Goal: Task Accomplishment & Management: Use online tool/utility

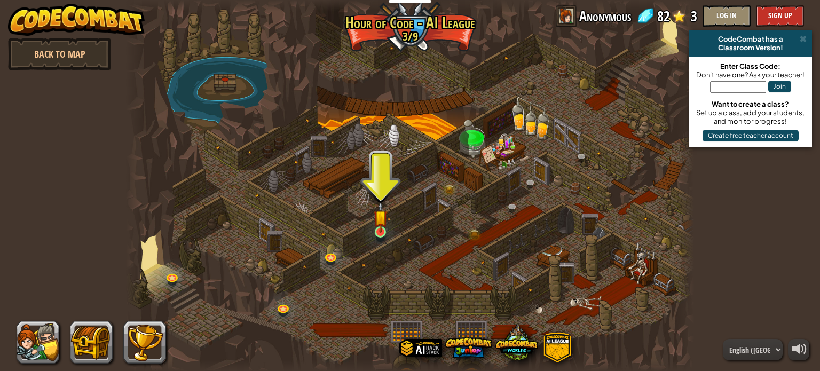
click at [380, 231] on img at bounding box center [381, 217] width 14 height 32
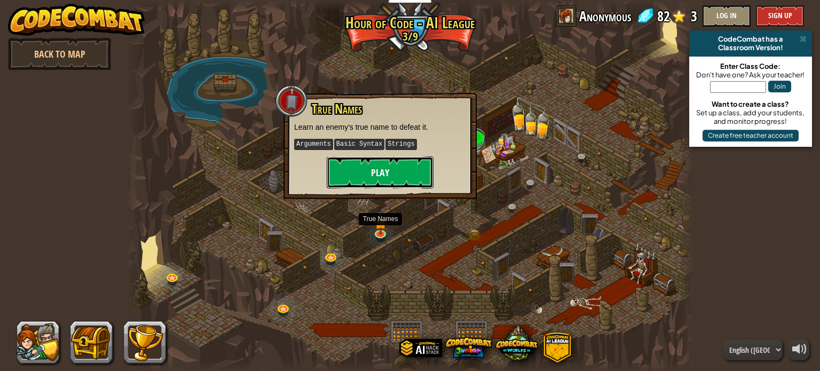
click at [379, 163] on button "Play" at bounding box center [380, 172] width 107 height 32
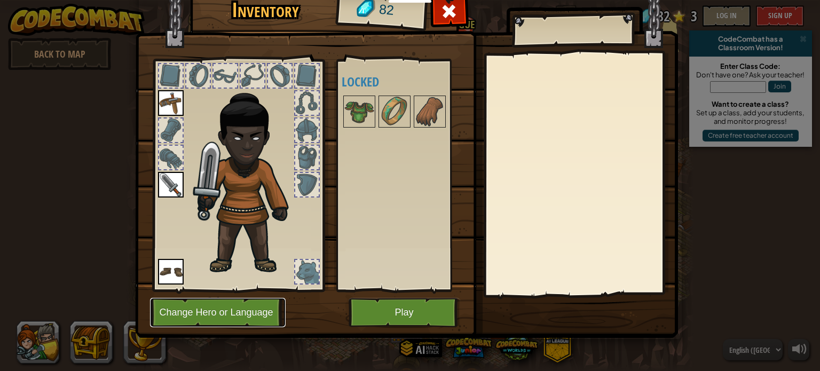
click at [229, 313] on button "Change Hero or Language" at bounding box center [218, 312] width 136 height 29
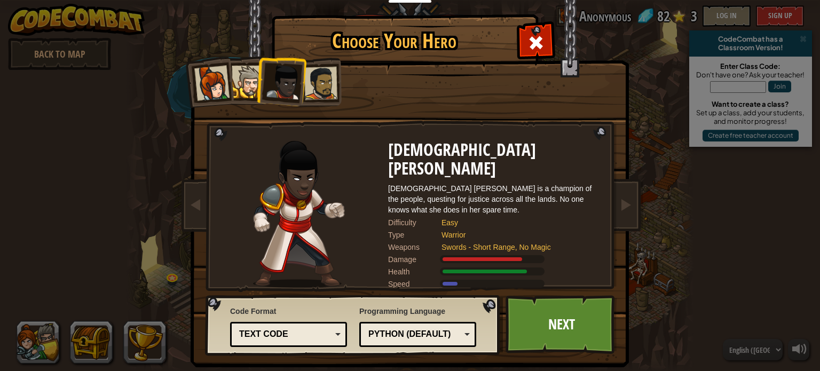
click at [321, 94] on div at bounding box center [320, 83] width 33 height 33
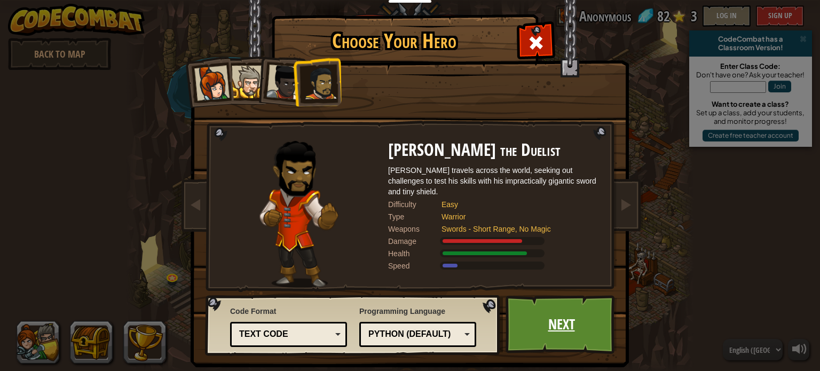
click at [531, 301] on link "Next" at bounding box center [562, 324] width 112 height 59
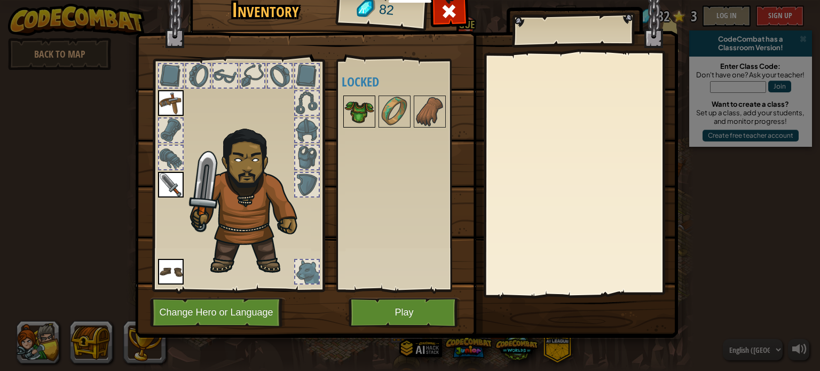
click at [363, 113] on img at bounding box center [359, 112] width 30 height 30
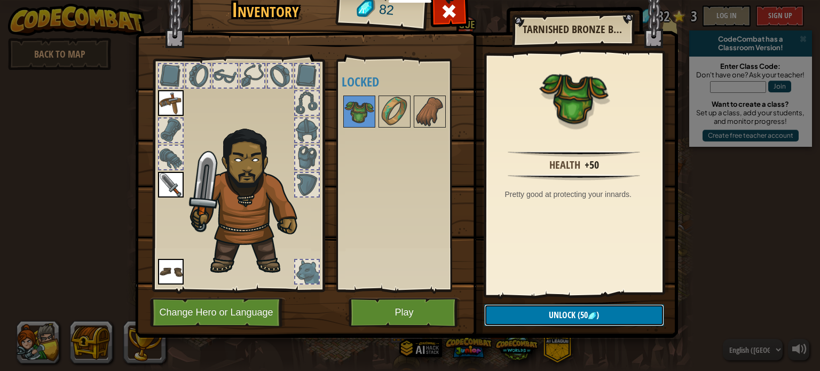
click at [570, 314] on span "Unlock" at bounding box center [562, 315] width 27 height 12
click at [567, 312] on button "Confirm" at bounding box center [574, 315] width 180 height 22
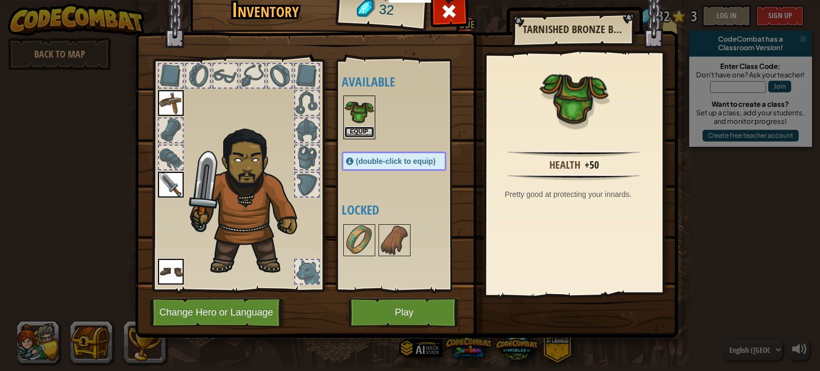
click at [352, 134] on button "Equip" at bounding box center [359, 132] width 30 height 11
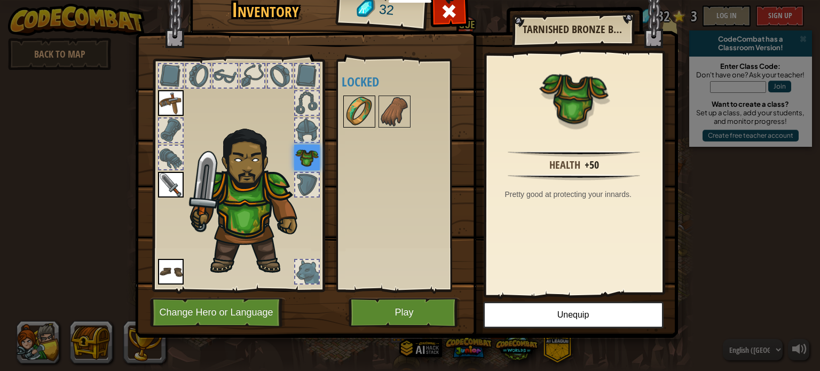
click at [356, 110] on img at bounding box center [359, 112] width 30 height 30
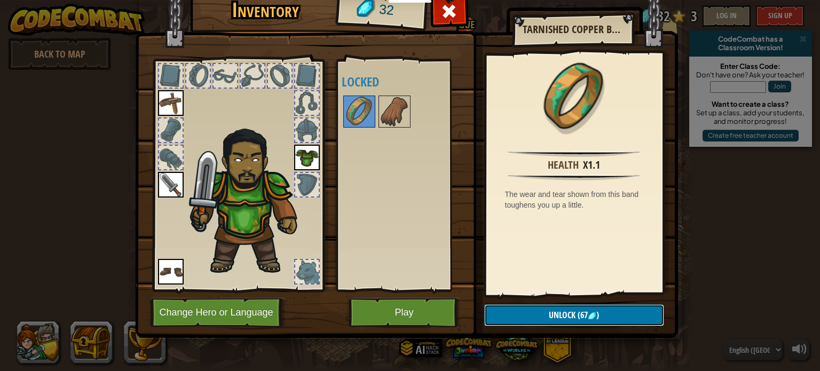
click at [546, 313] on button "Unlock (67 )" at bounding box center [574, 315] width 180 height 22
click at [534, 313] on button "Unlock (67 )" at bounding box center [574, 315] width 180 height 22
click at [531, 312] on button "Unlock (67 )" at bounding box center [574, 315] width 180 height 22
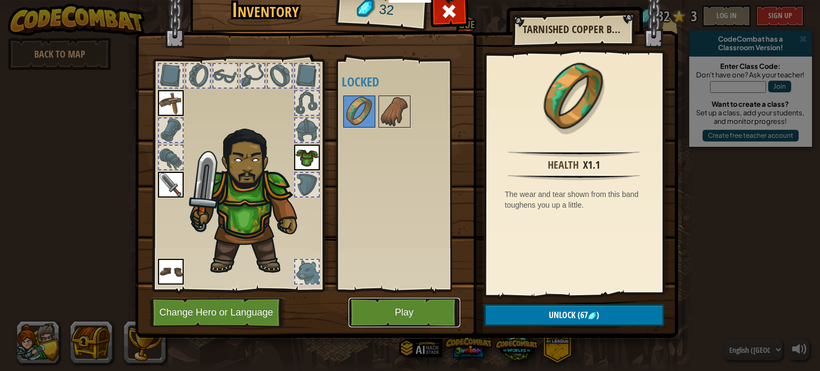
click at [415, 313] on button "Play" at bounding box center [405, 312] width 112 height 29
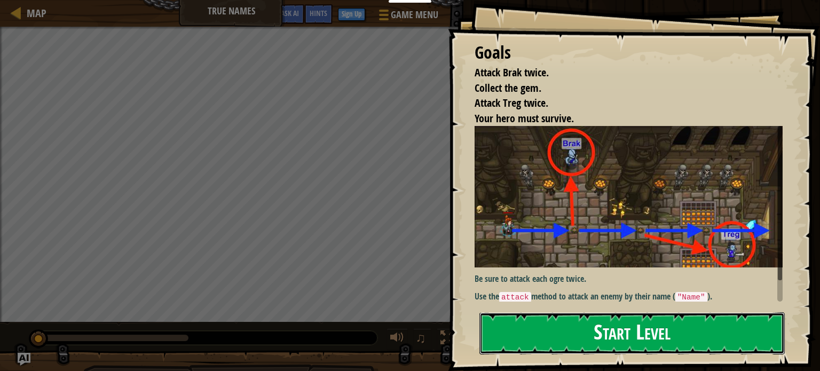
click at [624, 345] on button "Start Level" at bounding box center [631, 333] width 305 height 42
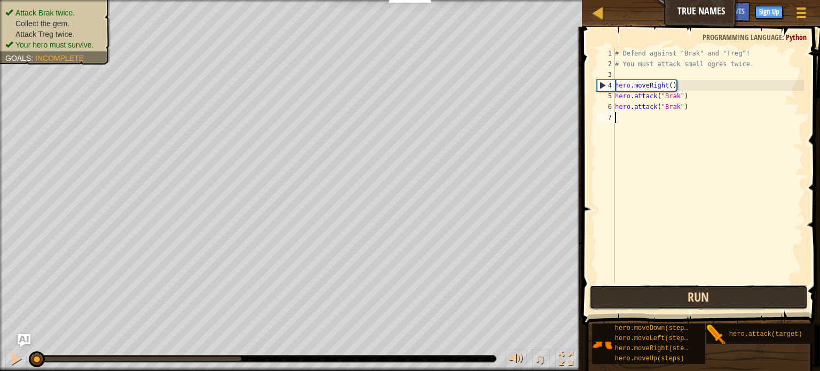
click at [712, 298] on button "Run" at bounding box center [698, 297] width 218 height 25
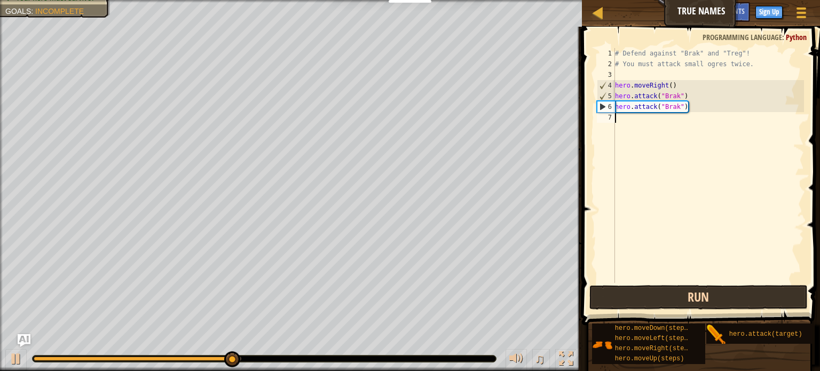
type textarea "h"
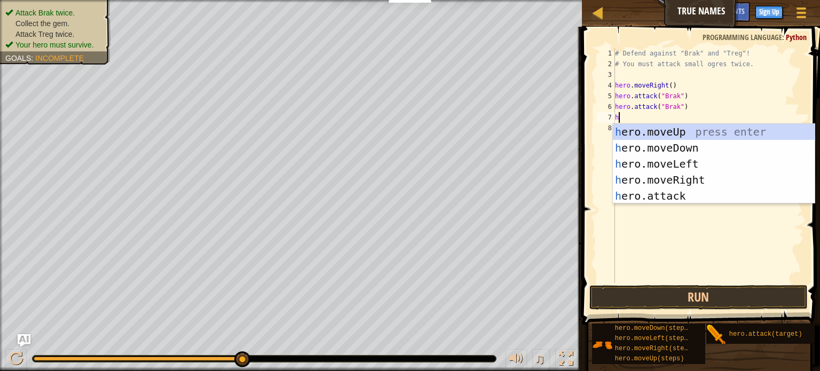
click at [702, 179] on div "h ero.moveUp press enter h ero.moveDown press enter h ero.moveLeft press enter …" at bounding box center [714, 180] width 202 height 112
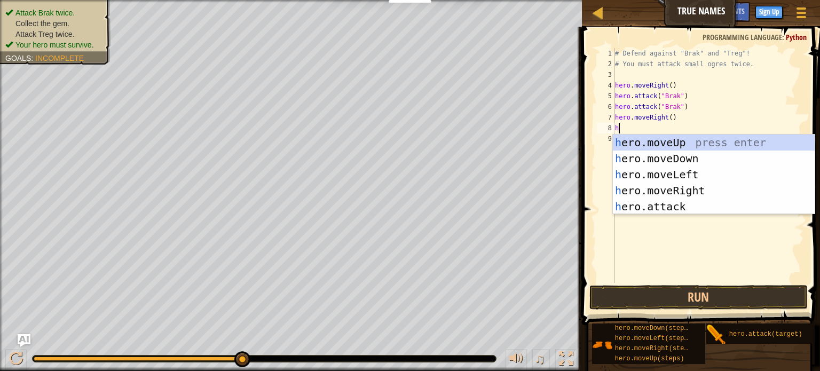
click at [687, 210] on div "h ero.moveUp press enter h ero.moveDown press enter h ero.moveLeft press enter …" at bounding box center [714, 191] width 202 height 112
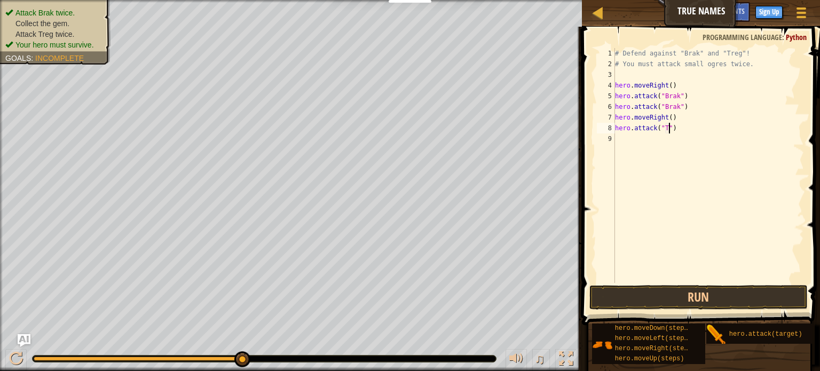
scroll to position [5, 4]
type textarea "hero.attack("Treg")"
click at [628, 148] on div "# Defend against "Brak" and "Treg"! # You must attack small ogres twice. hero .…" at bounding box center [708, 176] width 191 height 256
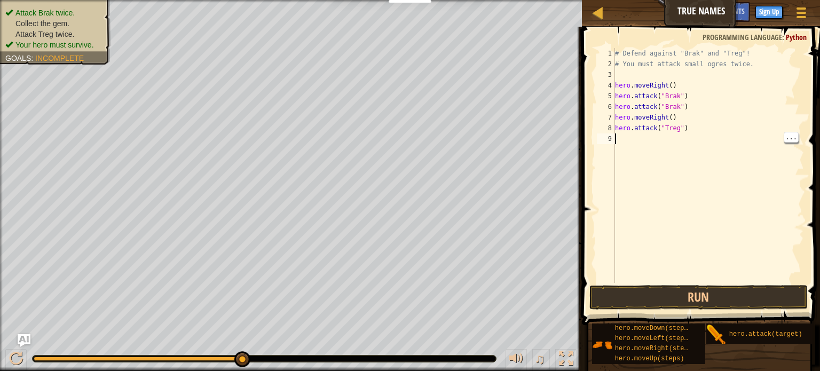
click at [628, 136] on div "# Defend against "Brak" and "Treg"! # You must attack small ogres twice. hero .…" at bounding box center [708, 176] width 191 height 256
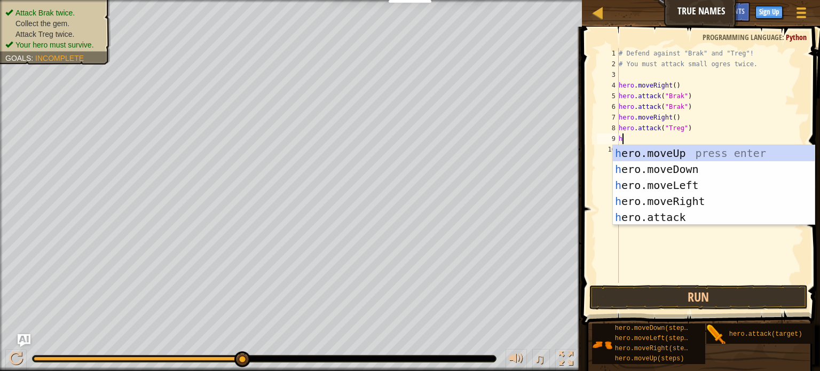
click at [681, 218] on div "h ero.moveUp press enter h ero.moveDown press enter h ero.moveLeft press enter …" at bounding box center [714, 201] width 202 height 112
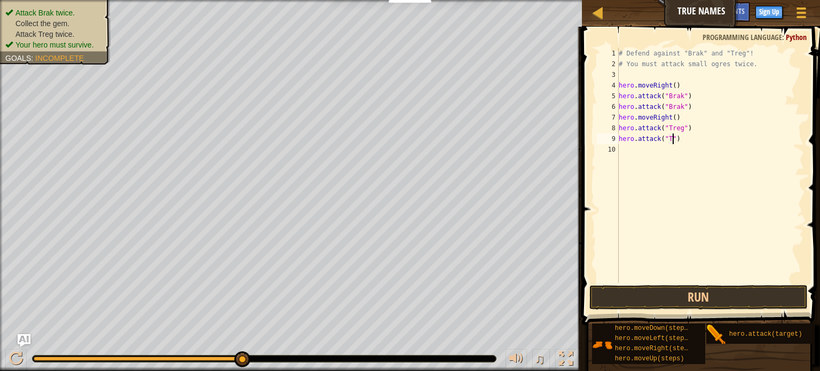
scroll to position [5, 4]
type textarea "hero.attack("Treg")"
click at [629, 155] on div "# Defend against "Brak" and "Treg"! # You must attack small ogres twice. hero .…" at bounding box center [711, 176] width 188 height 256
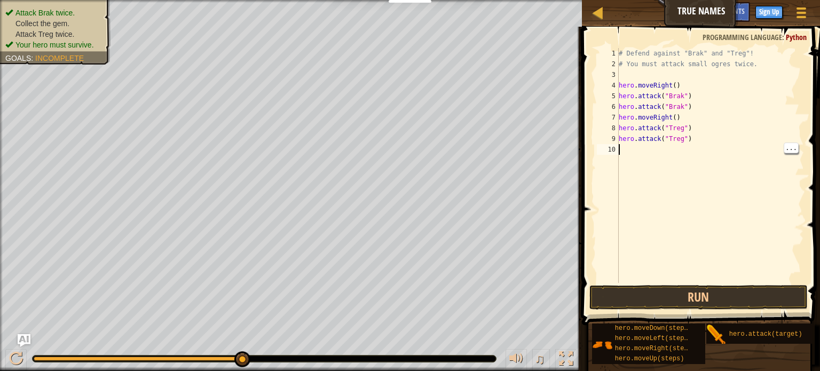
type textarea "h"
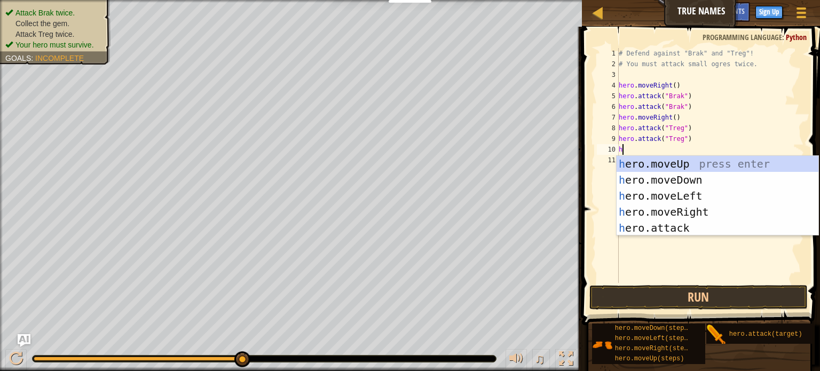
click at [703, 208] on div "h ero.moveUp press enter h ero.moveDown press enter h ero.moveLeft press enter …" at bounding box center [718, 212] width 202 height 112
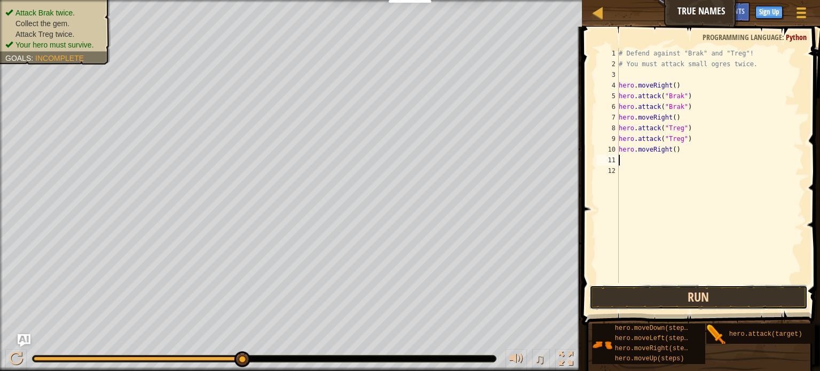
click at [713, 293] on button "Run" at bounding box center [698, 297] width 218 height 25
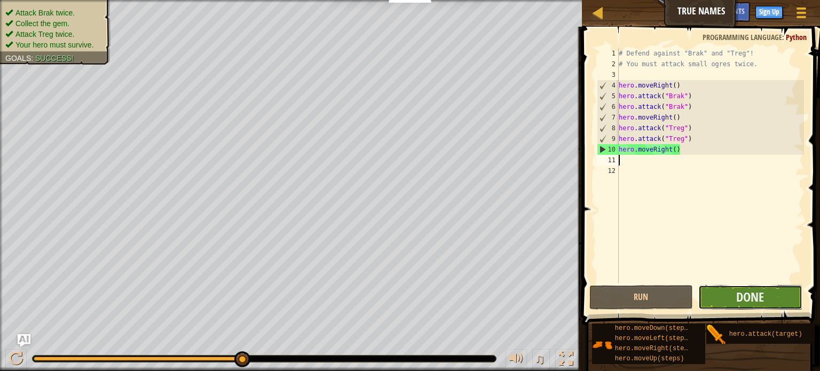
click at [729, 295] on button "Done" at bounding box center [750, 297] width 104 height 25
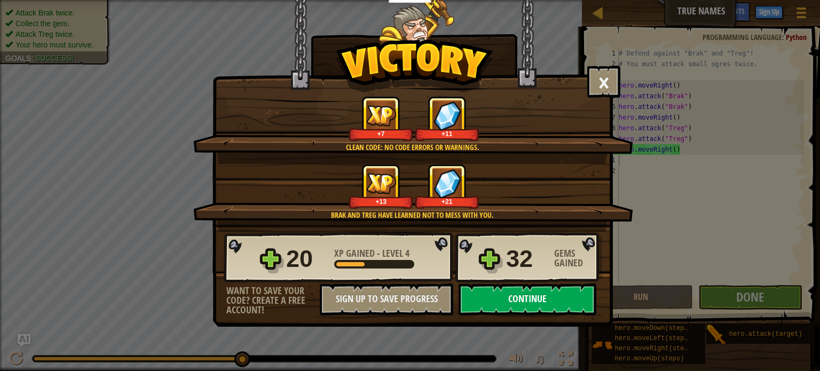
click at [568, 301] on button "Continue" at bounding box center [528, 300] width 138 height 32
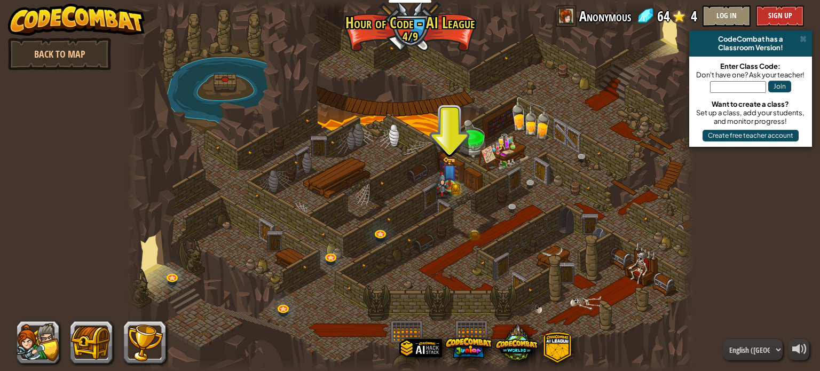
click at [449, 188] on img at bounding box center [443, 185] width 14 height 27
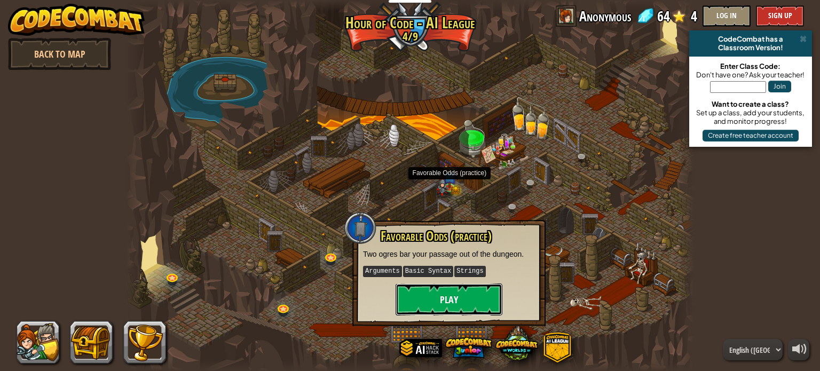
click at [468, 289] on button "Play" at bounding box center [449, 300] width 107 height 32
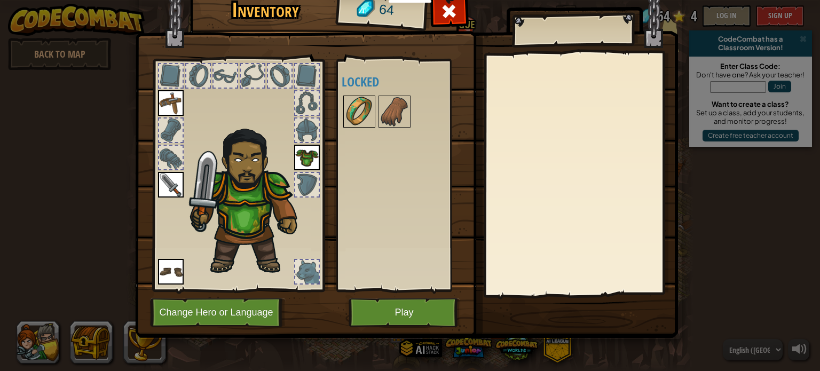
click at [369, 124] on img at bounding box center [359, 112] width 30 height 30
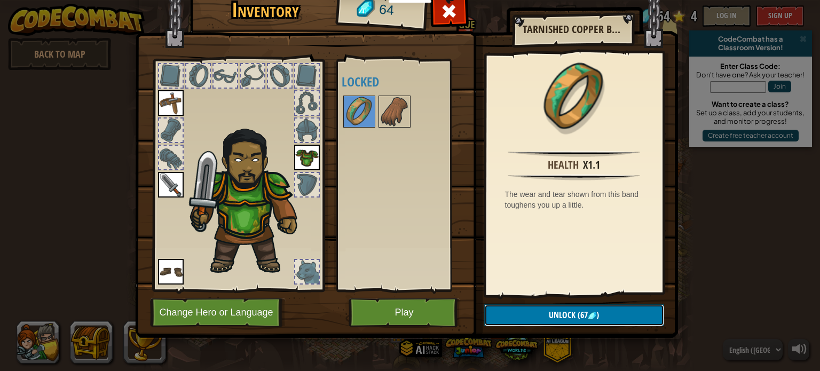
click at [581, 311] on span "(67" at bounding box center [582, 315] width 12 height 12
click at [592, 320] on button "Unlock (67 )" at bounding box center [574, 315] width 180 height 22
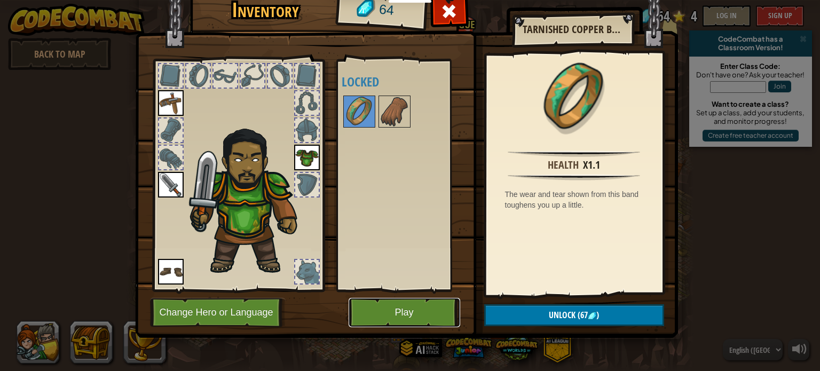
click at [431, 320] on button "Play" at bounding box center [405, 312] width 112 height 29
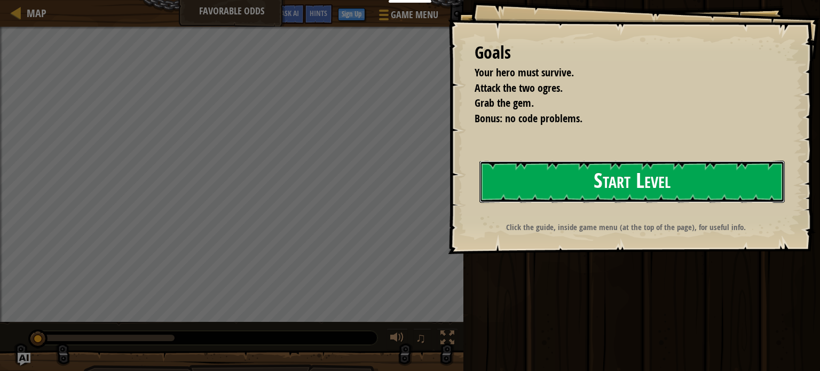
click at [649, 184] on button "Start Level" at bounding box center [631, 182] width 305 height 42
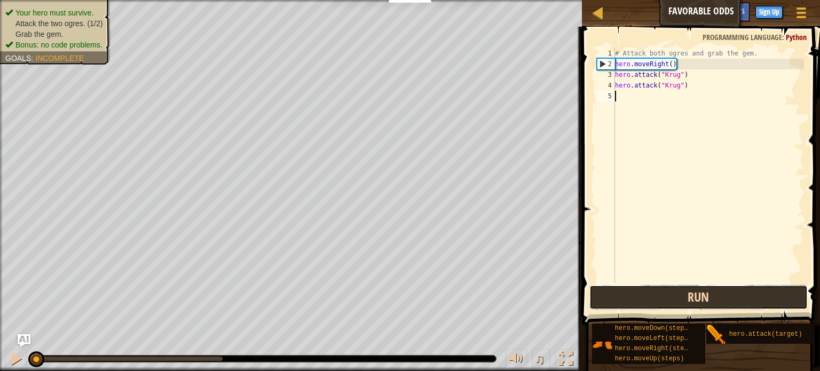
click at [675, 294] on button "Run" at bounding box center [698, 297] width 218 height 25
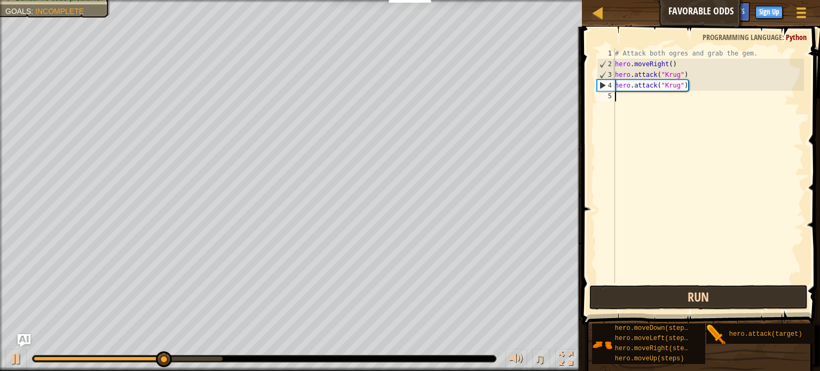
type textarea "h"
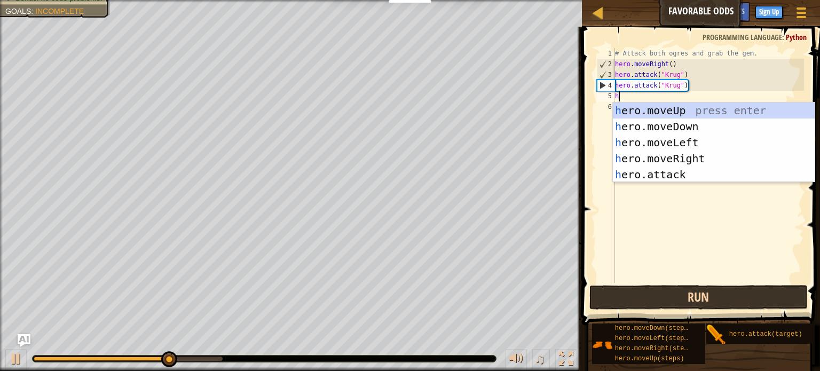
scroll to position [5, 0]
click at [703, 160] on div "h ero.moveUp press enter h ero.moveDown press enter h ero.moveLeft press enter …" at bounding box center [714, 159] width 202 height 112
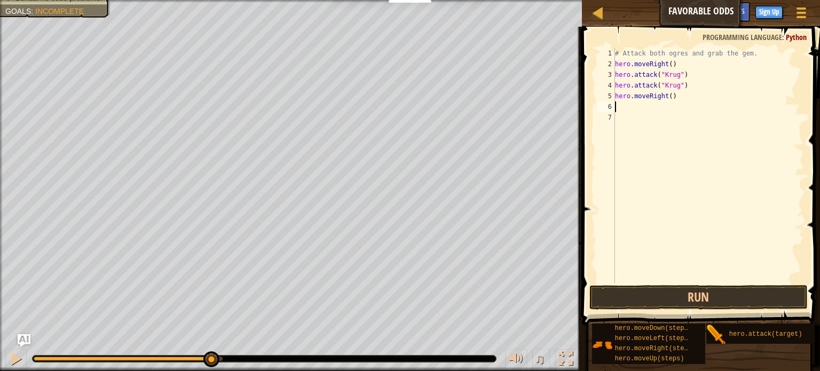
type textarea "h"
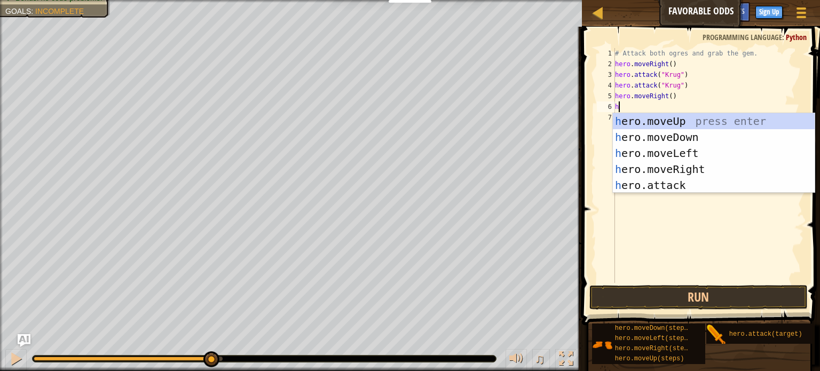
click at [690, 120] on div "h ero.moveUp press enter h ero.moveDown press enter h ero.moveLeft press enter …" at bounding box center [714, 169] width 202 height 112
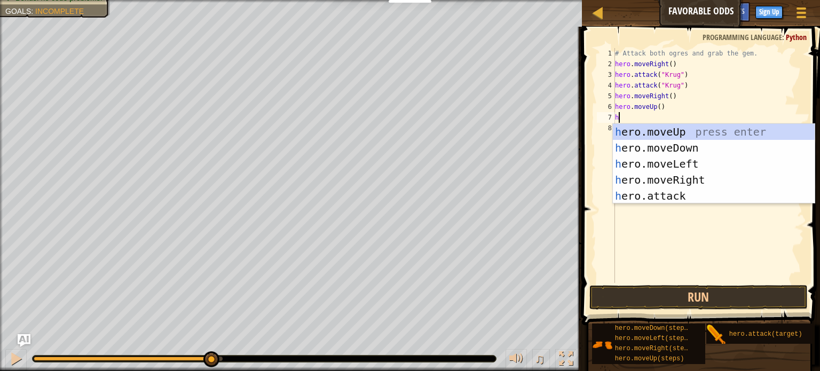
click at [673, 194] on div "h ero.moveUp press enter h ero.moveDown press enter h ero.moveLeft press enter …" at bounding box center [714, 180] width 202 height 112
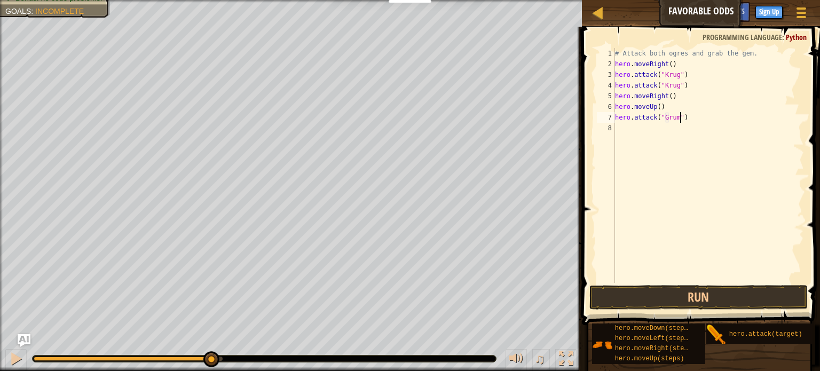
scroll to position [5, 5]
type textarea "hero.attack("Grump")"
click at [628, 124] on div "# Attack both ogres and grab the gem. hero . moveRight ( ) hero . attack ( "[PE…" at bounding box center [708, 176] width 191 height 256
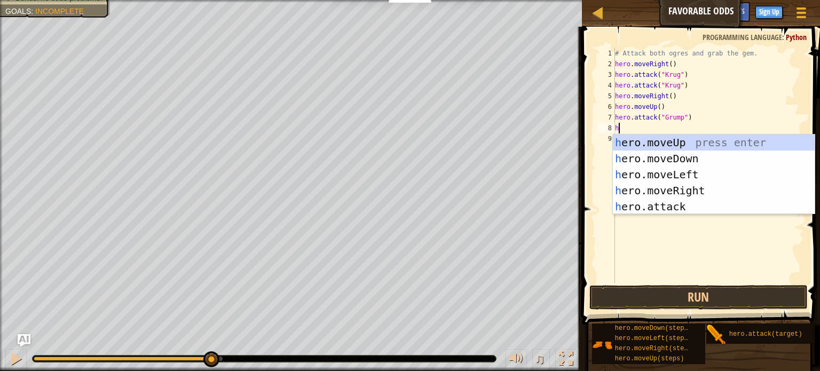
click at [674, 207] on div "h ero.moveUp press enter h ero.moveDown press enter h ero.moveLeft press enter …" at bounding box center [714, 191] width 202 height 112
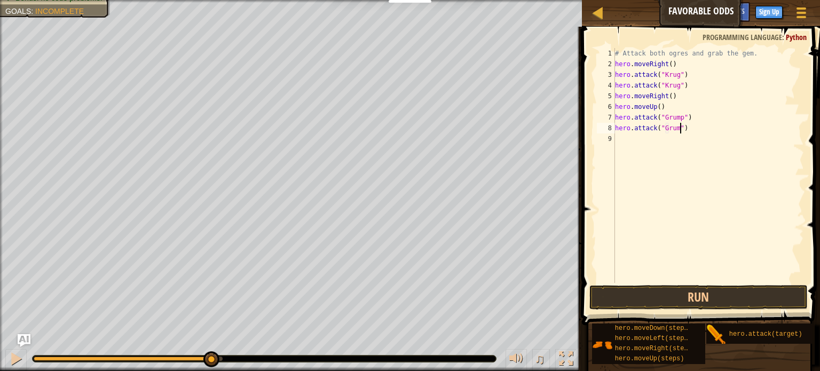
scroll to position [5, 5]
type textarea "hero.attack("Grump")"
click at [627, 148] on div "# Attack both ogres and grab the gem. hero . moveRight ( ) hero . attack ( "[PE…" at bounding box center [708, 176] width 191 height 256
click at [623, 138] on div "# Attack both ogres and grab the gem. hero . moveRight ( ) hero . attack ( "[PE…" at bounding box center [708, 176] width 191 height 256
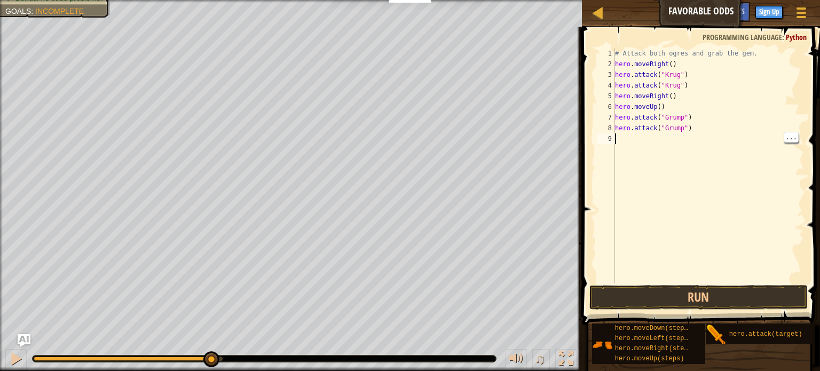
type textarea "h"
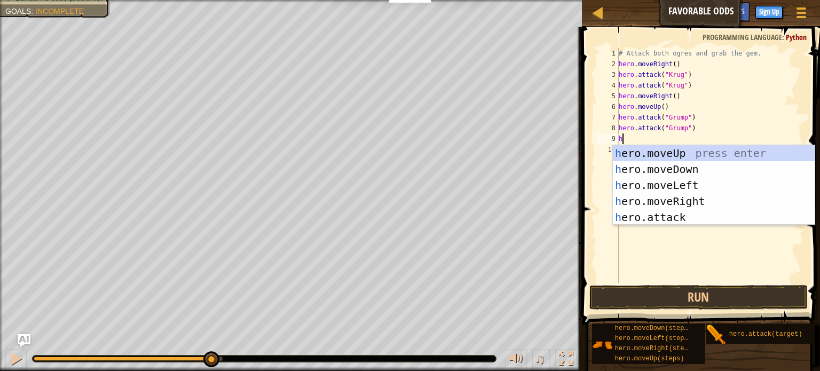
click at [694, 183] on div "h ero.moveUp press enter h ero.moveDown press enter h ero.moveLeft press enter …" at bounding box center [714, 201] width 202 height 112
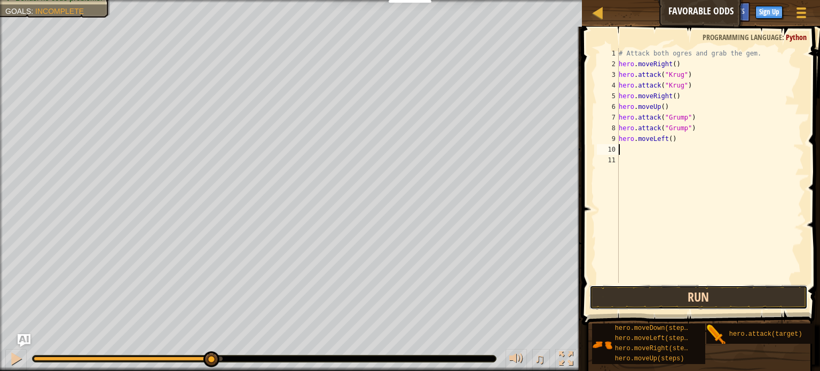
click at [741, 290] on button "Run" at bounding box center [698, 297] width 218 height 25
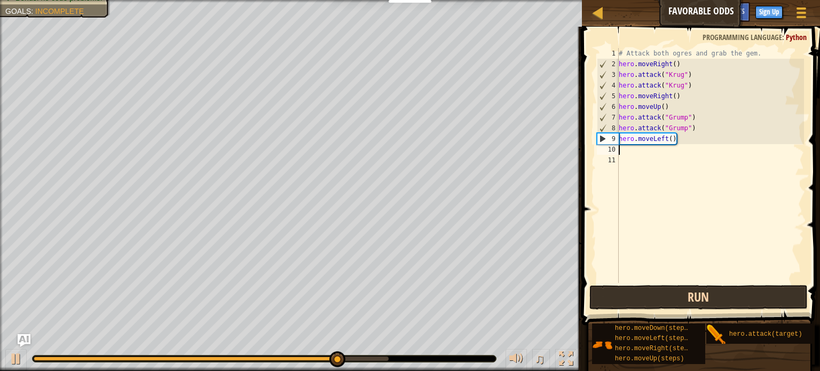
type textarea "h"
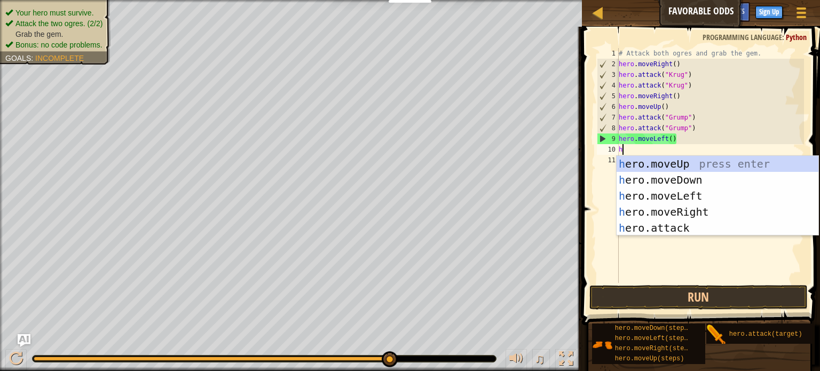
click at [711, 195] on div "h ero.moveUp press enter h ero.moveDown press enter h ero.moveLeft press enter …" at bounding box center [718, 212] width 202 height 112
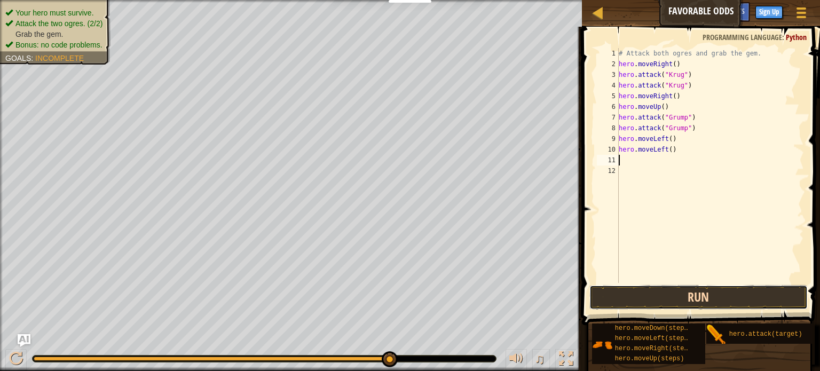
click at [705, 290] on button "Run" at bounding box center [698, 297] width 218 height 25
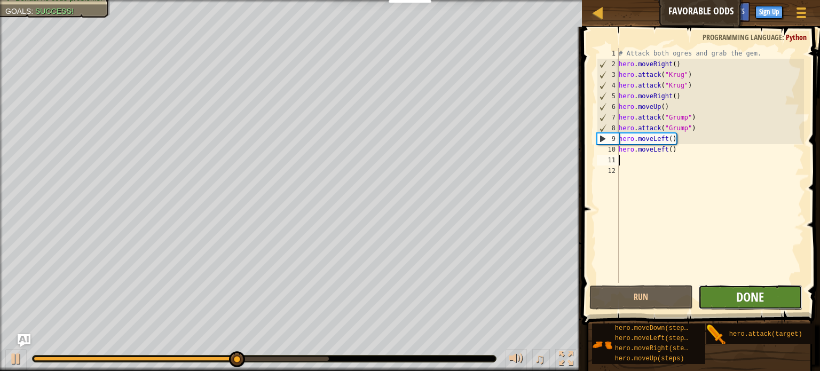
click at [755, 297] on span "Done" at bounding box center [750, 296] width 28 height 17
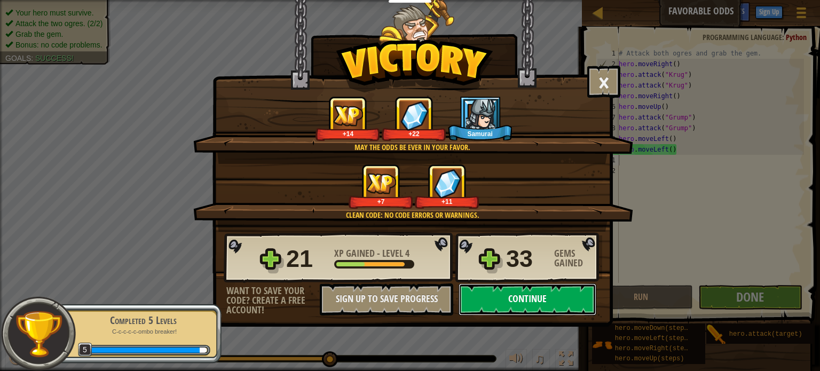
click at [559, 302] on button "Continue" at bounding box center [528, 300] width 138 height 32
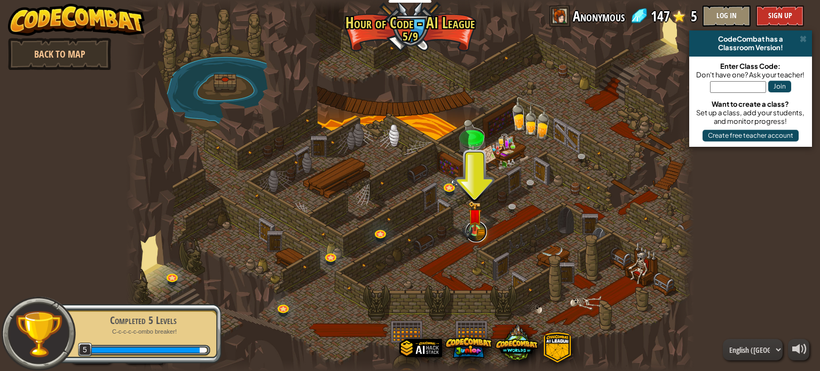
click at [484, 230] on link at bounding box center [476, 231] width 21 height 21
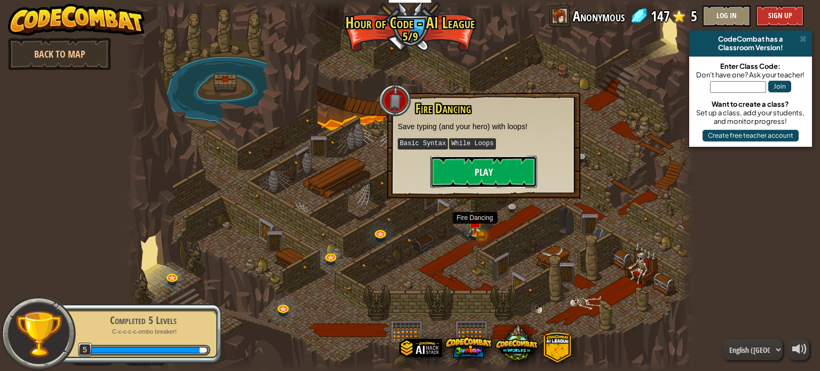
click at [513, 173] on button "Play" at bounding box center [483, 172] width 107 height 32
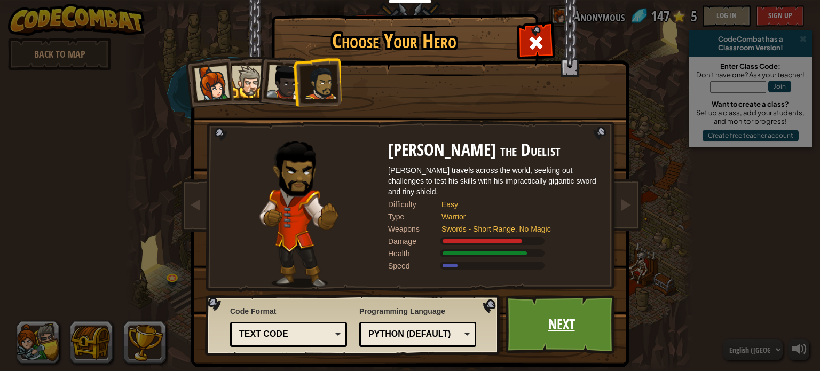
click at [570, 319] on link "Next" at bounding box center [562, 324] width 112 height 59
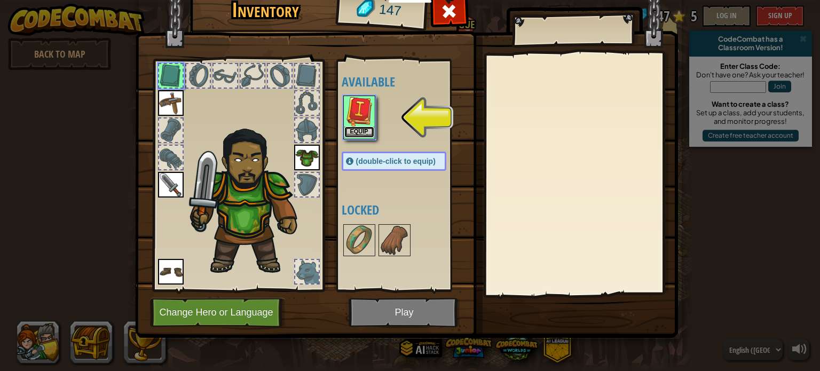
click at [371, 131] on button "Equip" at bounding box center [359, 132] width 30 height 11
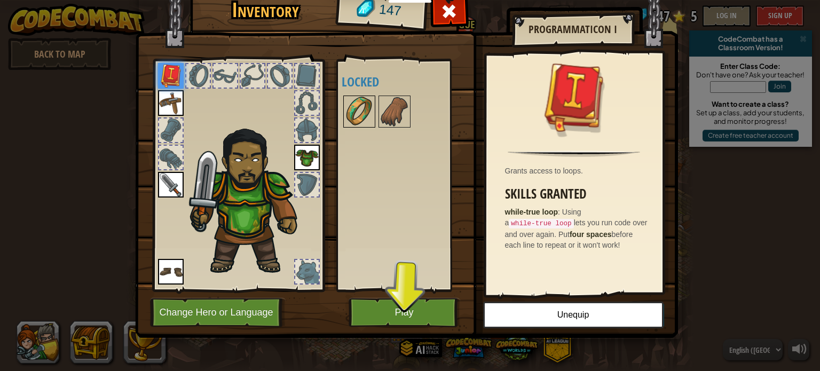
click at [361, 111] on img at bounding box center [359, 112] width 30 height 30
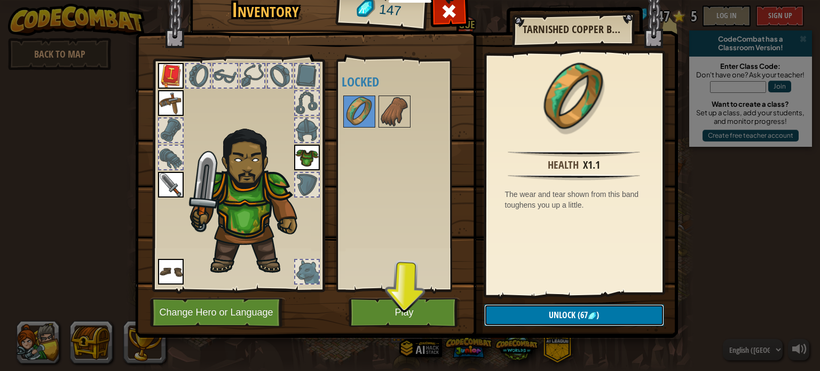
click at [578, 325] on button "Unlock (67 )" at bounding box center [574, 315] width 180 height 22
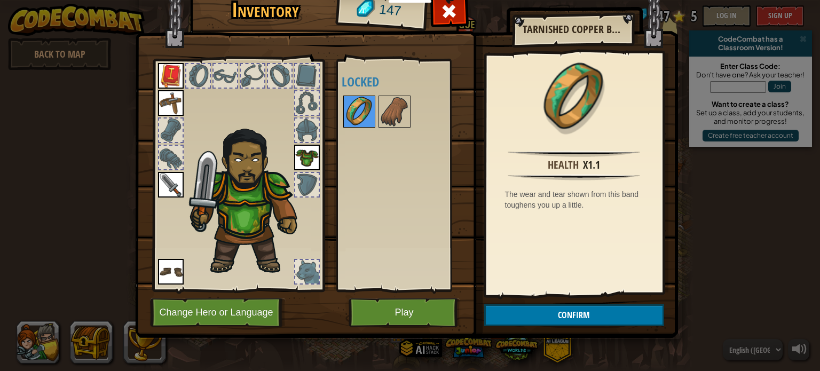
click at [360, 111] on img at bounding box center [359, 112] width 30 height 30
click at [576, 313] on span "(67" at bounding box center [582, 315] width 12 height 12
click at [594, 313] on button "Confirm" at bounding box center [574, 315] width 180 height 22
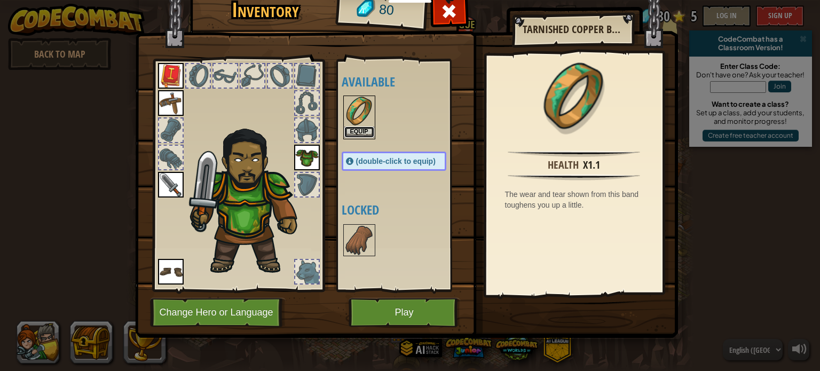
click at [365, 136] on button "Equip" at bounding box center [359, 132] width 30 height 11
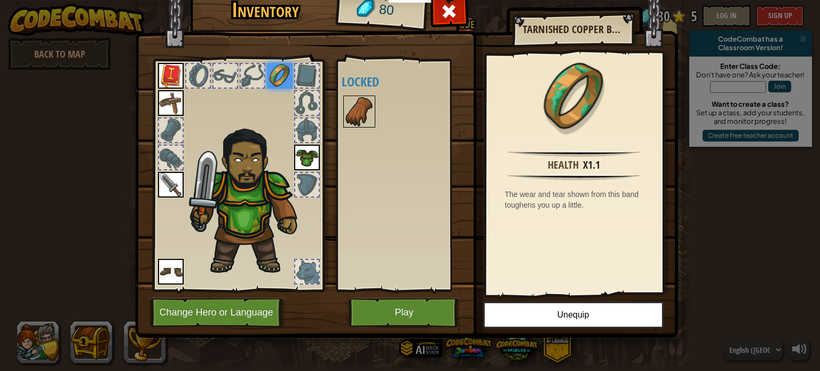
click at [364, 112] on img at bounding box center [359, 112] width 30 height 30
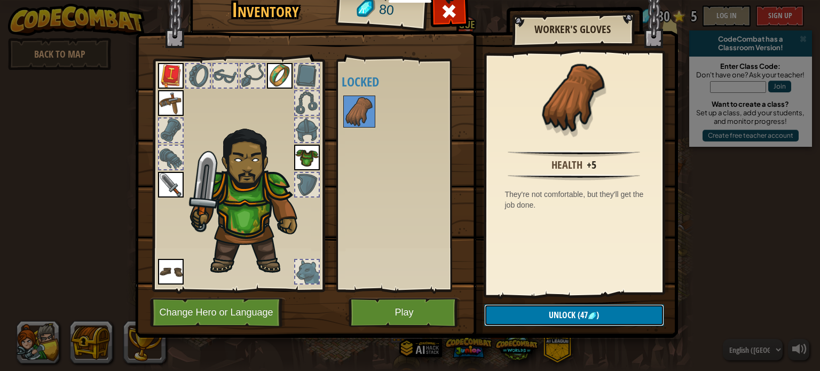
click at [607, 317] on button "Unlock (47 )" at bounding box center [574, 315] width 180 height 22
click at [605, 317] on button "Confirm" at bounding box center [574, 315] width 180 height 22
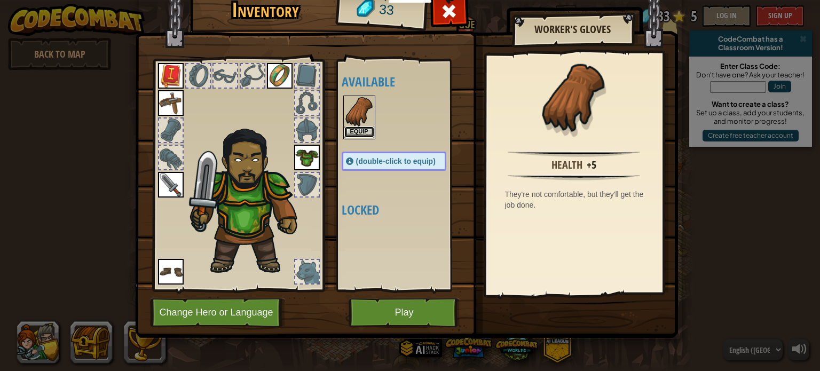
click at [361, 136] on button "Equip" at bounding box center [359, 132] width 30 height 11
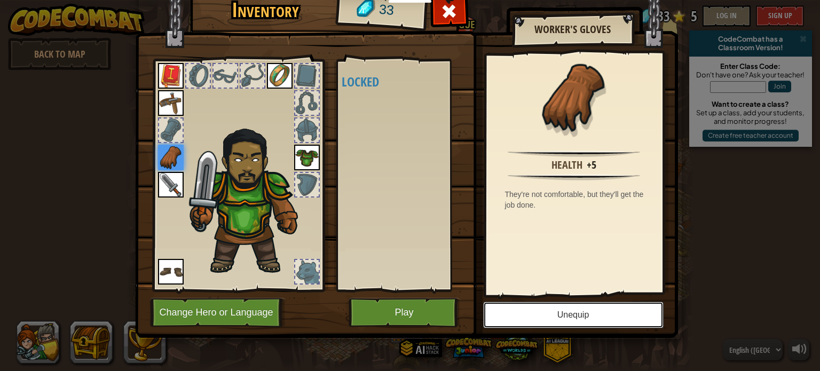
click at [572, 314] on button "Unequip" at bounding box center [573, 315] width 180 height 27
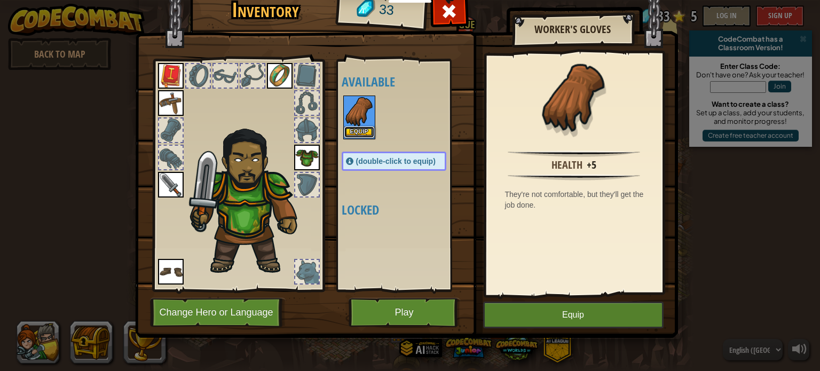
click at [361, 136] on button "Equip" at bounding box center [359, 132] width 30 height 11
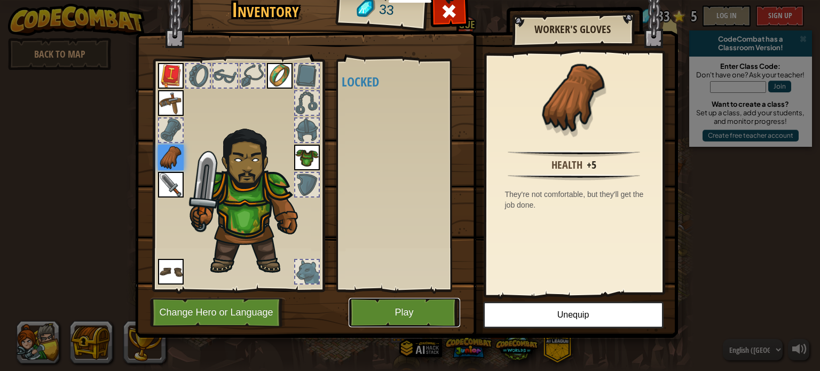
click at [427, 313] on button "Play" at bounding box center [405, 312] width 112 height 29
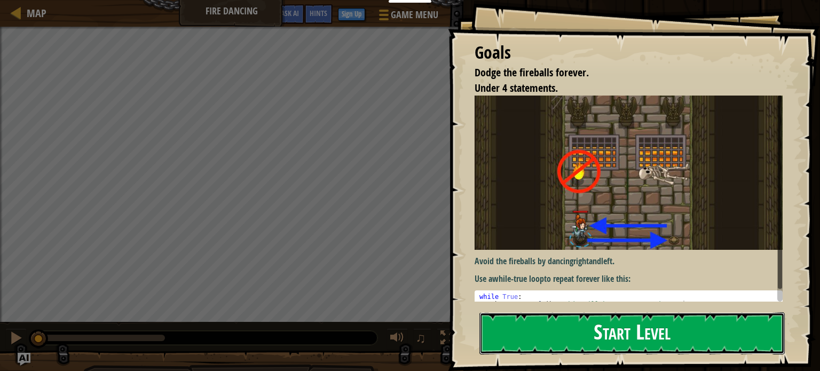
click at [729, 337] on button "Start Level" at bounding box center [631, 333] width 305 height 42
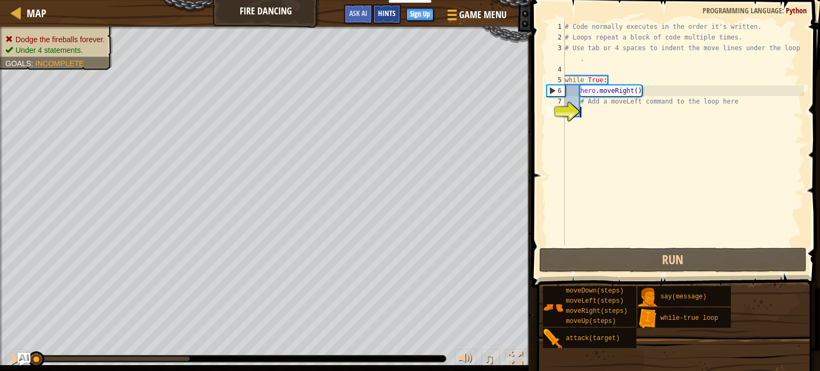
click at [380, 18] on span "Hints" at bounding box center [387, 13] width 18 height 10
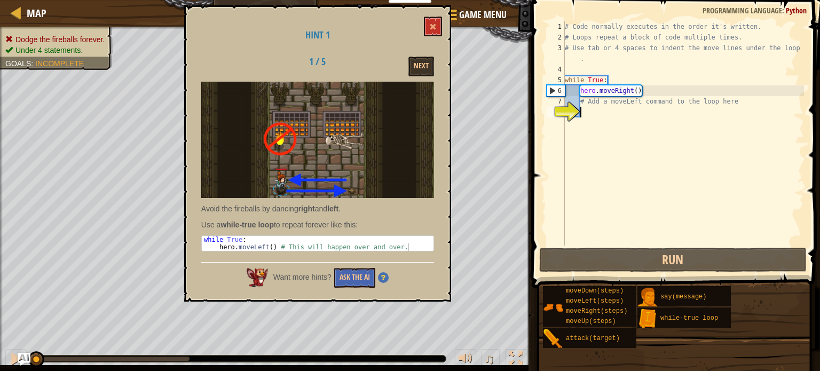
type textarea "h"
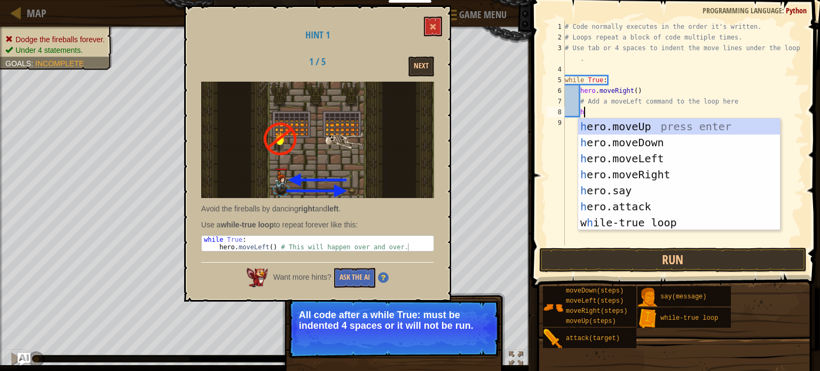
click at [673, 160] on div "h ero.moveUp press enter h ero.moveDown press enter h ero.moveLeft press enter …" at bounding box center [679, 191] width 202 height 144
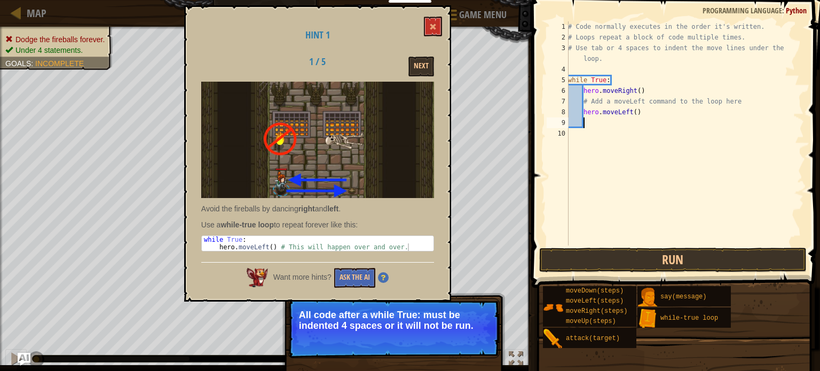
scroll to position [5, 0]
click at [721, 257] on button "Run" at bounding box center [672, 260] width 267 height 25
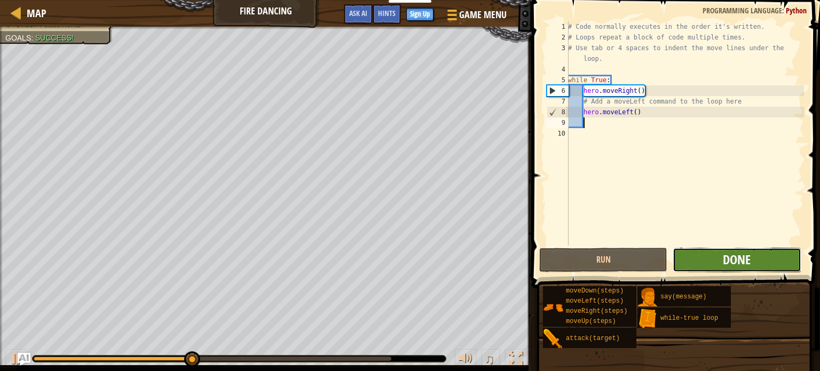
click at [739, 258] on span "Done" at bounding box center [737, 259] width 28 height 17
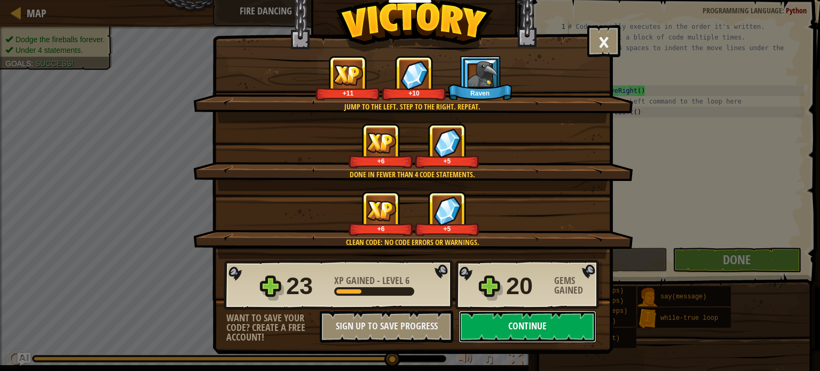
click at [557, 334] on button "Continue" at bounding box center [528, 327] width 138 height 32
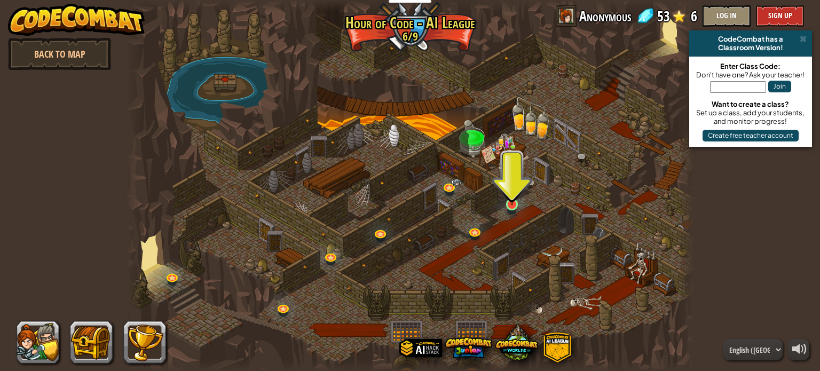
click at [511, 200] on img at bounding box center [512, 190] width 14 height 32
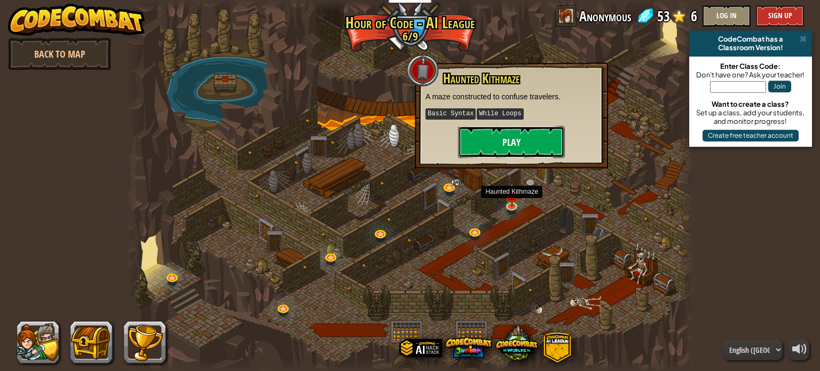
click at [533, 152] on button "Play" at bounding box center [511, 142] width 107 height 32
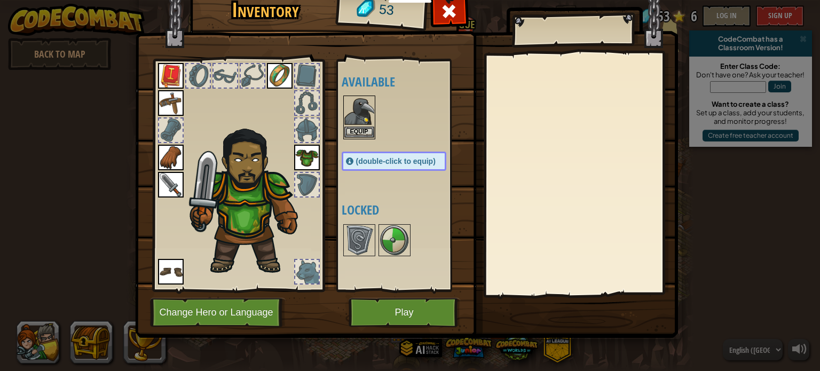
click at [367, 113] on img at bounding box center [359, 112] width 30 height 30
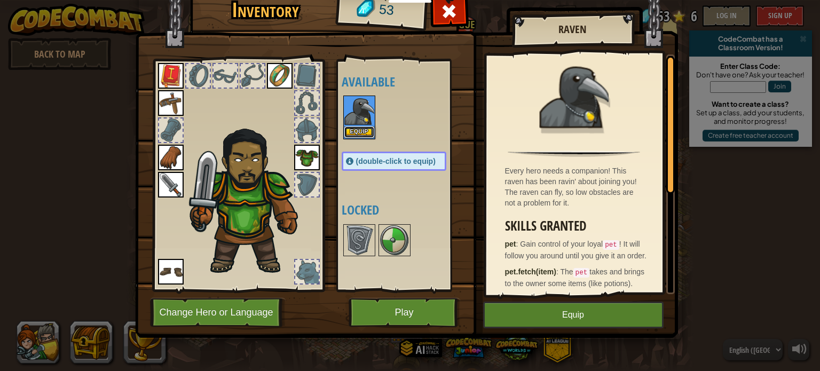
click at [355, 132] on button "Equip" at bounding box center [359, 132] width 30 height 11
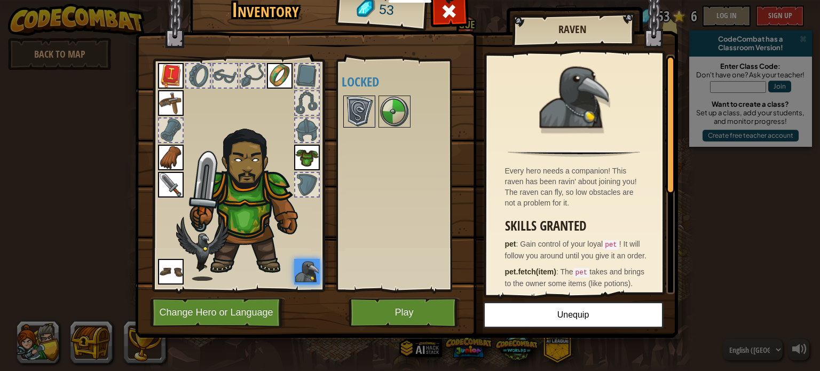
click at [367, 112] on img at bounding box center [359, 112] width 30 height 30
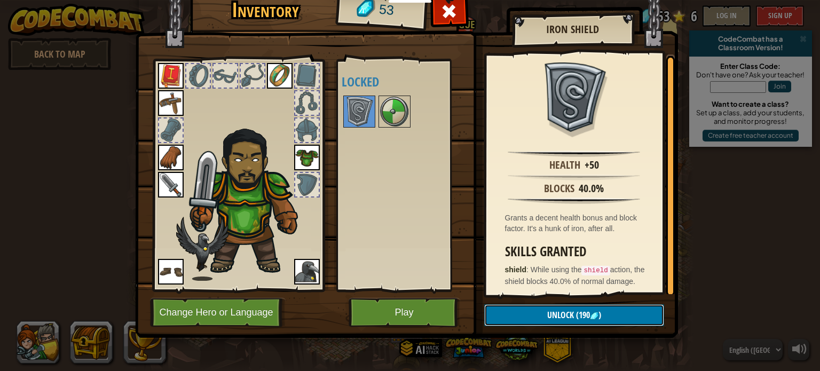
click at [593, 313] on img at bounding box center [594, 316] width 9 height 9
click at [393, 109] on img at bounding box center [395, 112] width 30 height 30
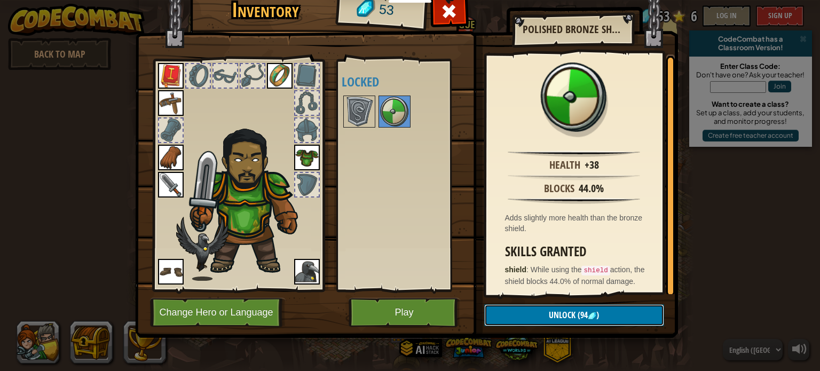
click at [593, 313] on img at bounding box center [592, 316] width 9 height 9
click at [426, 286] on div "Available Equip Equip Equip Equip Equip Equip Equip (double-click to equip) Loc…" at bounding box center [405, 175] width 126 height 223
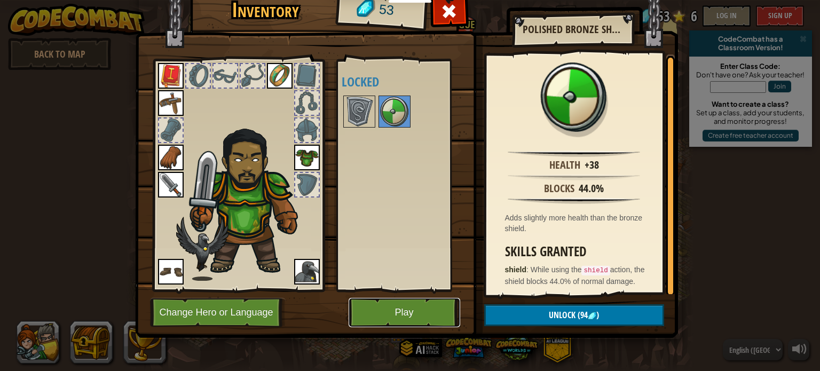
click at [427, 325] on button "Play" at bounding box center [405, 312] width 112 height 29
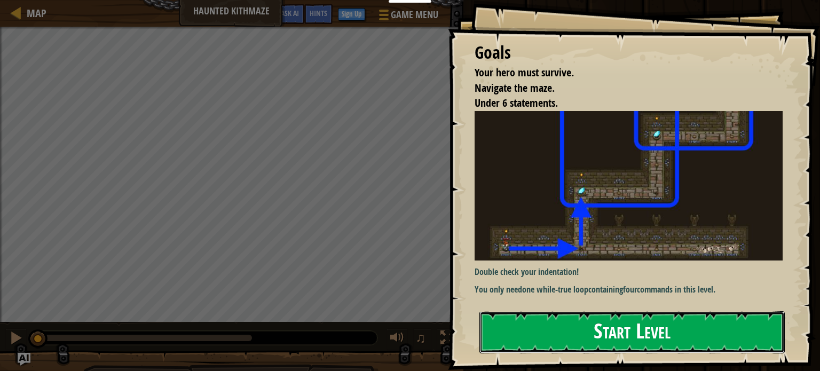
click at [616, 329] on button "Start Level" at bounding box center [631, 332] width 305 height 42
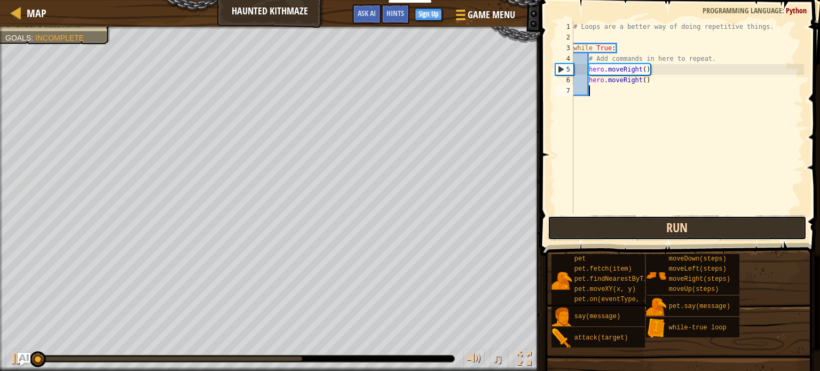
click at [655, 221] on button "Run" at bounding box center [677, 228] width 259 height 25
click at [714, 231] on button "Running" at bounding box center [677, 228] width 259 height 25
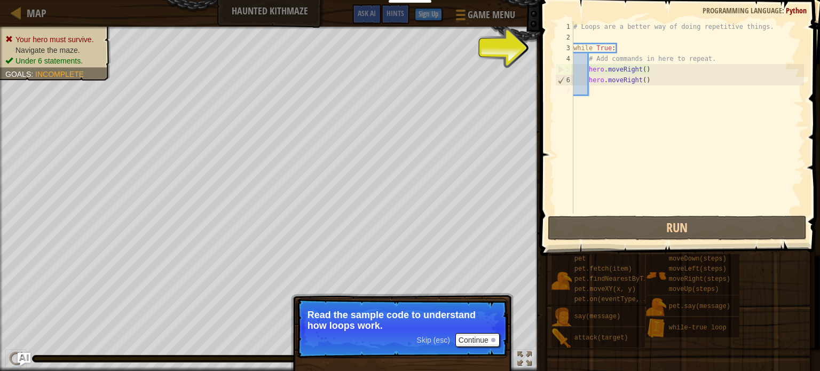
click at [586, 42] on div "# Loops are a better way of doing repetitive things. while True : # Add command…" at bounding box center [687, 128] width 233 height 214
click at [573, 49] on div "# Loops are a better way of doing repetitive things. while True : # Add command…" at bounding box center [687, 128] width 233 height 214
type textarea "while True:"
click at [599, 50] on div "# Loops are a better way of doing repetitive things. while True : # Add command…" at bounding box center [687, 128] width 233 height 214
click at [794, 45] on span "..." at bounding box center [791, 47] width 14 height 10
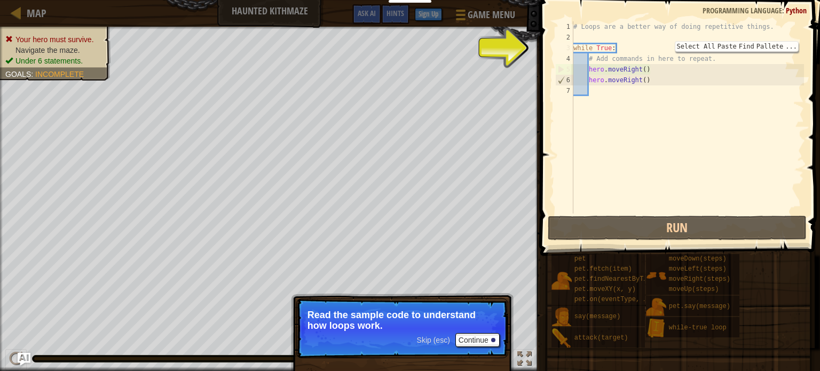
click at [595, 104] on div "# Loops are a better way of doing repetitive things. while True : # Add command…" at bounding box center [687, 128] width 233 height 214
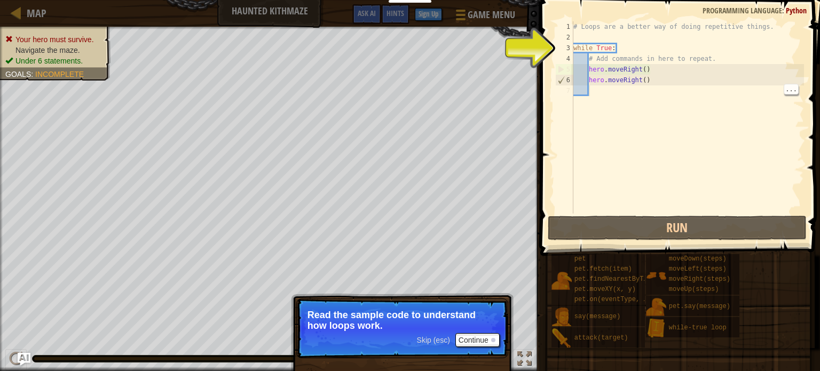
click at [607, 90] on div "# Loops are a better way of doing repetitive things. while True : # Add command…" at bounding box center [687, 128] width 233 height 214
click at [594, 88] on div "# Loops are a better way of doing repetitive things. while True : # Add command…" at bounding box center [687, 128] width 233 height 214
click at [595, 89] on div "# Loops are a better way of doing repetitive things. while True : # Add command…" at bounding box center [687, 128] width 233 height 214
click at [592, 92] on div "# Loops are a better way of doing repetitive things. while True : # Add command…" at bounding box center [687, 128] width 233 height 214
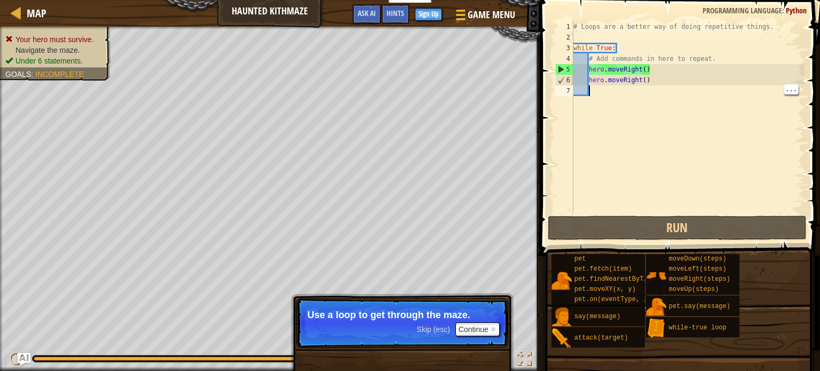
type textarea "h"
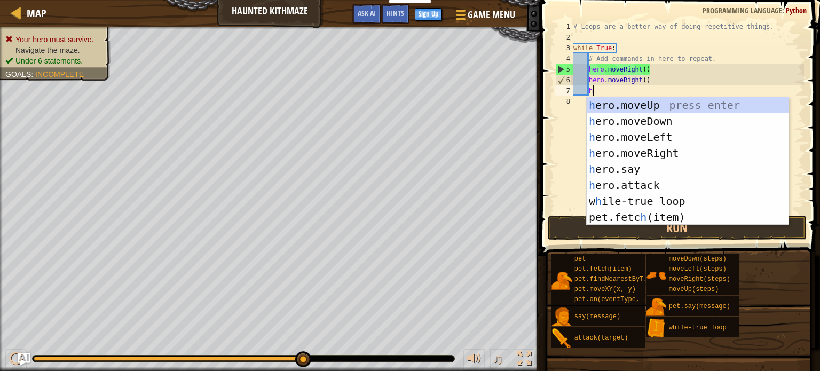
scroll to position [5, 1]
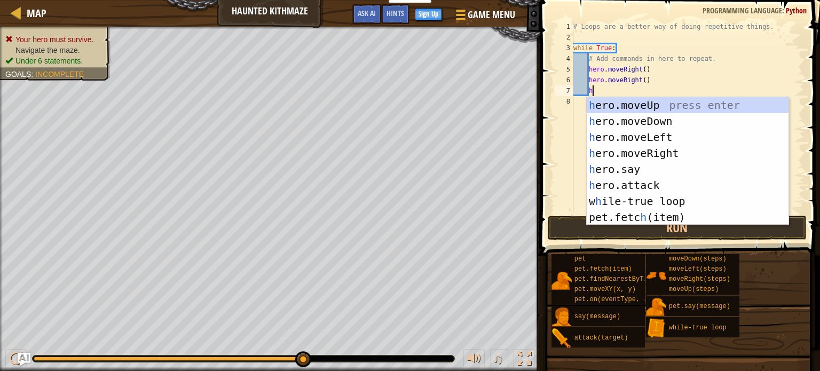
click at [679, 198] on div "h ero.moveUp press enter h ero.moveDown press enter h ero.moveLeft press enter …" at bounding box center [688, 177] width 202 height 160
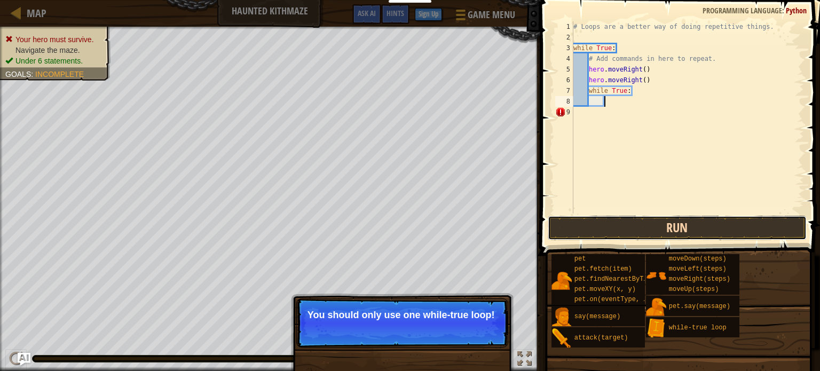
click at [629, 234] on button "Run" at bounding box center [677, 228] width 259 height 25
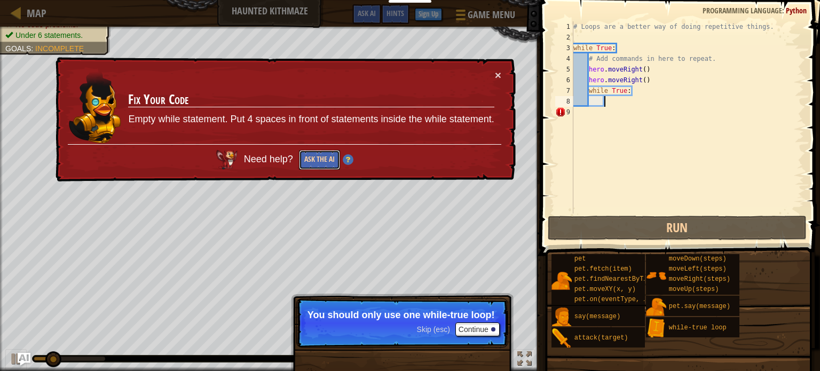
click at [320, 166] on button "Ask the AI" at bounding box center [319, 160] width 41 height 20
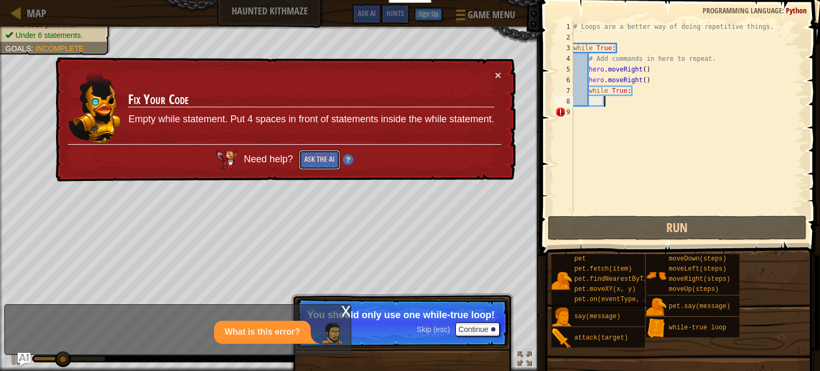
click at [322, 150] on button "Ask the AI" at bounding box center [319, 160] width 41 height 20
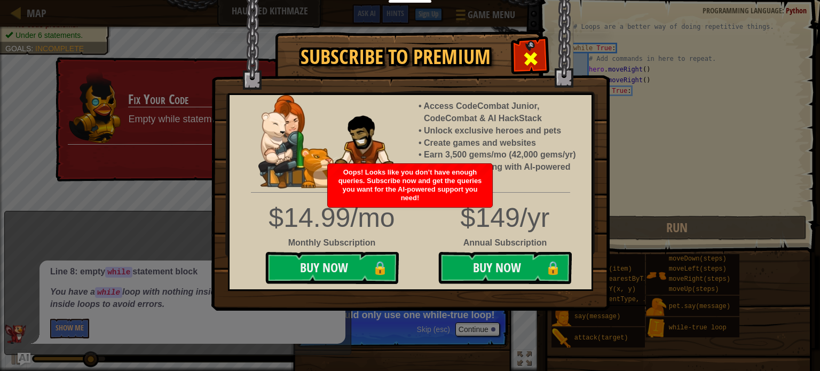
click at [531, 56] on span at bounding box center [530, 58] width 17 height 17
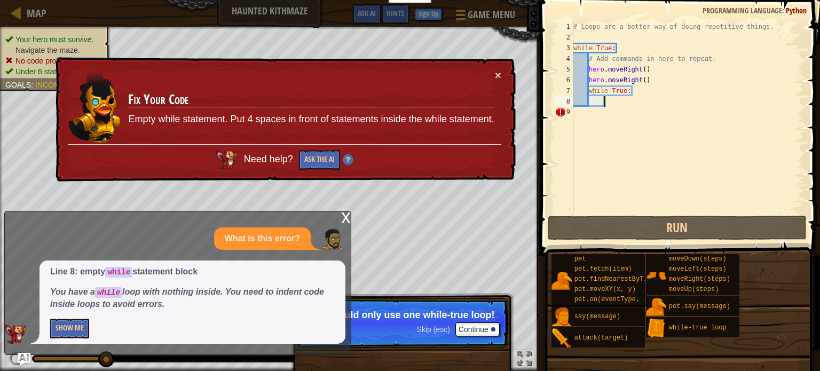
click at [349, 219] on div "x" at bounding box center [346, 216] width 10 height 11
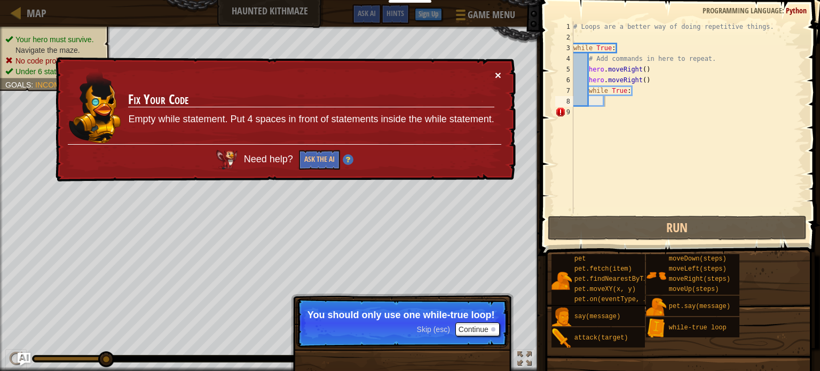
click at [495, 77] on button "×" at bounding box center [498, 74] width 6 height 11
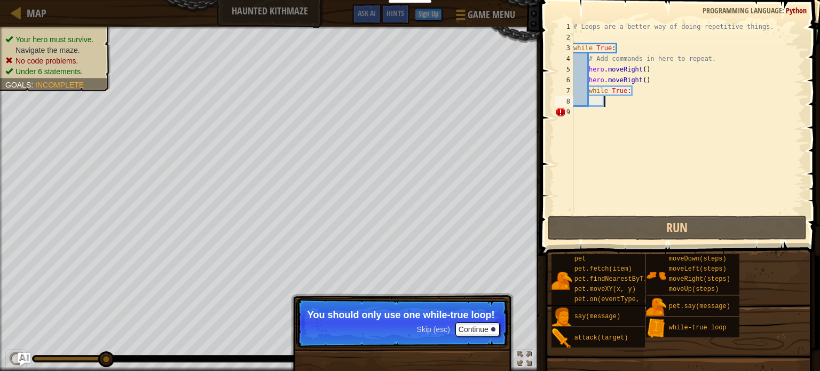
click at [578, 113] on div "# Loops are a better way of doing repetitive things. while True : # Add command…" at bounding box center [687, 128] width 233 height 214
click at [791, 108] on span "..." at bounding box center [791, 111] width 14 height 10
click at [794, 108] on span "..." at bounding box center [791, 111] width 14 height 10
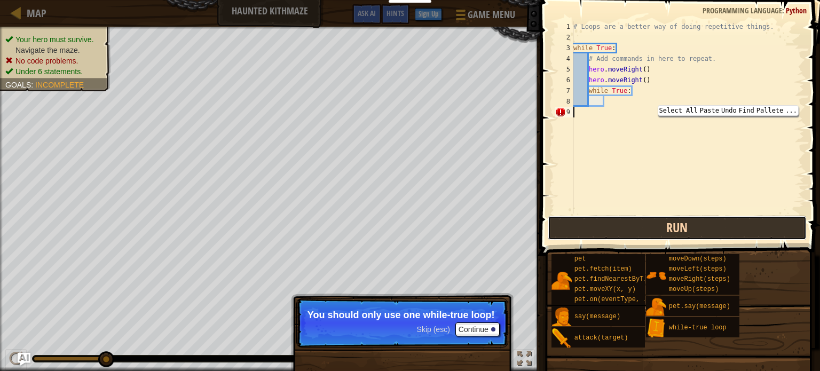
click at [643, 231] on button "Run" at bounding box center [677, 228] width 259 height 25
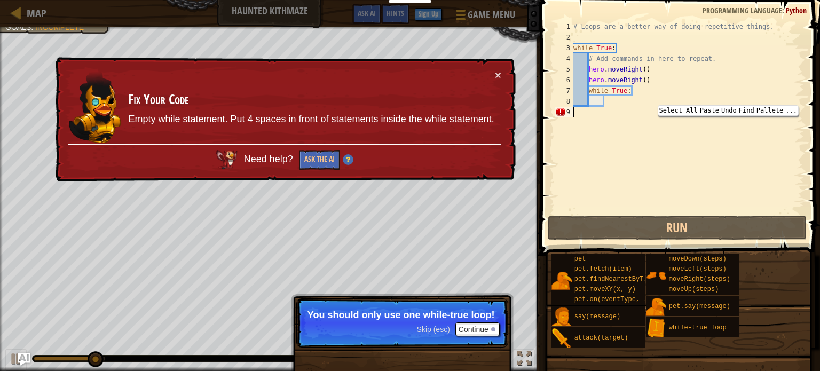
click at [489, 80] on td "Fix Your Code Empty while statement. Put 4 spaces in front of statements inside…" at bounding box center [311, 106] width 367 height 75
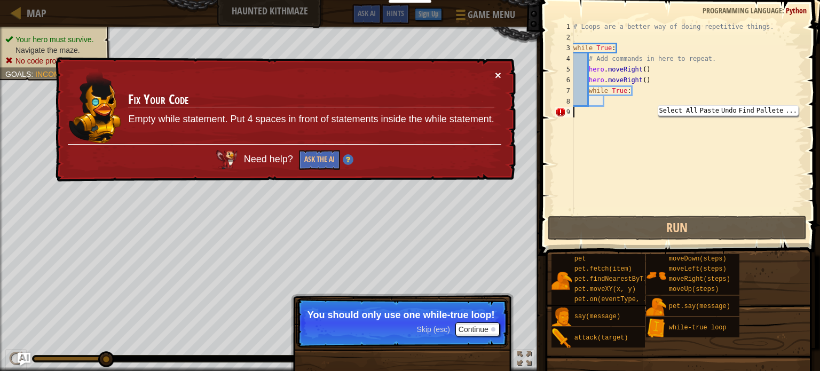
click at [495, 76] on button "×" at bounding box center [498, 74] width 6 height 11
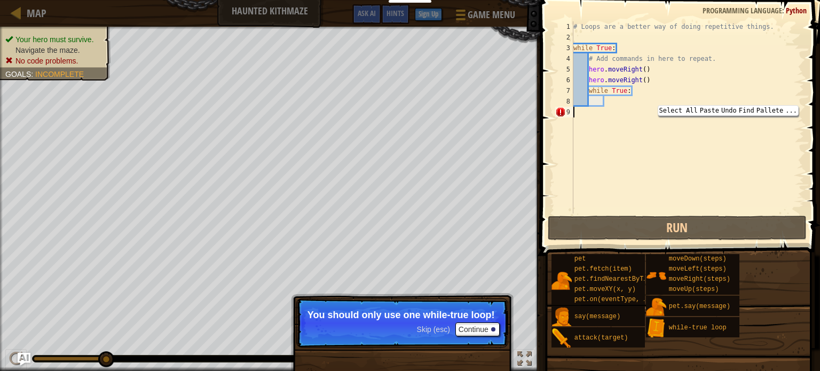
click at [636, 90] on div "# Loops are a better way of doing repetitive things. while True : # Add command…" at bounding box center [687, 128] width 233 height 214
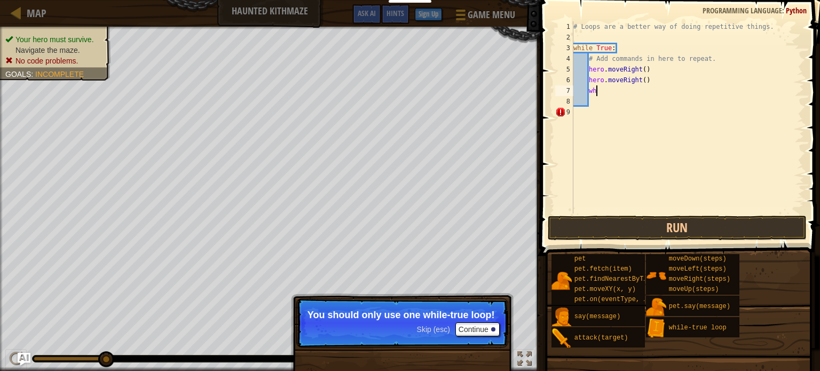
type textarea "w"
type textarea "h"
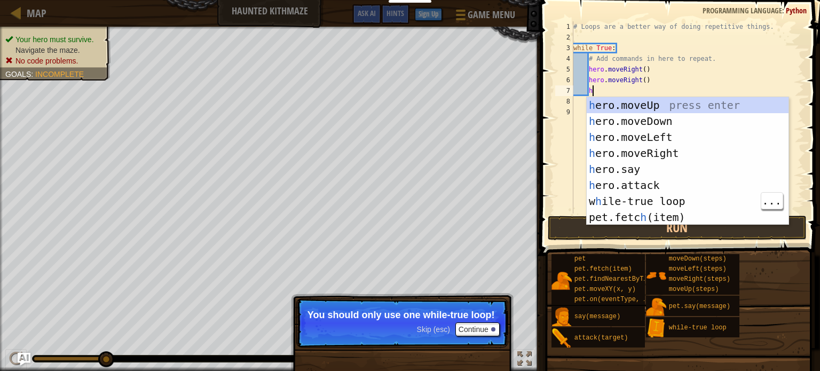
scroll to position [5, 1]
click at [672, 131] on div "h ero.moveUp press enter h ero.moveDown press enter h ero.moveLeft press enter …" at bounding box center [688, 177] width 202 height 160
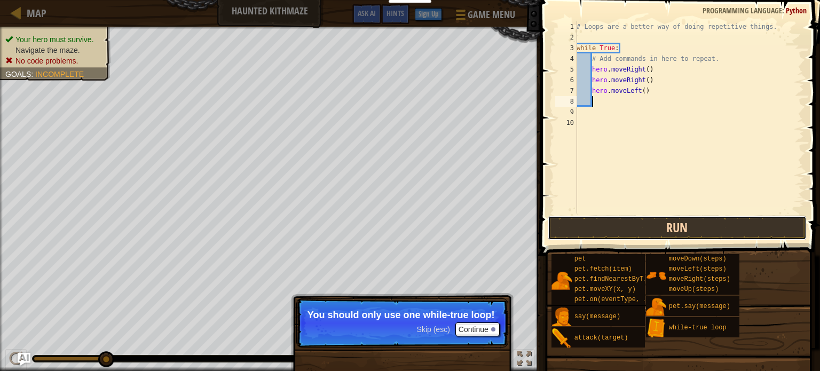
click at [679, 219] on button "Run" at bounding box center [677, 228] width 259 height 25
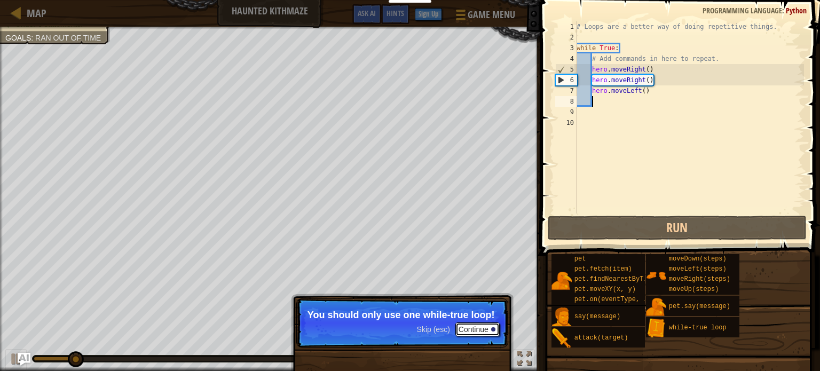
click at [487, 330] on button "Continue" at bounding box center [477, 329] width 44 height 14
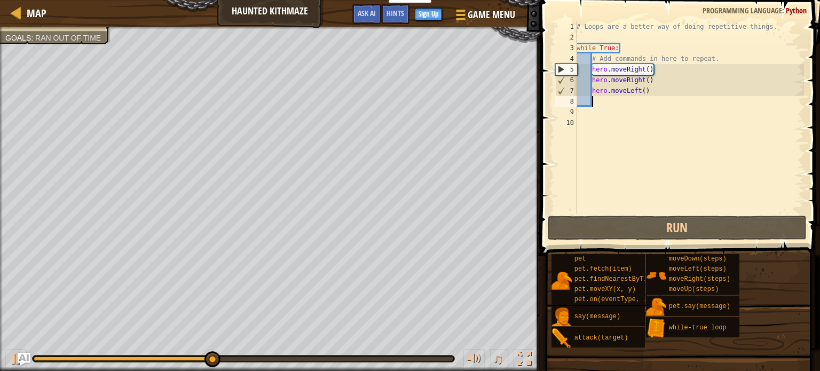
type textarea "h"
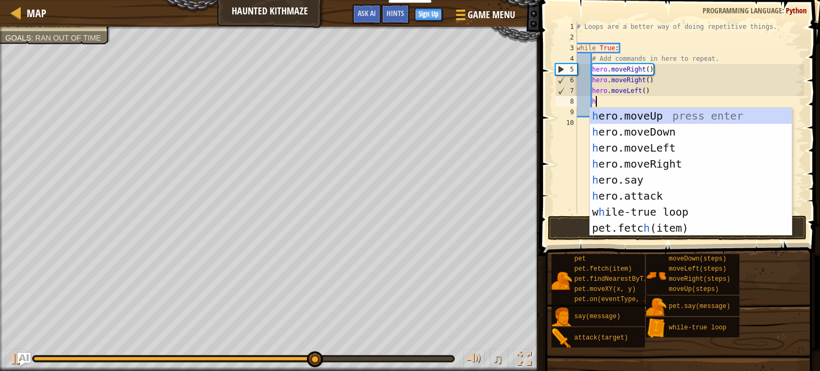
click at [668, 132] on div "h ero.moveUp press enter h ero.moveDown press enter h ero.moveLeft press enter …" at bounding box center [691, 188] width 202 height 160
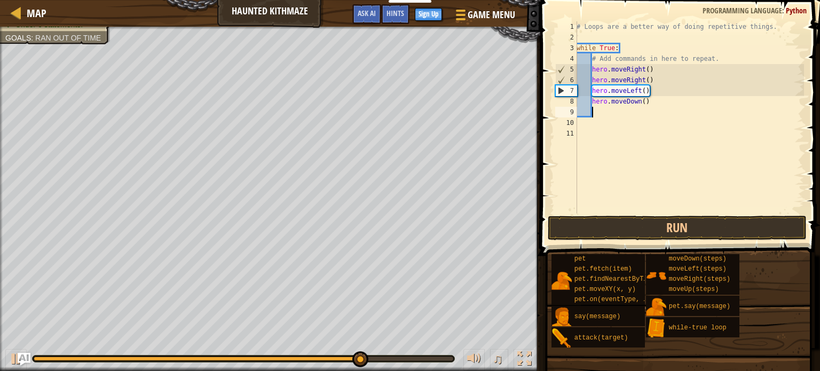
click at [663, 101] on div "# Loops are a better way of doing repetitive things. while True : # Add command…" at bounding box center [689, 128] width 230 height 214
type textarea "h"
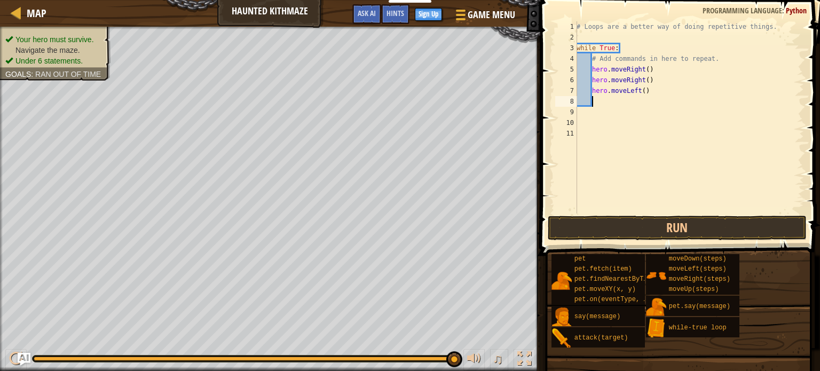
type textarea "h"
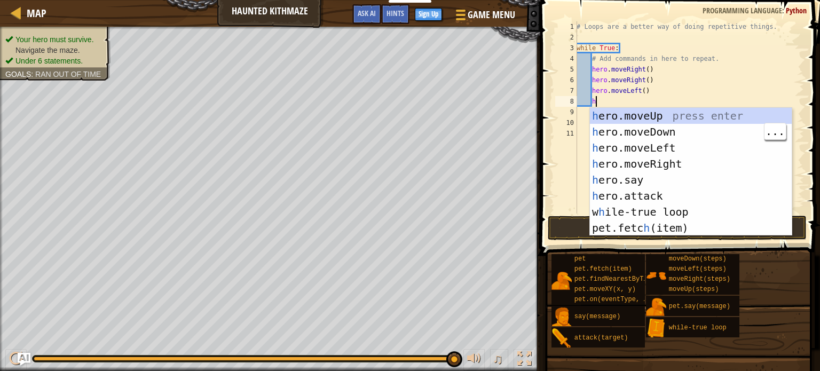
scroll to position [5, 1]
click at [658, 119] on div "h ero.moveUp press enter h ero.moveDown press enter h ero.moveLeft press enter …" at bounding box center [691, 188] width 202 height 160
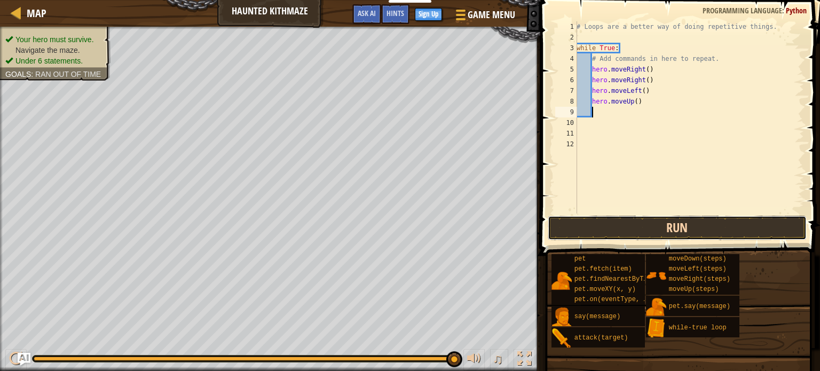
click at [682, 224] on button "Run" at bounding box center [677, 228] width 259 height 25
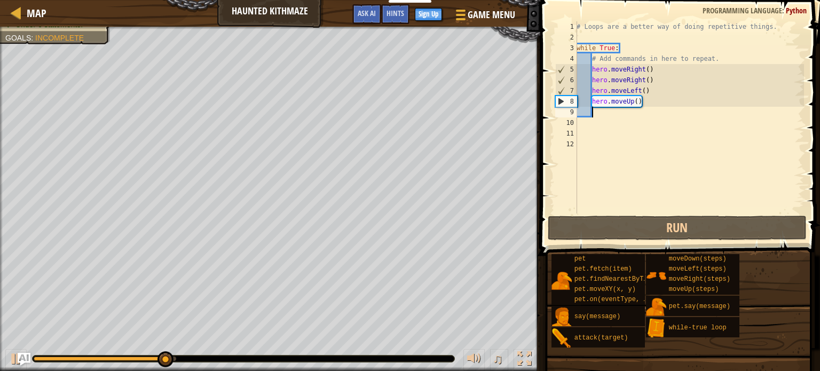
click at [654, 101] on div "# Loops are a better way of doing repetitive things. while True : # Add command…" at bounding box center [689, 128] width 230 height 214
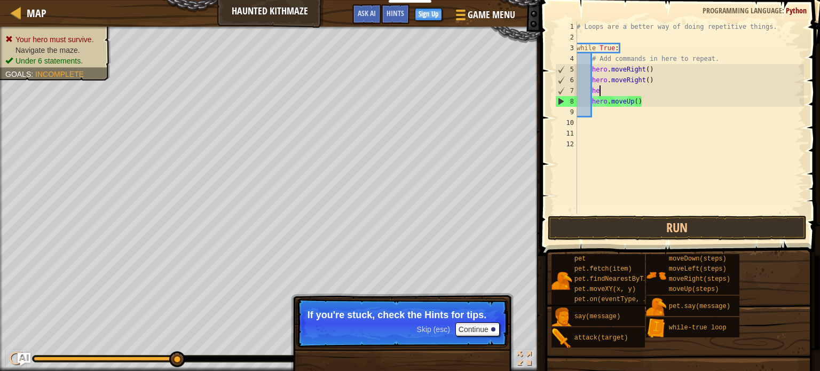
type textarea "h"
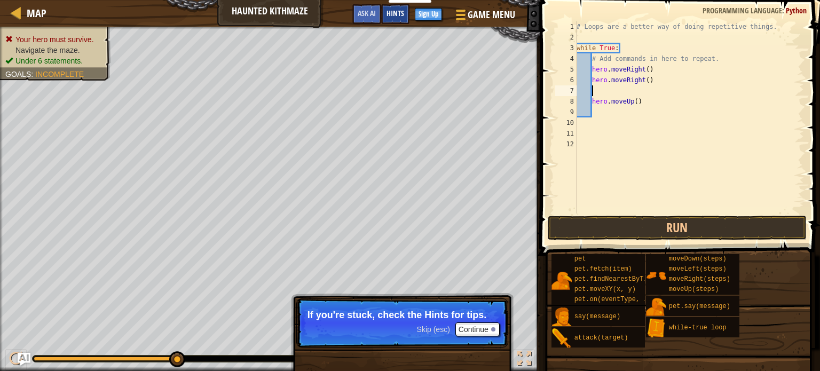
click at [399, 19] on div "Hints" at bounding box center [395, 14] width 28 height 20
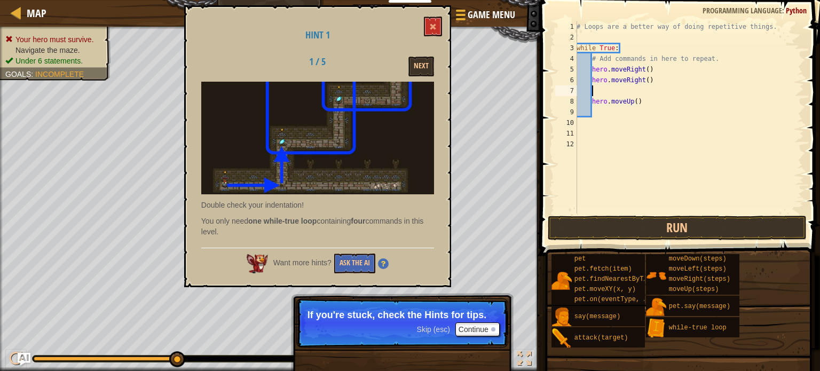
click at [673, 211] on div "# Loops are a better way of doing repetitive things. while True : # Add command…" at bounding box center [689, 128] width 230 height 214
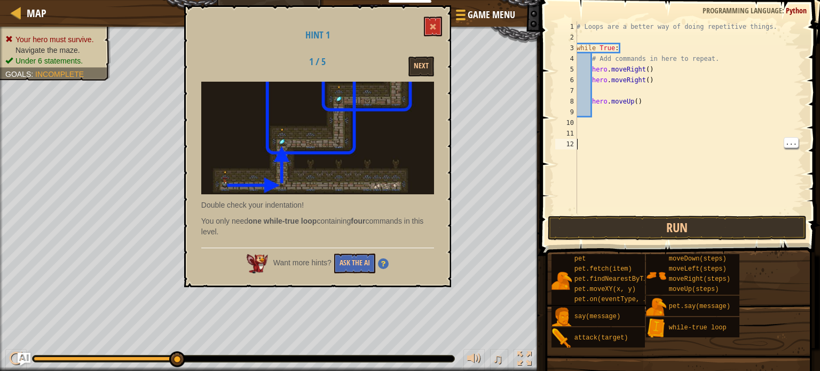
click at [598, 83] on div "# Loops are a better way of doing repetitive things. while True : # Add command…" at bounding box center [689, 128] width 230 height 214
type textarea "hero.moveRight()"
click at [594, 89] on div "# Loops are a better way of doing repetitive things. while True : # Add command…" at bounding box center [689, 128] width 230 height 214
click at [699, 226] on button "Run" at bounding box center [677, 228] width 259 height 25
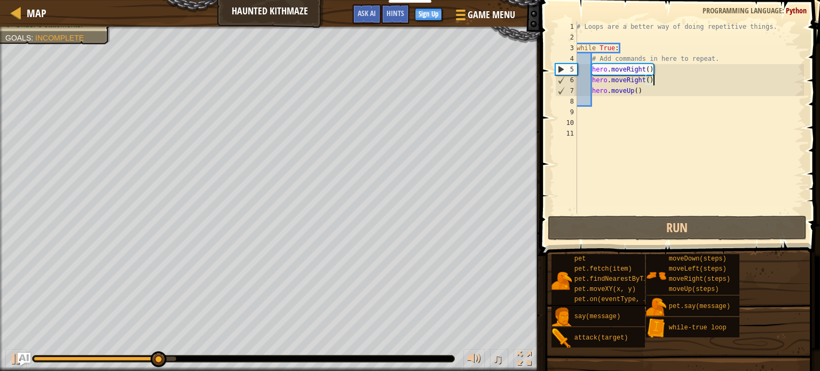
click at [666, 62] on div "# Loops are a better way of doing repetitive things. while True : # Add command…" at bounding box center [689, 128] width 230 height 214
click at [654, 66] on div "# Loops are a better way of doing repetitive things. while True : # Add command…" at bounding box center [689, 128] width 230 height 214
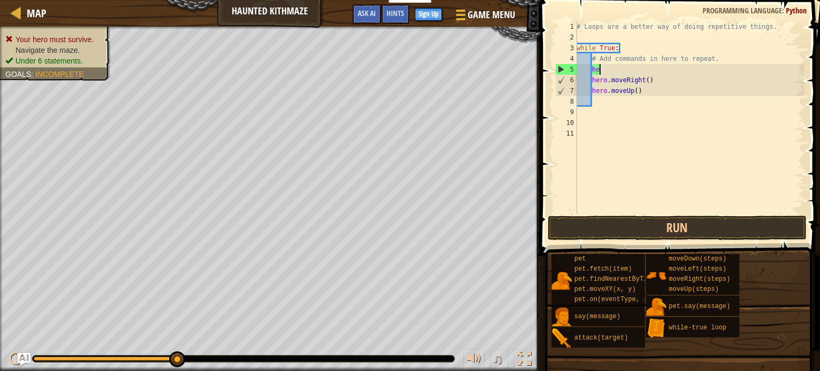
type textarea "h"
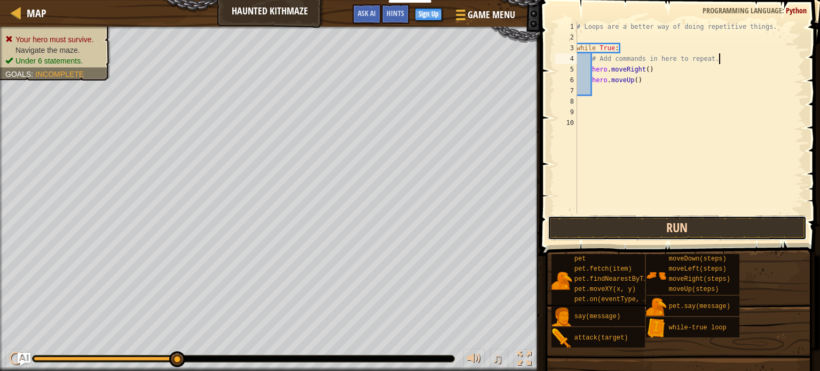
click at [690, 233] on button "Run" at bounding box center [677, 228] width 259 height 25
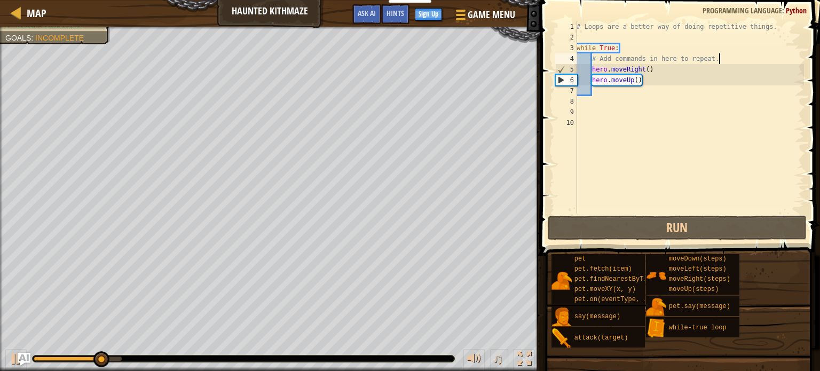
click at [652, 77] on div "# Loops are a better way of doing repetitive things. while True : # Add command…" at bounding box center [689, 128] width 230 height 214
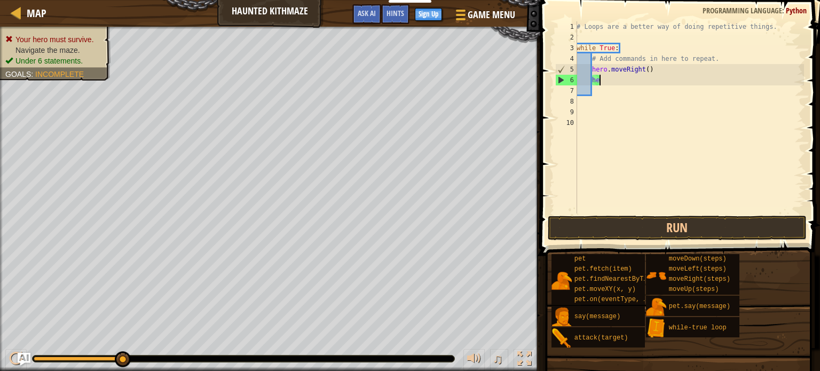
type textarea "h"
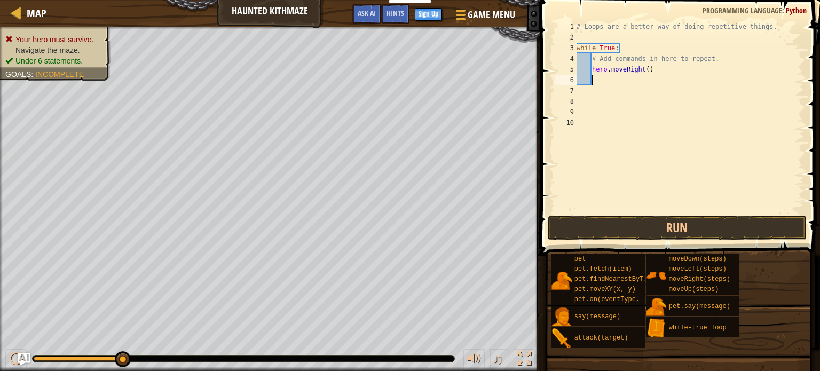
type textarea "h"
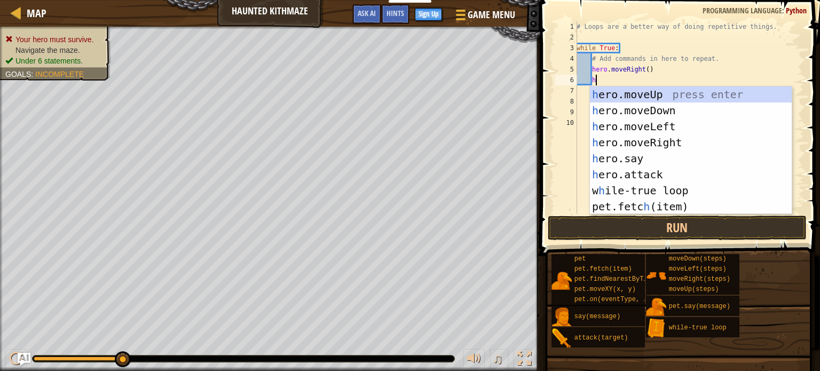
scroll to position [5, 1]
click at [676, 144] on div "h ero.moveUp press enter h ero.moveDown press enter h ero.moveLeft press enter …" at bounding box center [691, 166] width 202 height 160
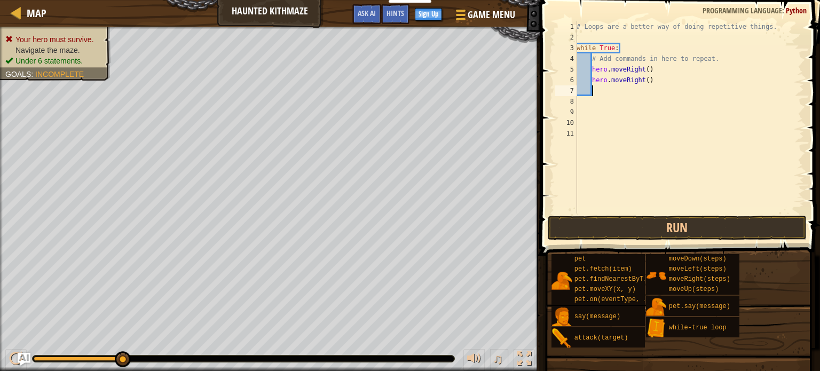
scroll to position [5, 0]
type textarea "h"
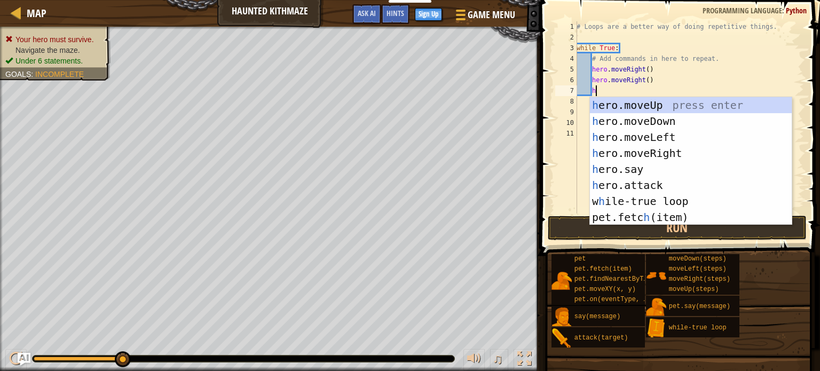
click at [659, 115] on div "h ero.moveUp press enter h ero.moveDown press enter h ero.moveLeft press enter …" at bounding box center [691, 177] width 202 height 160
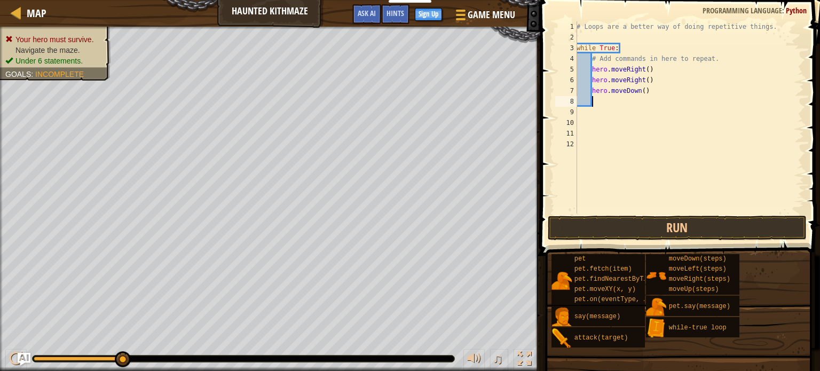
click at [664, 89] on div "# Loops are a better way of doing repetitive things. while True : # Add command…" at bounding box center [689, 128] width 230 height 214
type textarea "h"
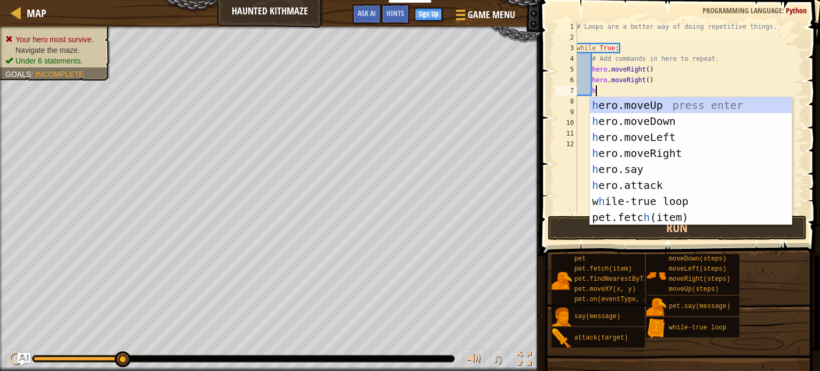
click at [645, 102] on div "h ero.moveUp press enter h ero.moveDown press enter h ero.moveLeft press enter …" at bounding box center [691, 177] width 202 height 160
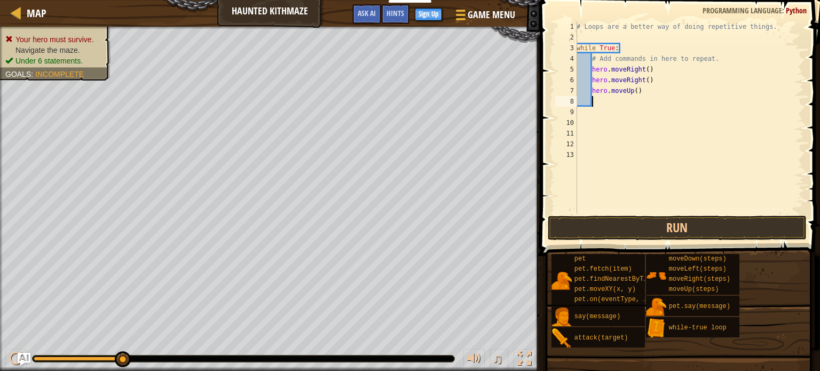
scroll to position [5, 0]
type textarea "h"
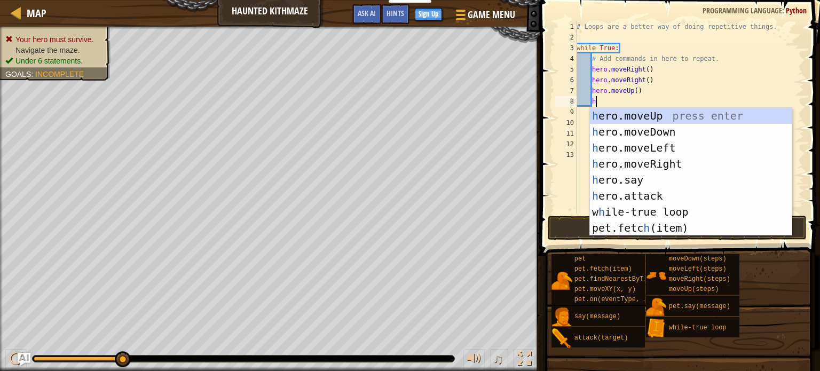
scroll to position [5, 1]
click at [662, 115] on div "h ero.moveUp press enter h ero.moveDown press enter h ero.moveLeft press enter …" at bounding box center [691, 188] width 202 height 160
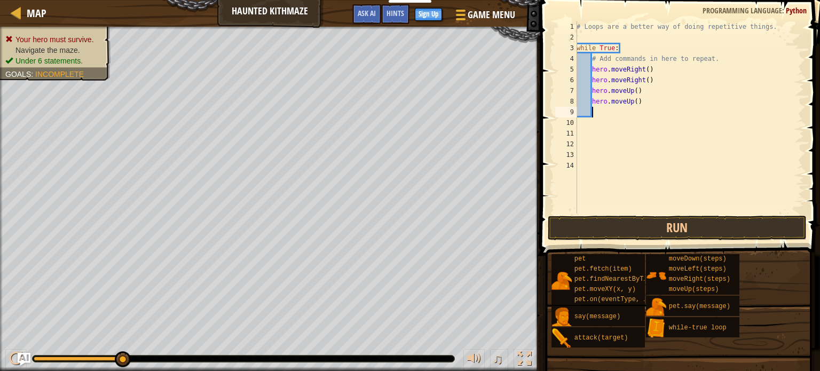
scroll to position [5, 0]
type textarea "h"
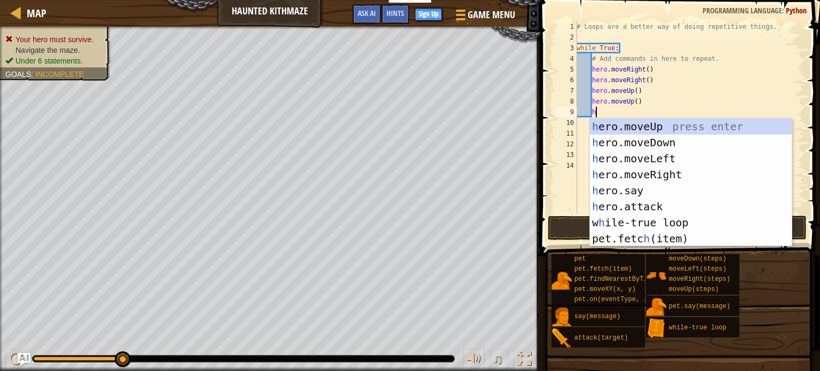
scroll to position [5, 1]
click at [684, 169] on div "h ero.moveUp press enter h ero.moveDown press enter h ero.moveLeft press enter …" at bounding box center [691, 199] width 202 height 160
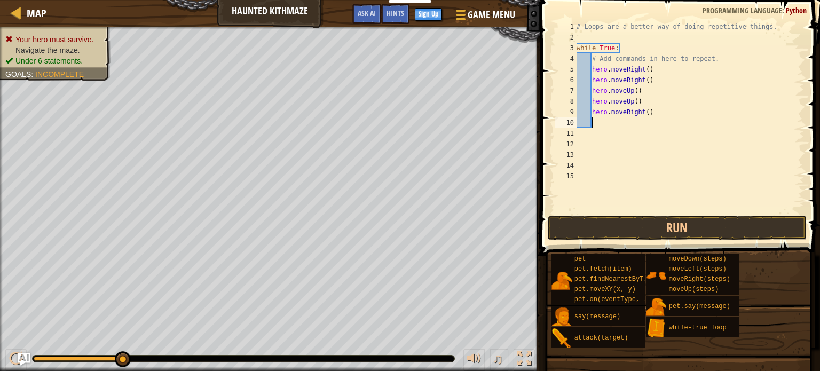
type textarea "h"
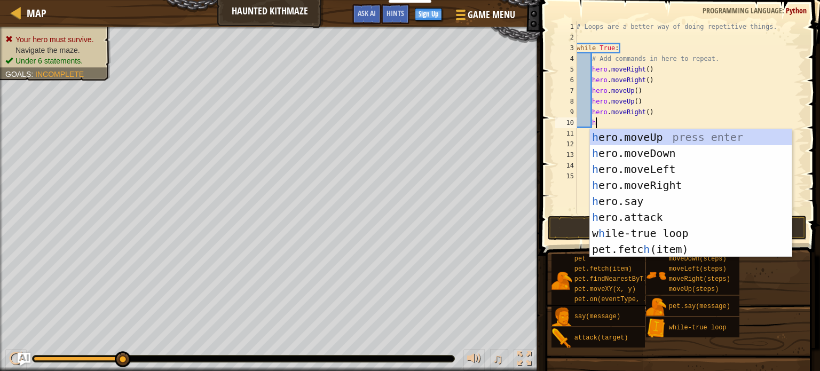
click at [679, 185] on div "h ero.moveUp press enter h ero.moveDown press enter h ero.moveLeft press enter …" at bounding box center [691, 209] width 202 height 160
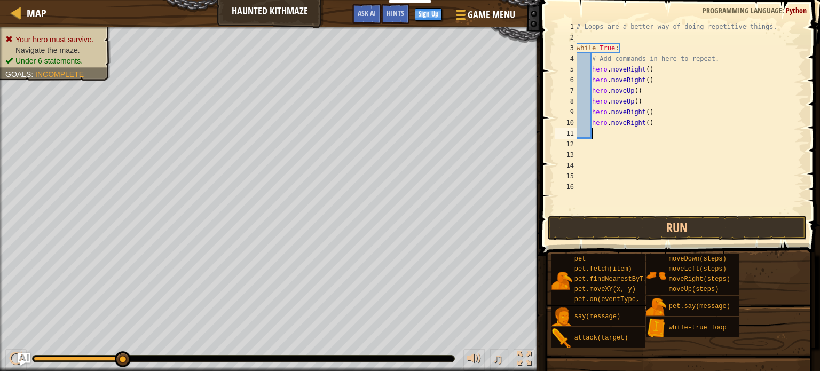
scroll to position [5, 0]
type textarea "h"
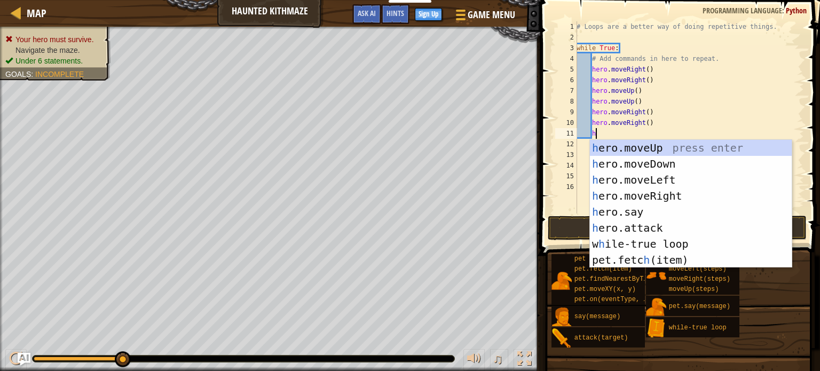
click at [664, 148] on div "h ero.moveUp press enter h ero.moveDown press enter h ero.moveLeft press enter …" at bounding box center [691, 220] width 202 height 160
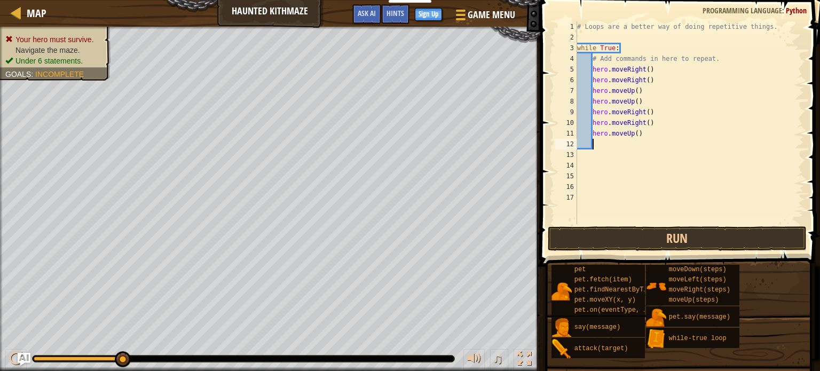
scroll to position [5, 0]
type textarea "h"
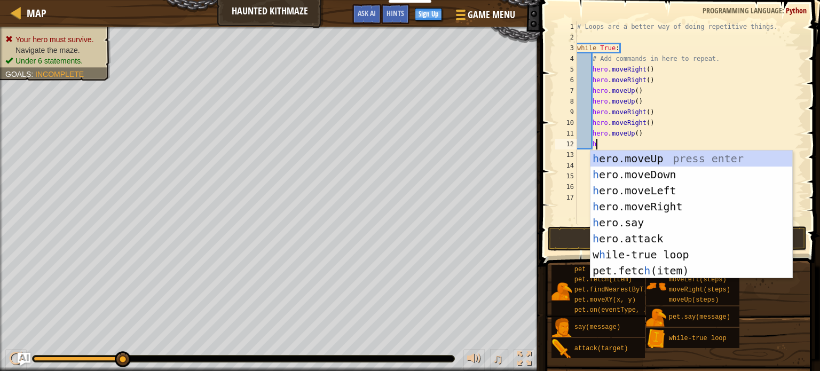
click at [658, 153] on div "h ero.moveUp press enter h ero.moveDown press enter h ero.moveLeft press enter …" at bounding box center [692, 231] width 202 height 160
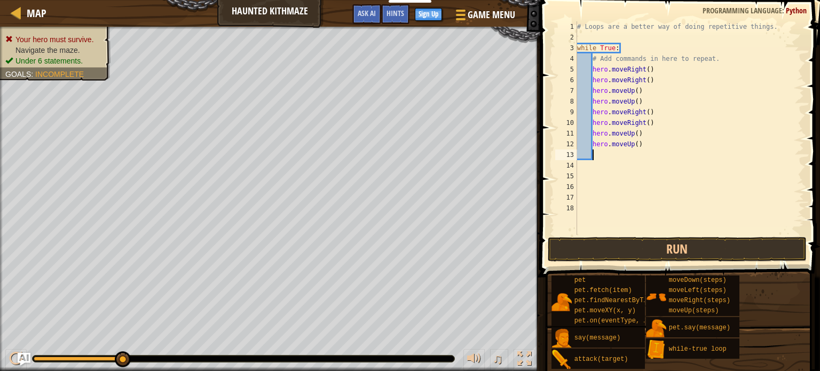
type textarea "h"
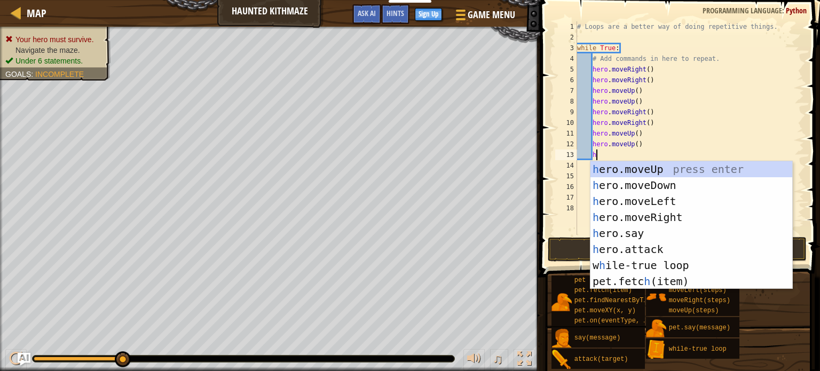
click at [676, 218] on div "h ero.moveUp press enter h ero.moveDown press enter h ero.moveLeft press enter …" at bounding box center [692, 241] width 202 height 160
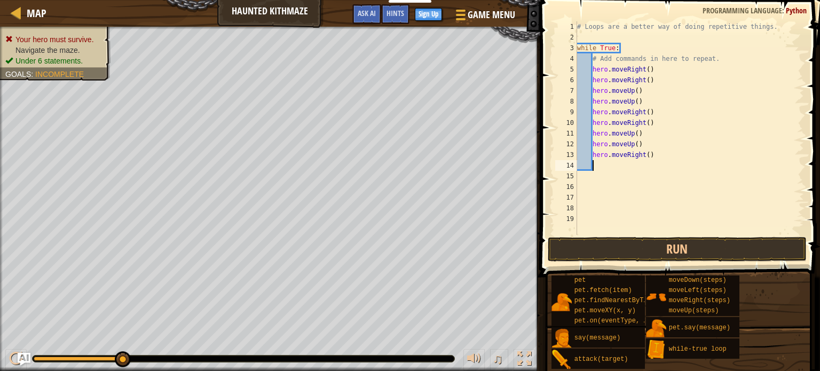
type textarea "h"
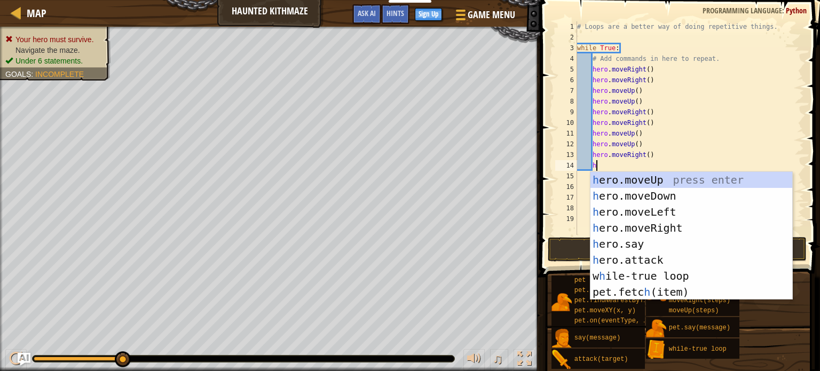
click at [687, 226] on div "h ero.moveUp press enter h ero.moveDown press enter h ero.moveLeft press enter …" at bounding box center [692, 252] width 202 height 160
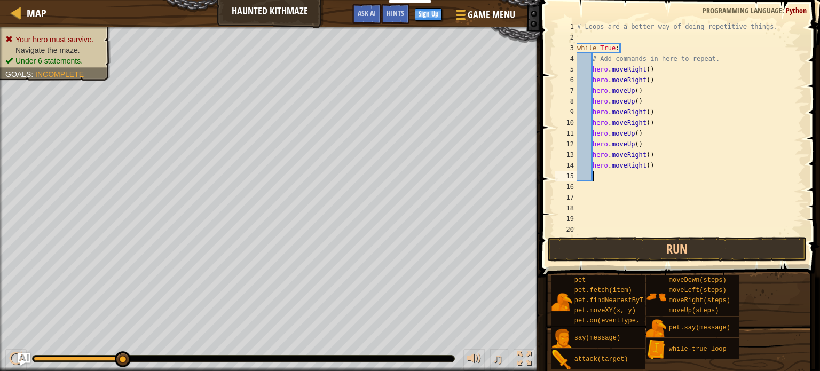
scroll to position [5, 0]
type textarea "h"
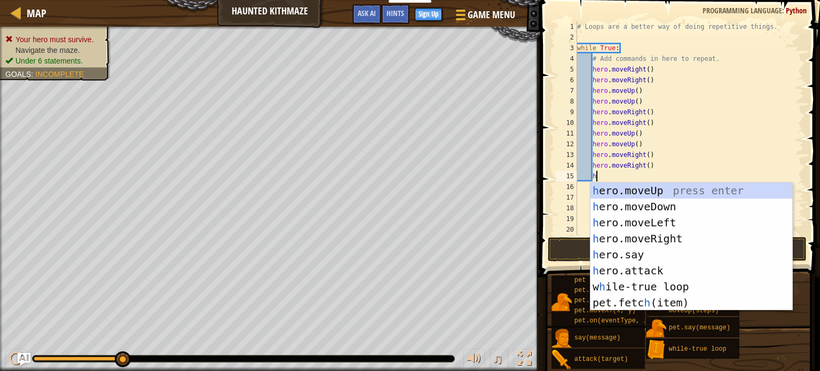
click at [670, 190] on div "h ero.moveUp press enter h ero.moveDown press enter h ero.moveLeft press enter …" at bounding box center [692, 263] width 202 height 160
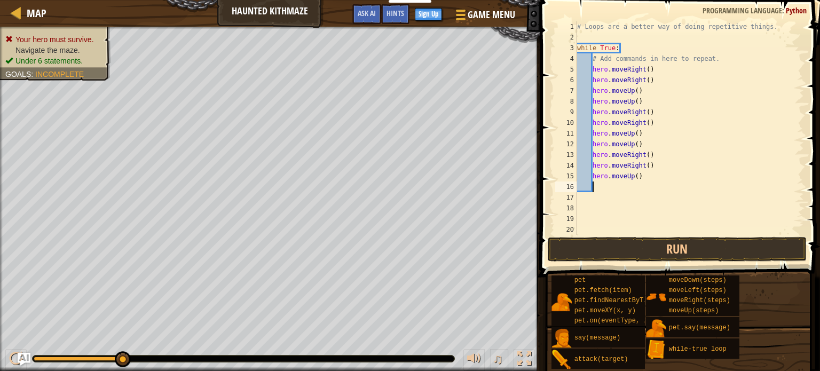
type textarea "h"
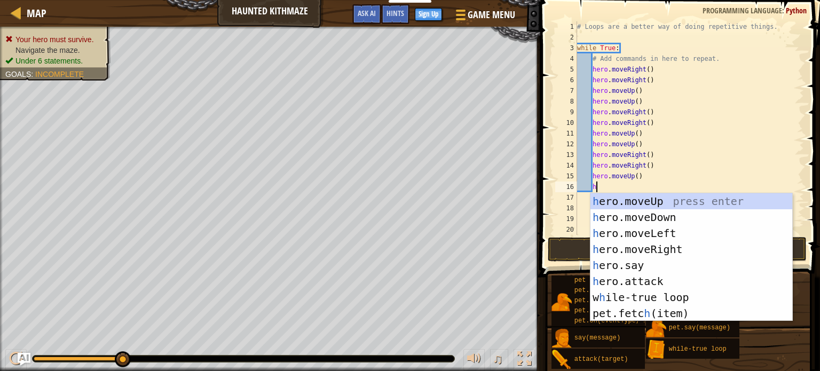
scroll to position [5, 1]
click at [640, 199] on div "h ero.moveUp press enter h ero.moveDown press enter h ero.moveLeft press enter …" at bounding box center [692, 273] width 202 height 160
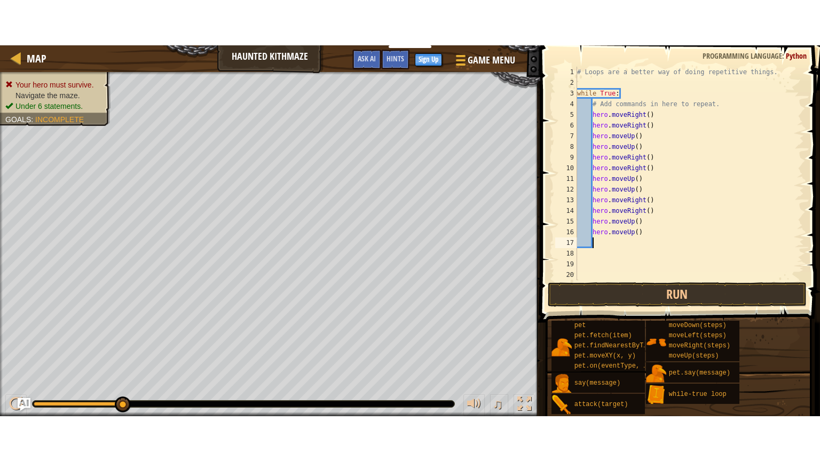
scroll to position [5, 0]
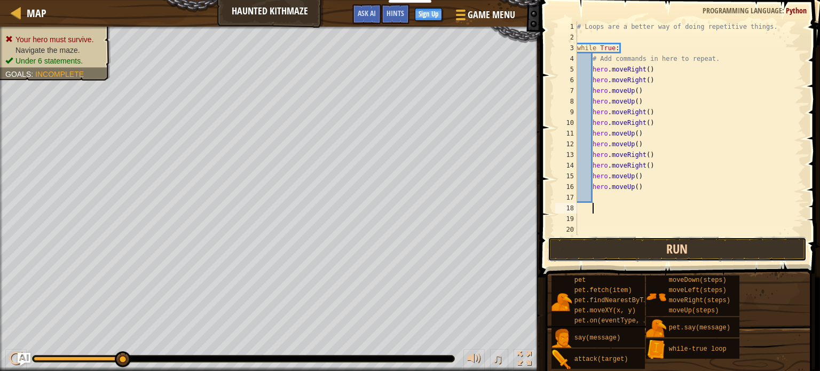
click at [664, 249] on button "Run" at bounding box center [677, 249] width 259 height 25
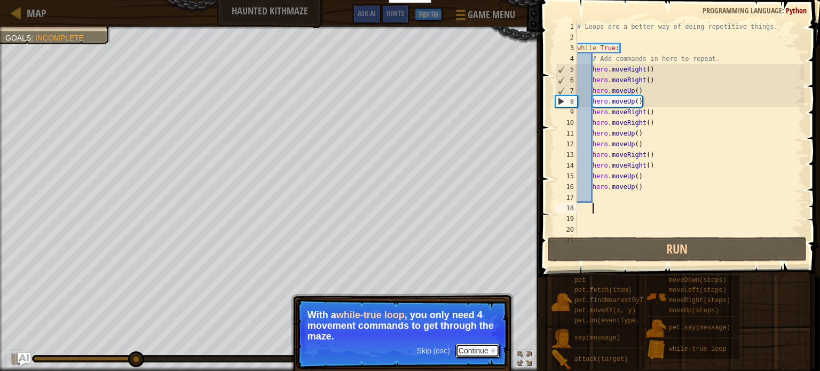
click at [481, 348] on button "Continue" at bounding box center [477, 351] width 44 height 14
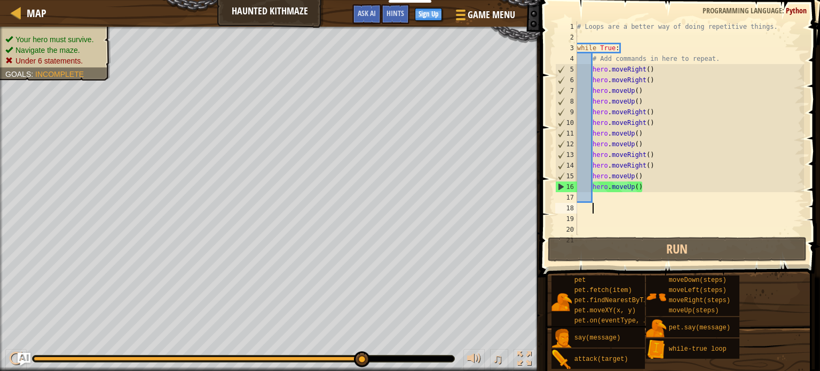
click at [366, 360] on div at bounding box center [362, 359] width 16 height 16
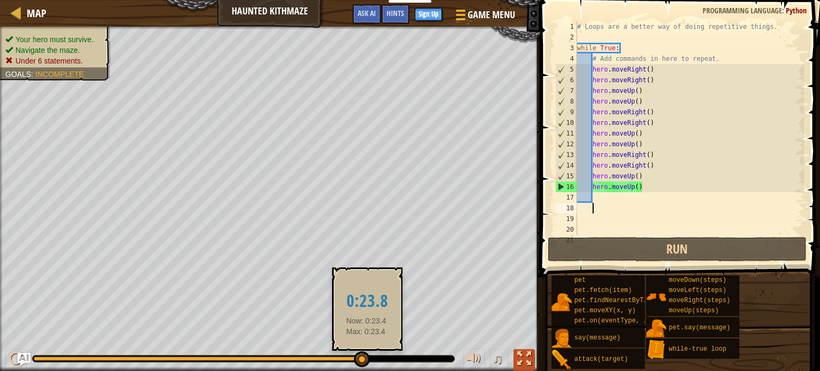
click at [529, 360] on div at bounding box center [524, 359] width 14 height 14
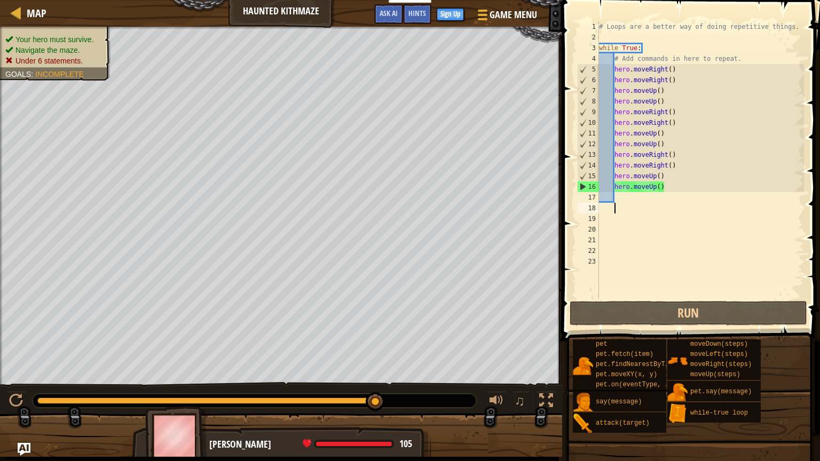
click at [190, 371] on img at bounding box center [176, 435] width 62 height 59
click at [27, 371] on img "Ask AI" at bounding box center [24, 450] width 14 height 14
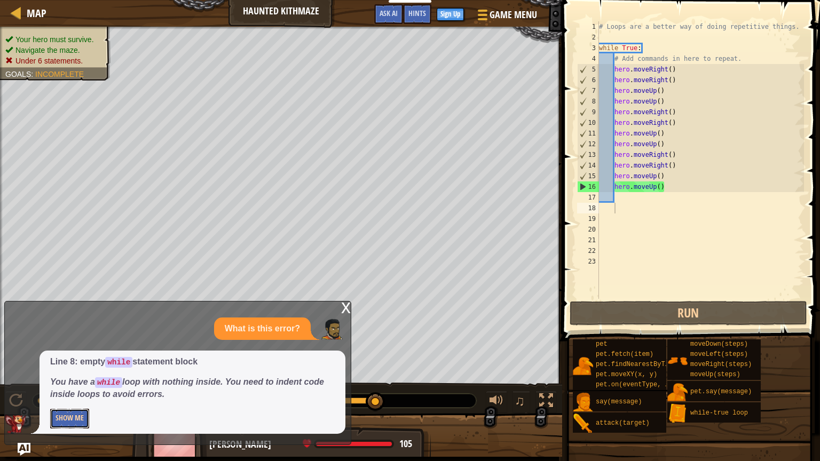
click at [75, 371] on button "Show Me" at bounding box center [69, 419] width 39 height 20
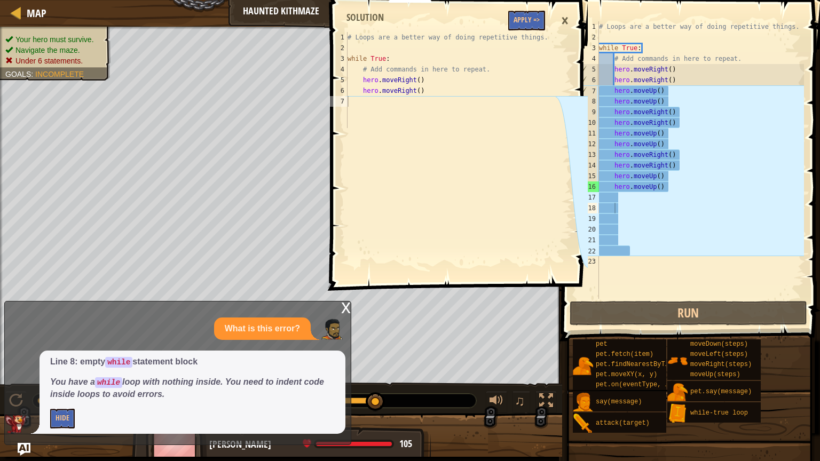
type textarea "hero.moveRight()"
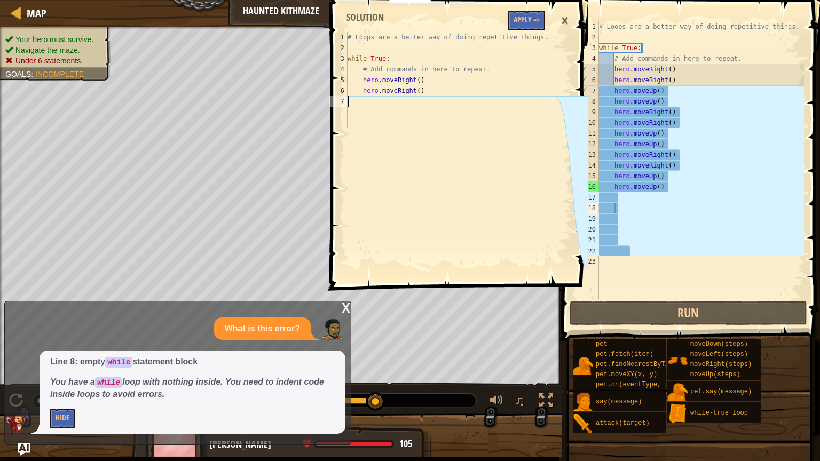
click at [297, 332] on p "What is this error?" at bounding box center [262, 329] width 75 height 12
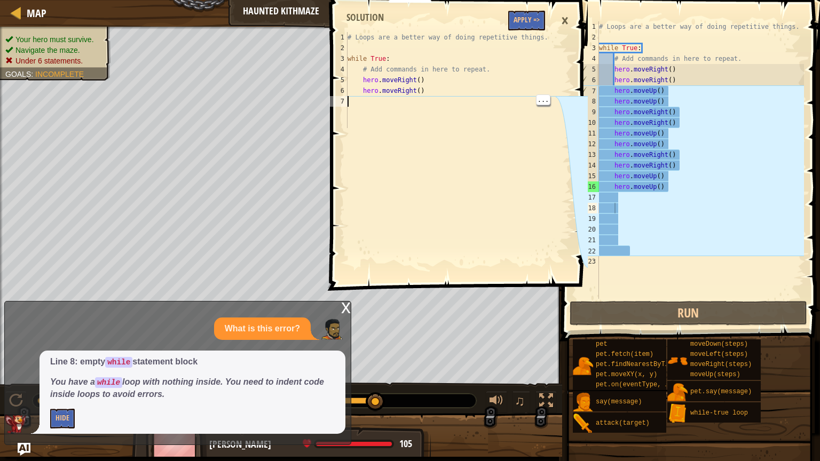
click at [564, 18] on div "×" at bounding box center [565, 21] width 18 height 25
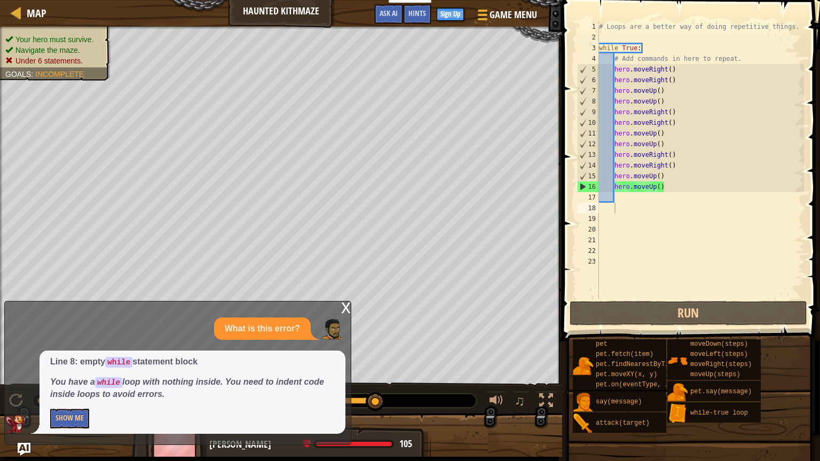
click at [347, 309] on div "x" at bounding box center [346, 307] width 10 height 11
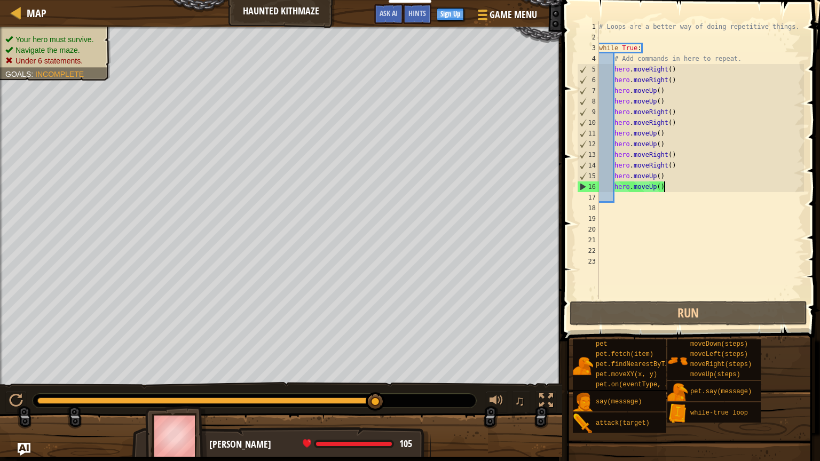
click at [670, 185] on div "# Loops are a better way of doing repetitive things. while True : # Add command…" at bounding box center [700, 170] width 207 height 299
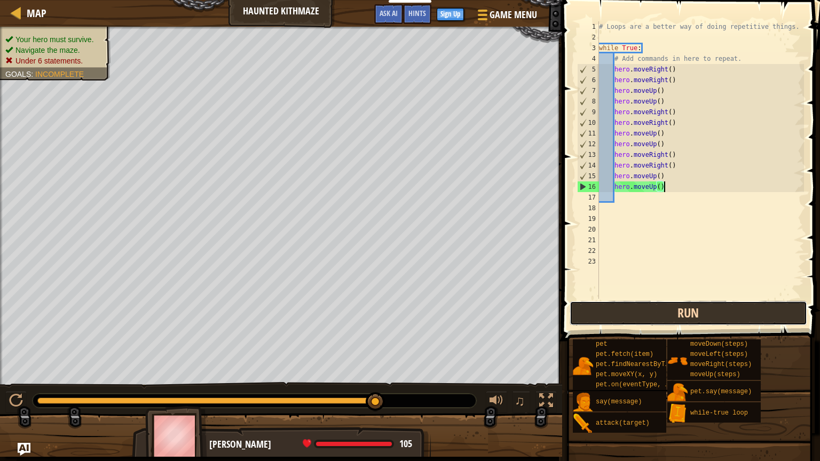
click at [689, 317] on button "Run" at bounding box center [689, 313] width 238 height 25
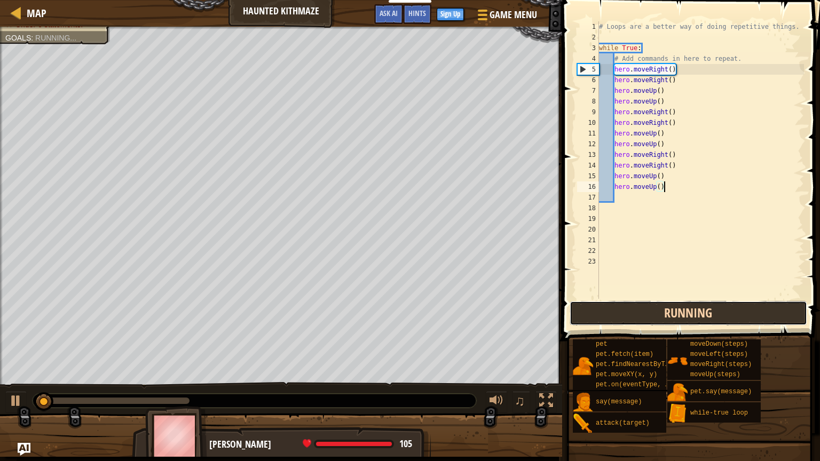
click at [694, 306] on button "Running" at bounding box center [689, 313] width 238 height 25
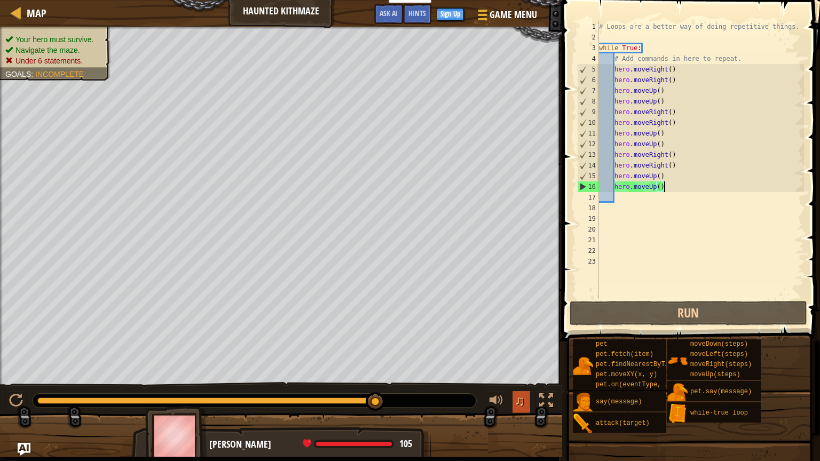
click at [522, 371] on span "♫" at bounding box center [520, 401] width 11 height 16
click at [495, 371] on div at bounding box center [497, 401] width 14 height 14
click at [497, 371] on div at bounding box center [497, 401] width 14 height 14
click at [22, 371] on div at bounding box center [16, 401] width 14 height 14
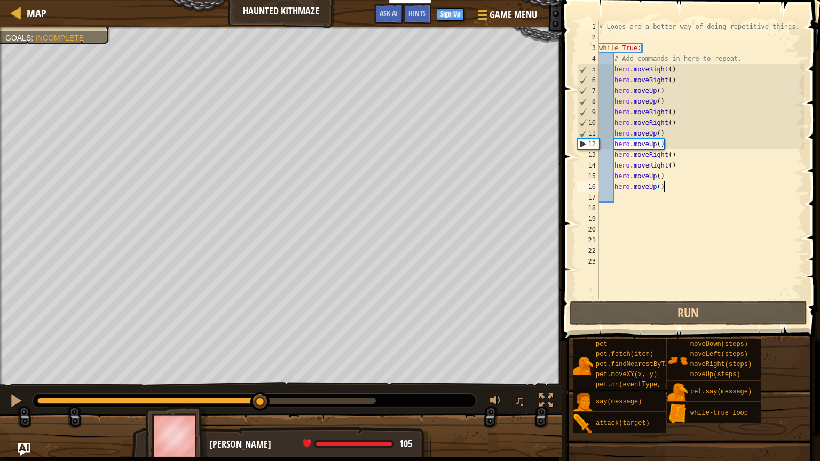
drag, startPoint x: 48, startPoint y: 404, endPoint x: 260, endPoint y: 453, distance: 218.1
click at [260, 371] on div "Your hero must survive. Navigate the maze. Under 6 statements. Goals : Incomple…" at bounding box center [410, 242] width 820 height 430
drag, startPoint x: 263, startPoint y: 454, endPoint x: 294, endPoint y: 456, distance: 31.5
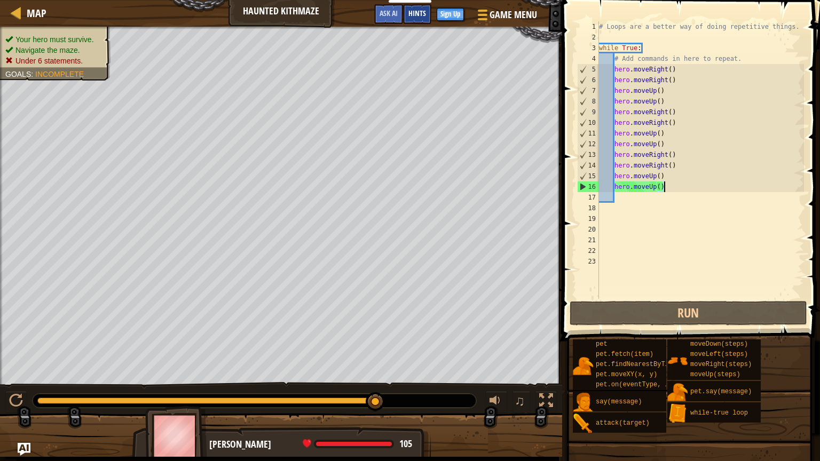
click at [421, 9] on div "Hints" at bounding box center [417, 14] width 28 height 20
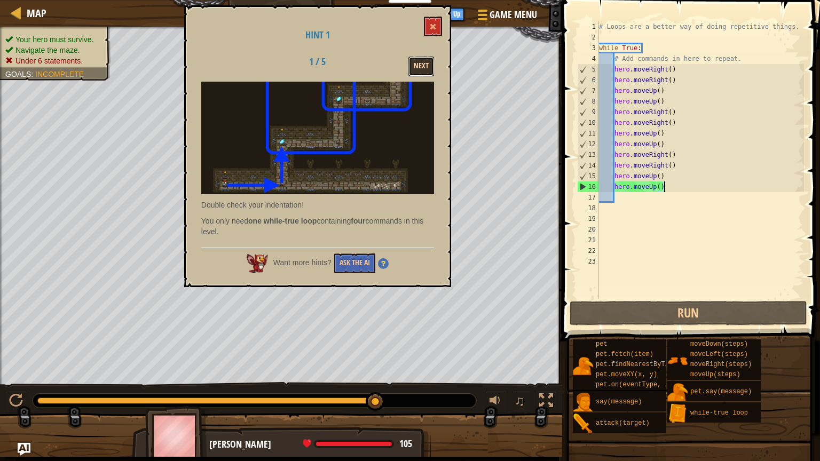
click at [423, 69] on button "Next" at bounding box center [421, 67] width 26 height 20
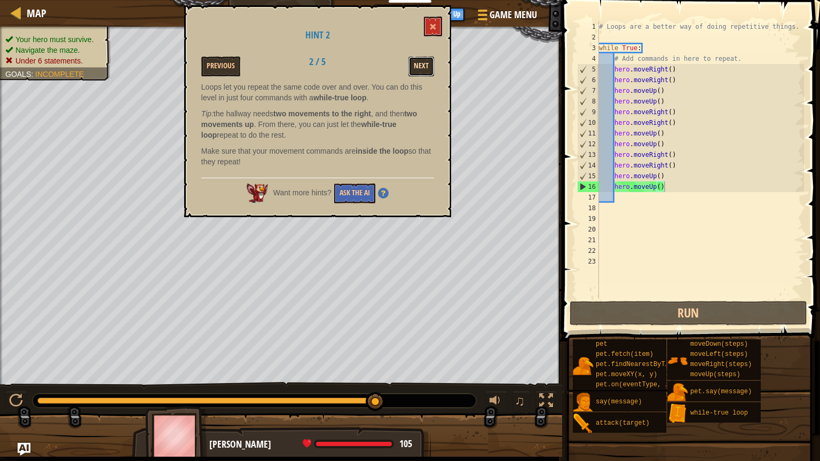
click at [431, 68] on button "Next" at bounding box center [421, 67] width 26 height 20
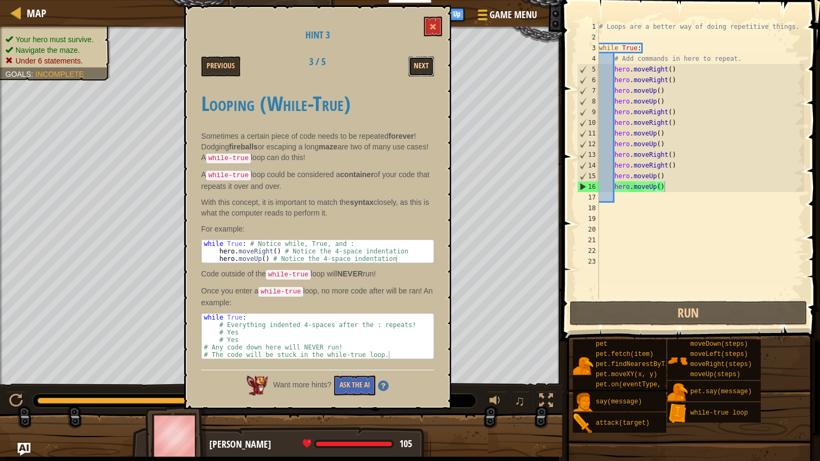
click at [425, 64] on button "Next" at bounding box center [421, 67] width 26 height 20
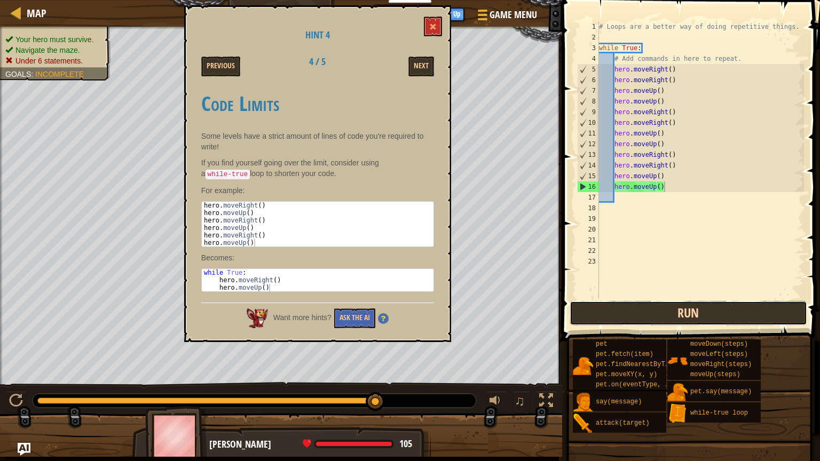
click at [703, 312] on button "Run" at bounding box center [689, 313] width 238 height 25
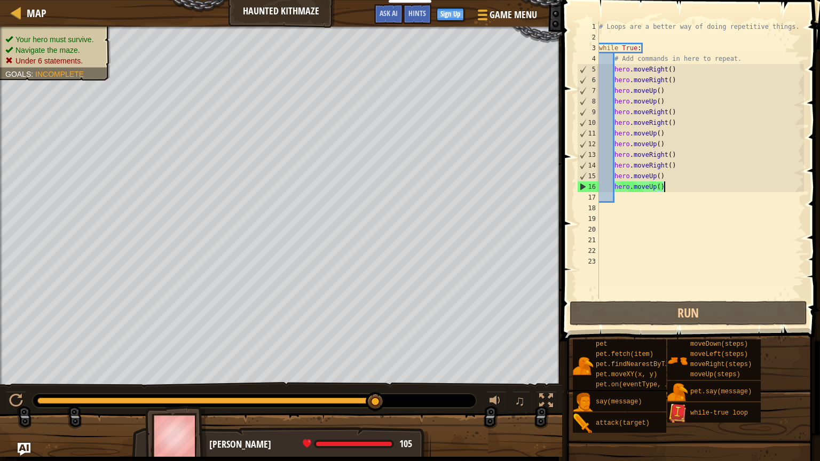
click at [672, 371] on img at bounding box center [677, 414] width 20 height 20
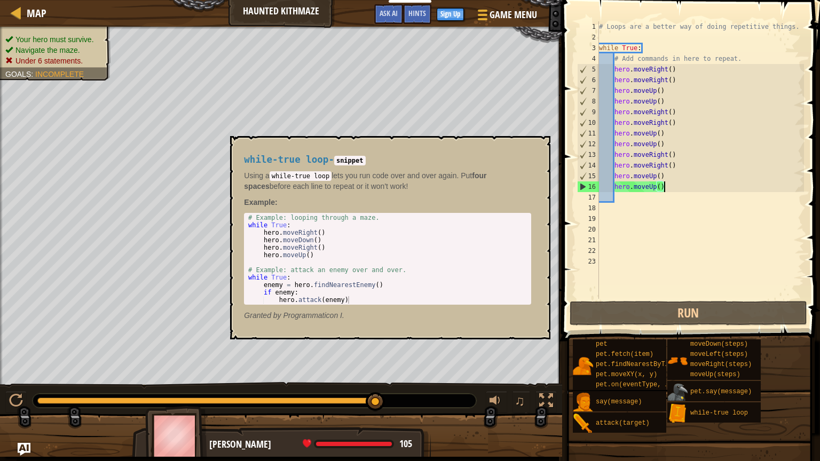
click at [681, 371] on img at bounding box center [677, 392] width 20 height 20
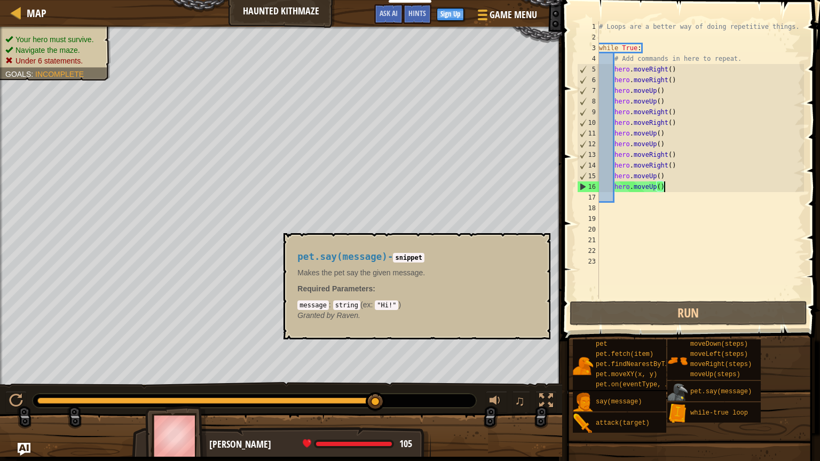
click at [677, 371] on img at bounding box center [677, 392] width 20 height 20
click at [716, 366] on span "moveRight(steps)" at bounding box center [720, 364] width 61 height 7
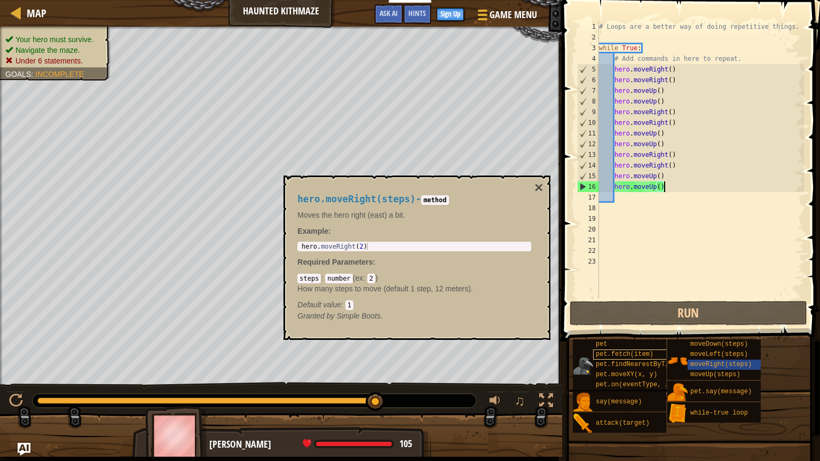
click at [650, 357] on span "pet.fetch(item)" at bounding box center [625, 354] width 58 height 7
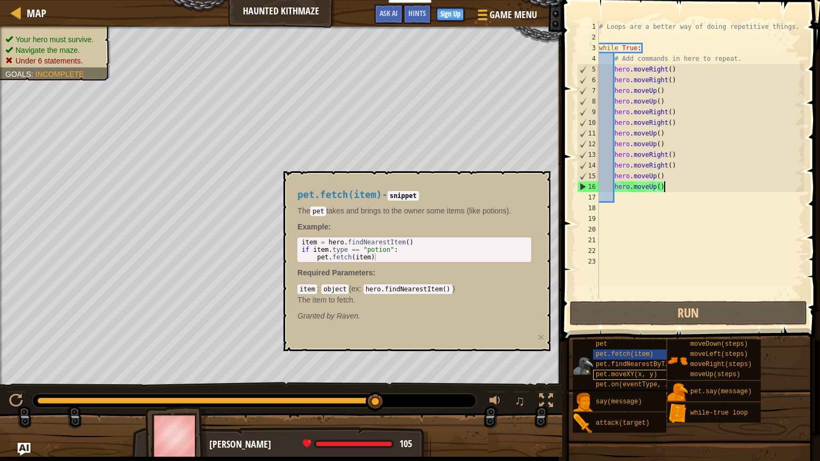
click at [632, 371] on span "pet.moveXY(x, y)" at bounding box center [626, 374] width 61 height 7
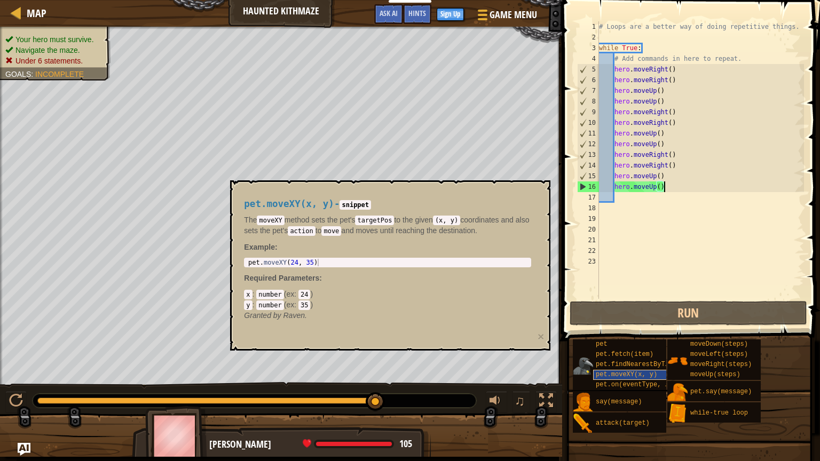
click at [638, 371] on span "pet.moveXY(x, y)" at bounding box center [626, 374] width 61 height 7
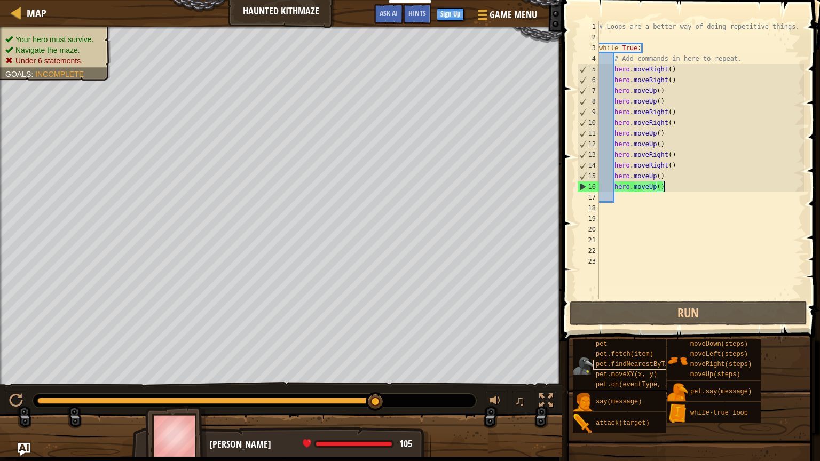
click at [654, 365] on span "pet.findNearestByType(type)" at bounding box center [648, 364] width 104 height 7
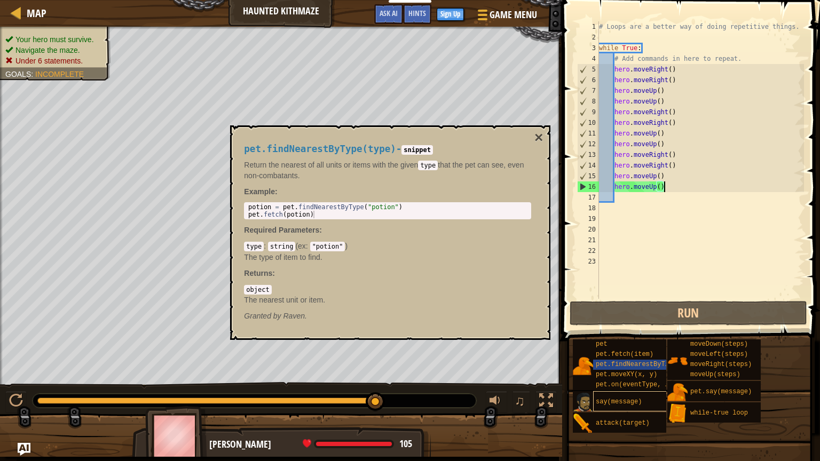
click at [636, 371] on div "say(message)" at bounding box center [634, 401] width 82 height 20
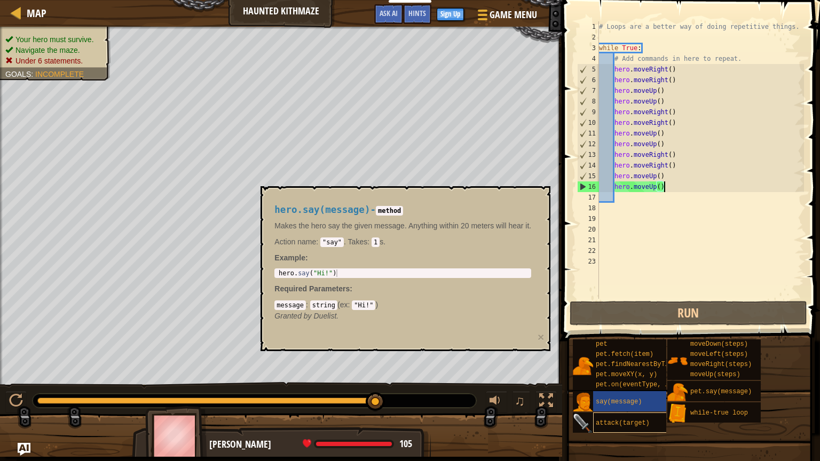
click at [641, 371] on span "attack(target)" at bounding box center [623, 423] width 54 height 7
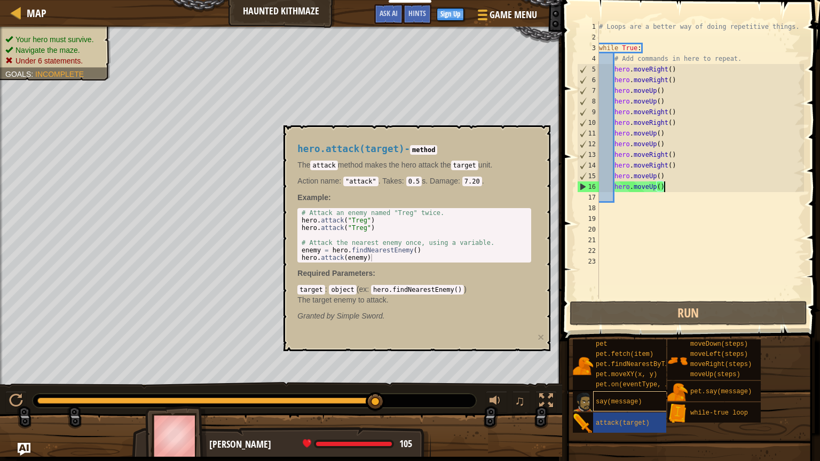
click at [648, 371] on div "say(message)" at bounding box center [634, 401] width 82 height 20
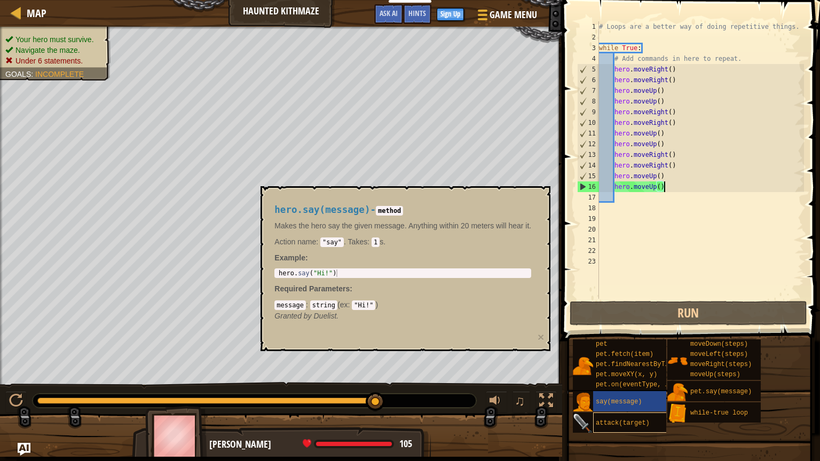
click at [653, 371] on div "attack(target)" at bounding box center [634, 423] width 82 height 20
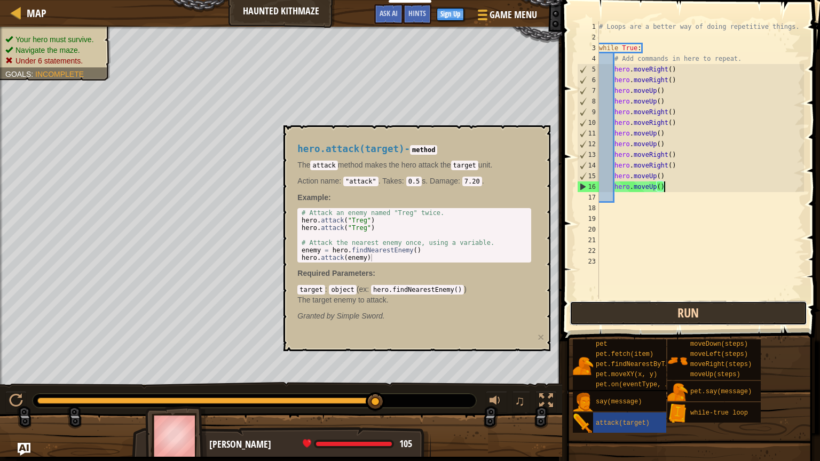
click at [751, 318] on button "Run" at bounding box center [689, 313] width 238 height 25
type textarea "h"
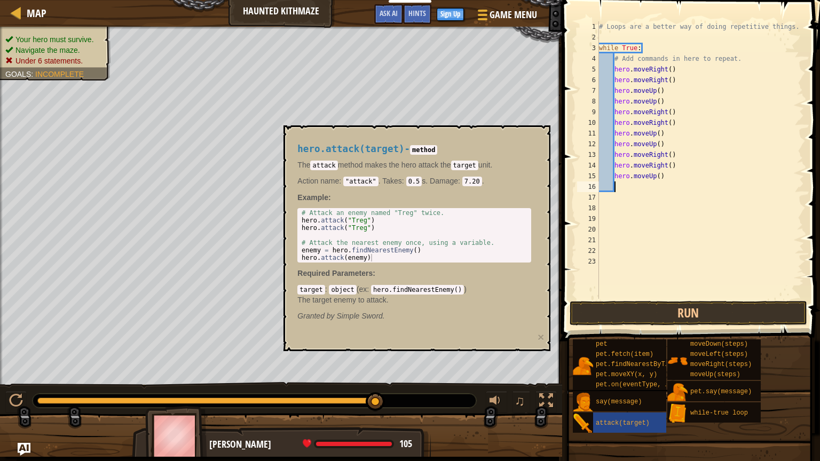
click at [728, 312] on button "Run" at bounding box center [689, 313] width 238 height 25
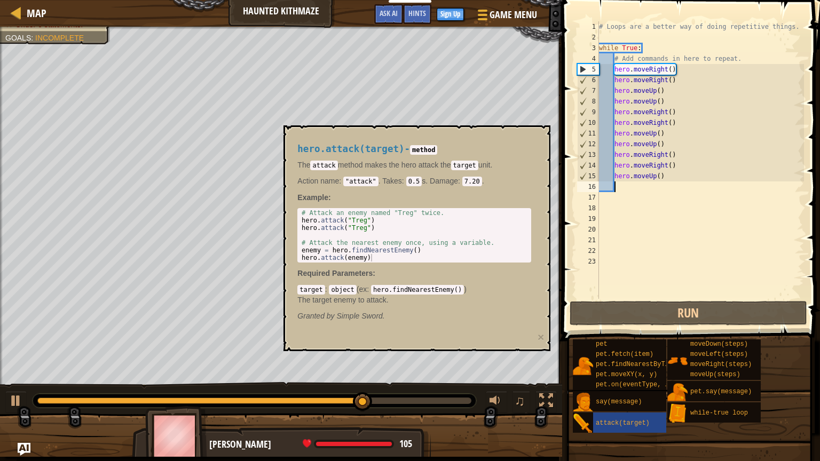
click at [536, 140] on div "hero.attack(target) - method The attack method makes the hero attack the target…" at bounding box center [414, 233] width 249 height 198
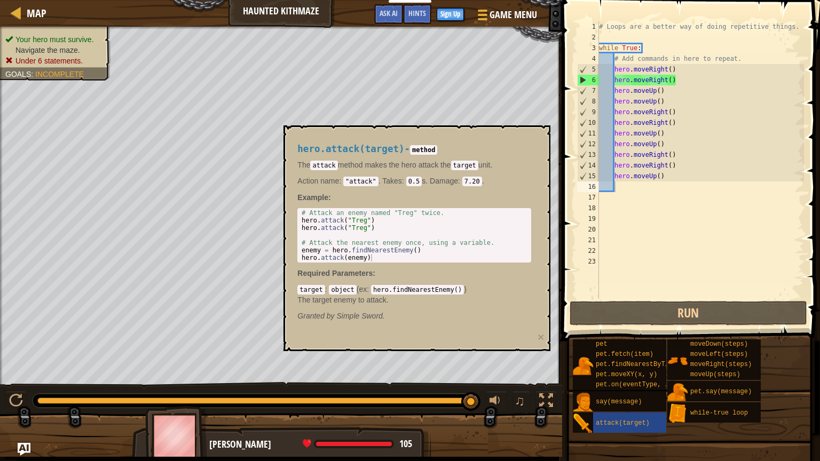
click at [681, 79] on div "# Loops are a better way of doing repetitive things. while True : # Add command…" at bounding box center [700, 170] width 207 height 299
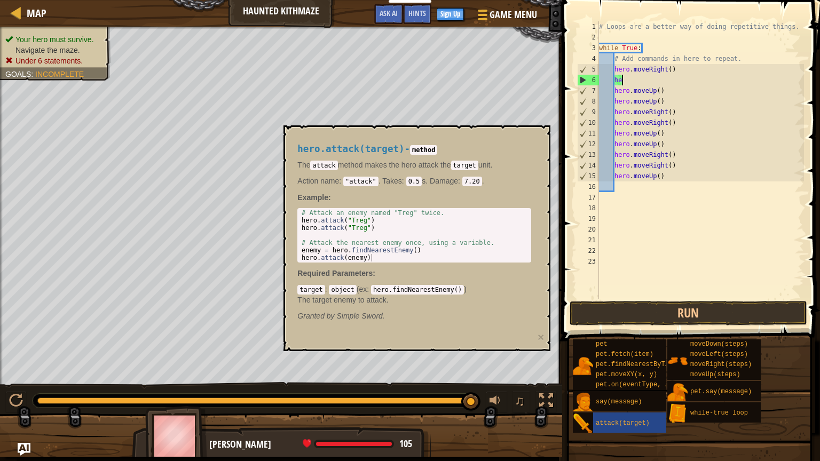
type textarea "h"
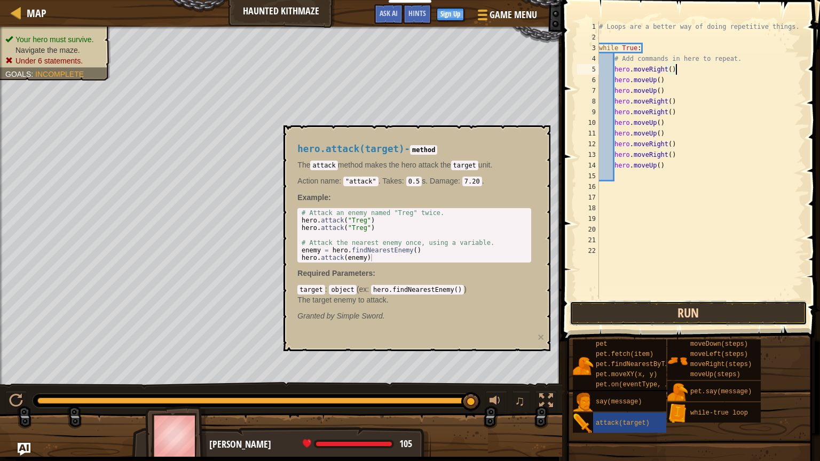
click at [692, 307] on button "Run" at bounding box center [689, 313] width 238 height 25
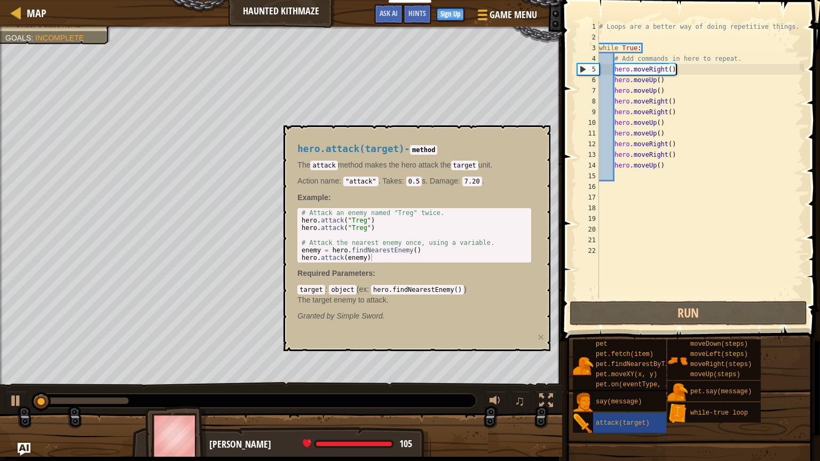
click at [526, 178] on p "Action name : "attack" . Takes : 0.5 s. Damage : 7.20 ." at bounding box center [414, 181] width 234 height 11
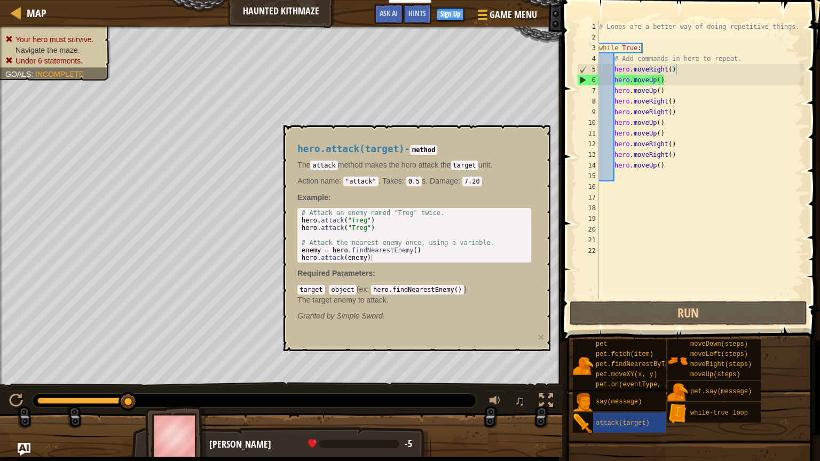
click at [676, 76] on div "# Loops are a better way of doing repetitive things. while True : # Add command…" at bounding box center [700, 170] width 207 height 299
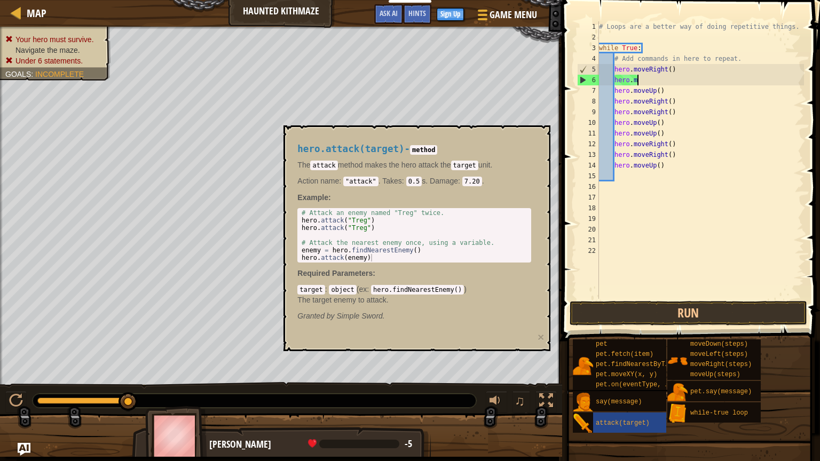
type textarea "h"
click at [673, 92] on div "# Loops are a better way of doing repetitive things. while True : # Add command…" at bounding box center [700, 170] width 207 height 299
type textarea "h"
click at [682, 94] on div "# Loops are a better way of doing repetitive things. while True : # Add command…" at bounding box center [700, 170] width 207 height 299
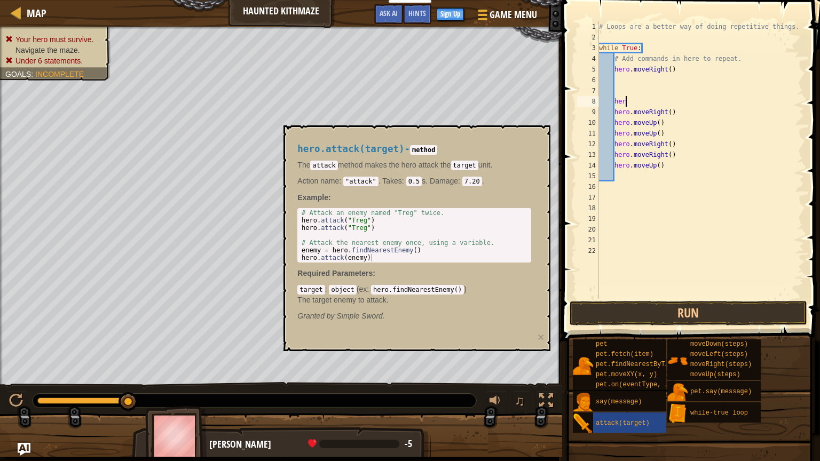
type textarea "h"
click at [678, 116] on div "# Loops are a better way of doing repetitive things. while True : # Add command…" at bounding box center [700, 170] width 207 height 299
type textarea "h"
click at [672, 128] on div "# Loops are a better way of doing repetitive things. while True : # Add command…" at bounding box center [700, 170] width 207 height 299
type textarea "h"
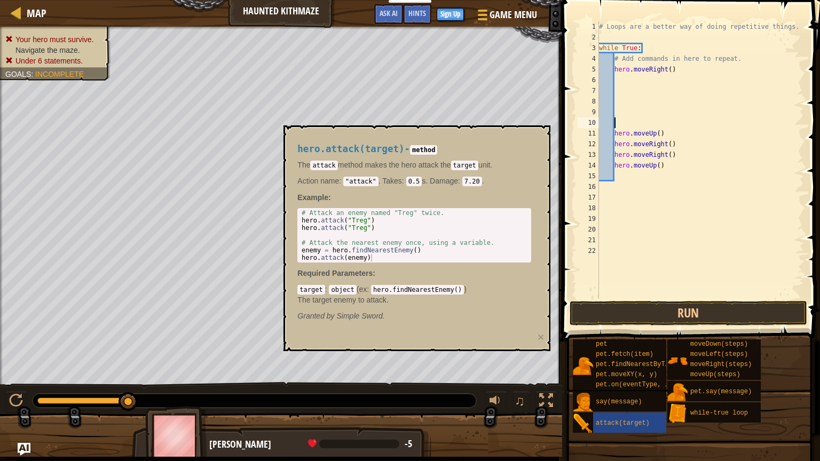
click at [670, 123] on div "# Loops are a better way of doing repetitive things. while True : # Add command…" at bounding box center [700, 170] width 207 height 299
click at [663, 140] on div "# Loops are a better way of doing repetitive things. while True : # Add command…" at bounding box center [700, 170] width 207 height 299
click at [668, 140] on div "# Loops are a better way of doing repetitive things. while True : # Add command…" at bounding box center [700, 170] width 207 height 299
click at [668, 135] on div "# Loops are a better way of doing repetitive things. while True : # Add command…" at bounding box center [700, 170] width 207 height 299
type textarea "h"
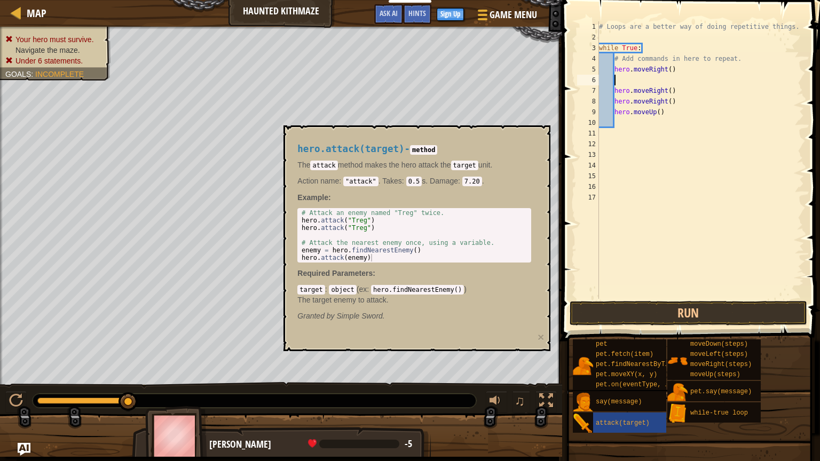
click at [682, 95] on div "# Loops are a better way of doing repetitive things. while True : # Add command…" at bounding box center [700, 170] width 207 height 299
type textarea "h"
click at [681, 100] on div "# Loops are a better way of doing repetitive things. while True : # Add command…" at bounding box center [700, 170] width 207 height 299
type textarea "h"
click at [673, 111] on div "# Loops are a better way of doing repetitive things. while True : # Add command…" at bounding box center [700, 170] width 207 height 299
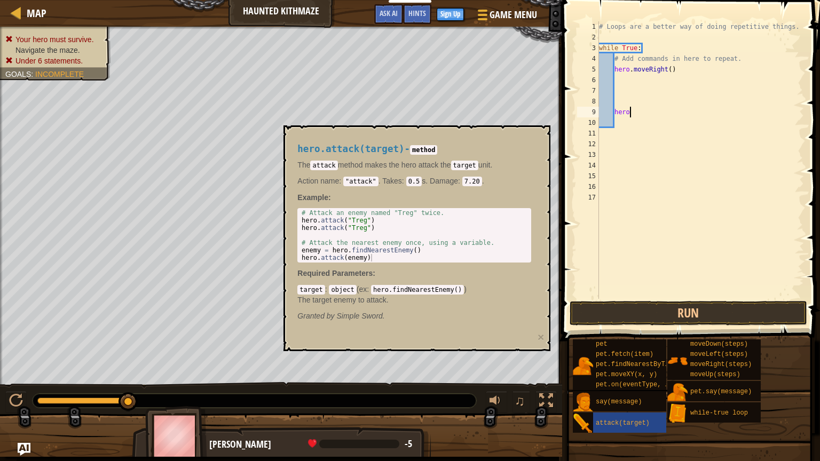
type textarea "h"
click at [540, 341] on button "×" at bounding box center [541, 337] width 6 height 11
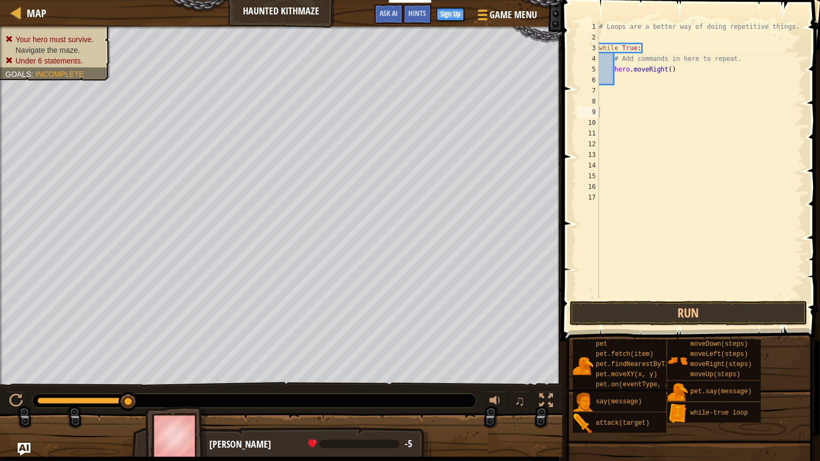
click at [619, 95] on div "# Loops are a better way of doing repetitive things. while True : # Add command…" at bounding box center [700, 170] width 207 height 299
click at [616, 83] on div "# Loops are a better way of doing repetitive things. while True : # Add command…" at bounding box center [700, 170] width 207 height 299
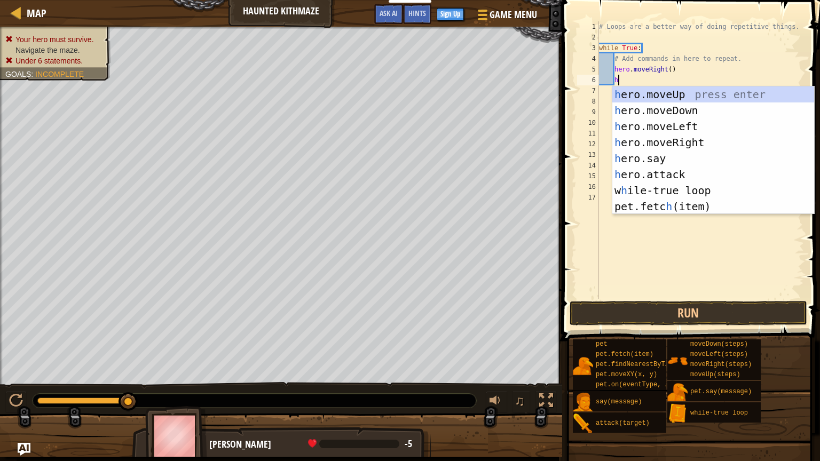
click at [682, 73] on div "# Loops are a better way of doing repetitive things. while True : # Add command…" at bounding box center [700, 170] width 207 height 299
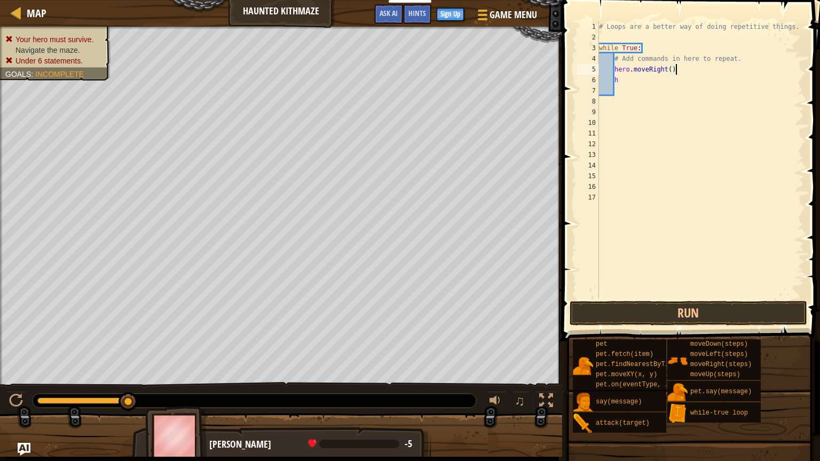
click at [639, 78] on div "# Loops are a better way of doing repetitive things. while True : # Add command…" at bounding box center [700, 170] width 207 height 299
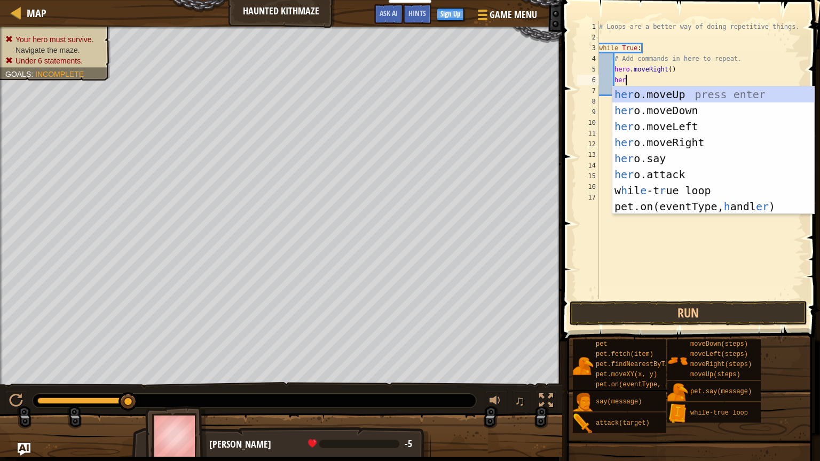
scroll to position [5, 2]
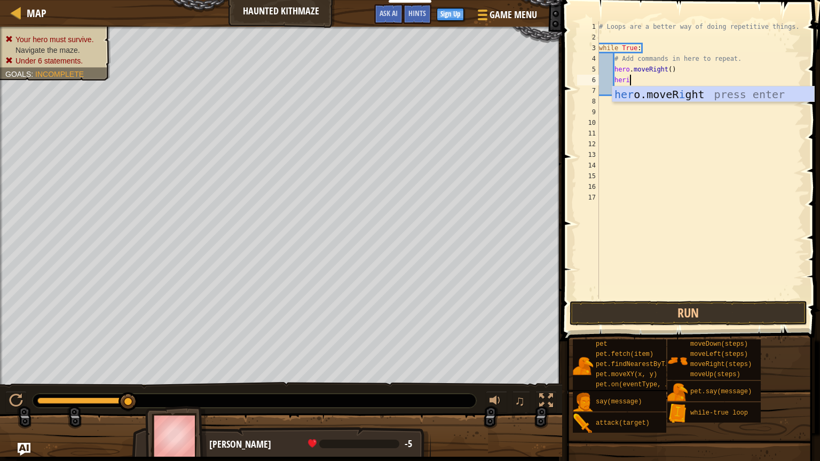
type textarea "her"
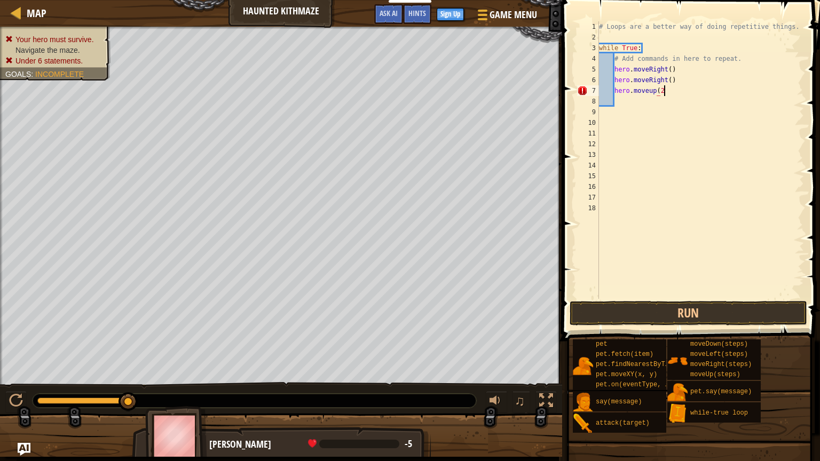
scroll to position [5, 4]
type textarea "hero.moveup(2)"
click at [612, 295] on div "# Loops are a better way of doing repetitive things. while True : # Add command…" at bounding box center [700, 170] width 207 height 299
click at [624, 317] on button "Run" at bounding box center [689, 313] width 238 height 25
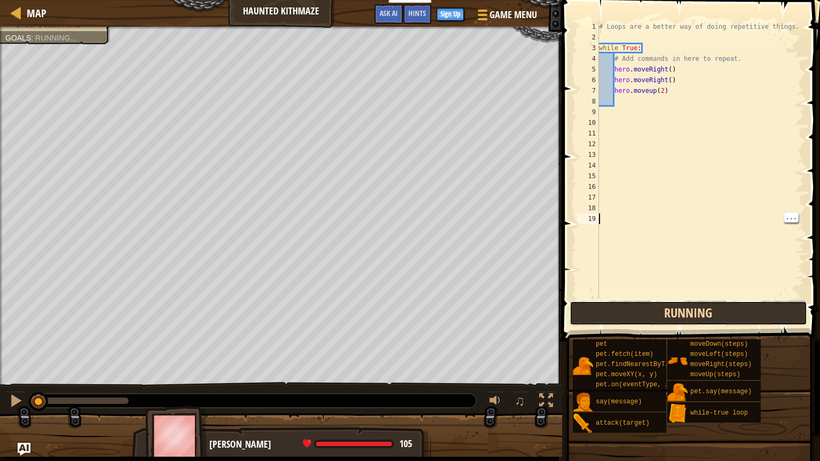
click at [679, 312] on button "Running" at bounding box center [689, 313] width 238 height 25
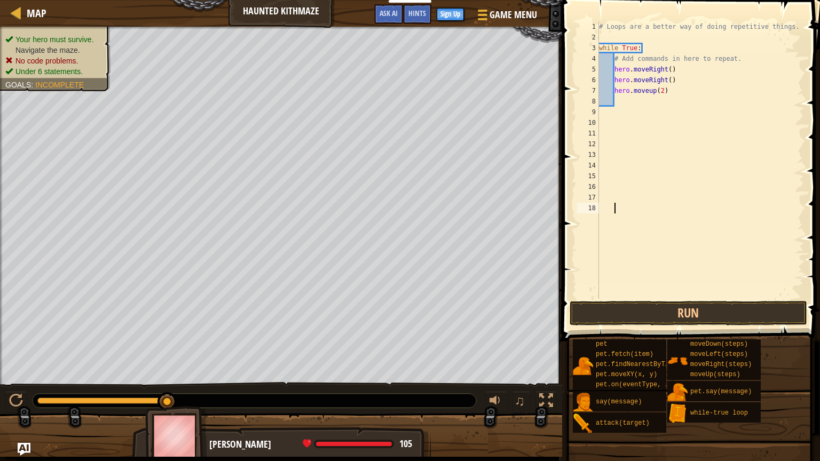
click at [692, 87] on div "# Loops are a better way of doing repetitive things. while True : # Add command…" at bounding box center [700, 170] width 207 height 299
click at [635, 90] on div "# Loops are a better way of doing repetitive things. while True : # Add command…" at bounding box center [700, 170] width 207 height 299
type textarea "hero.moveup()"
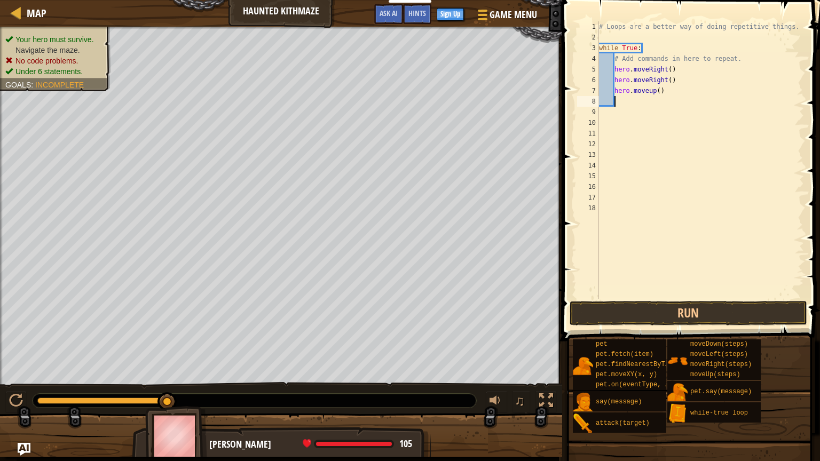
click at [678, 98] on div "# Loops are a better way of doing repetitive things. while True : # Add command…" at bounding box center [700, 170] width 207 height 299
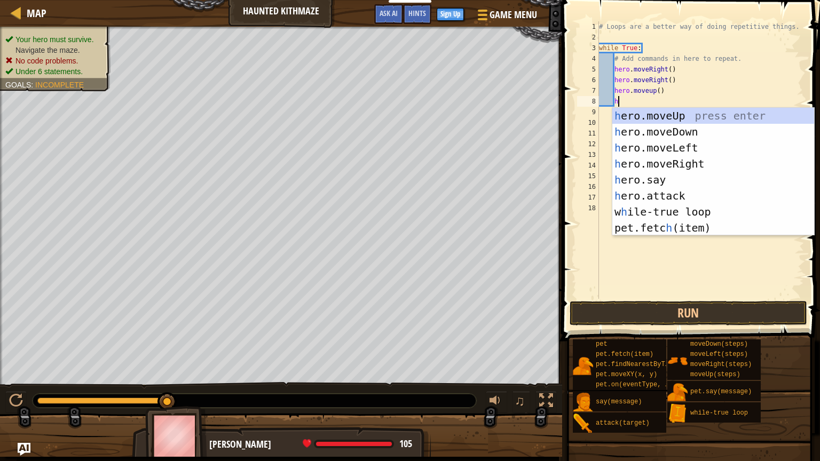
type textarea "he"
click at [642, 114] on div "he ro.moveUp press enter he ro.moveDown press enter he ro.moveLeft press enter …" at bounding box center [713, 188] width 202 height 160
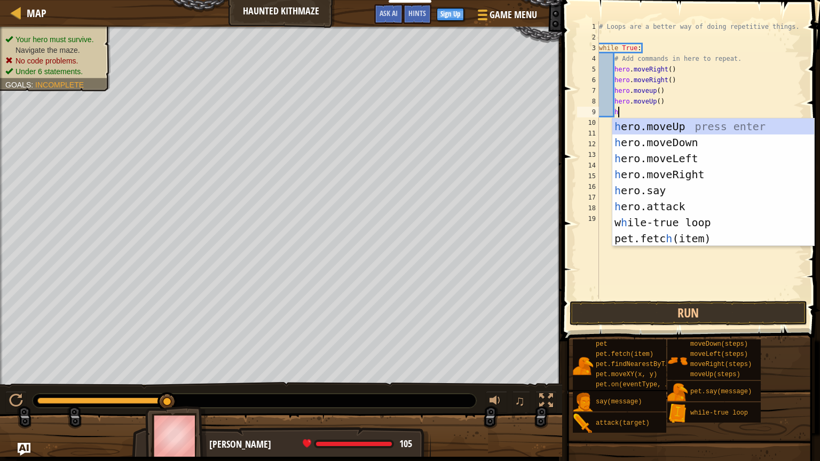
type textarea "he"
click at [661, 173] on div "he ro.moveUp press enter he ro.moveDown press enter he ro.moveLeft press enter …" at bounding box center [713, 199] width 202 height 160
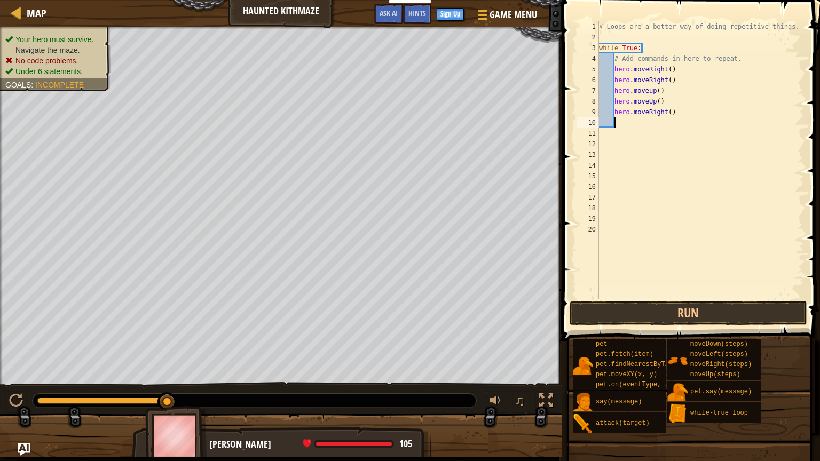
type textarea "he"
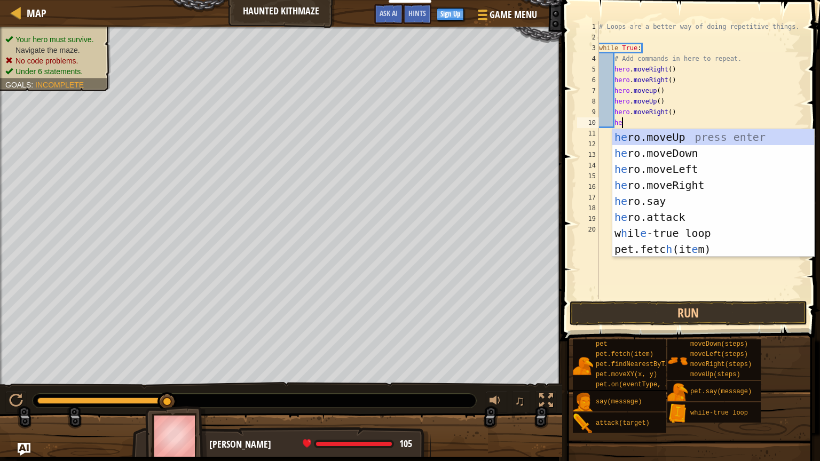
scroll to position [5, 1]
click at [672, 188] on div "he ro.moveUp press enter he ro.moveDown press enter he ro.moveLeft press enter …" at bounding box center [713, 209] width 202 height 160
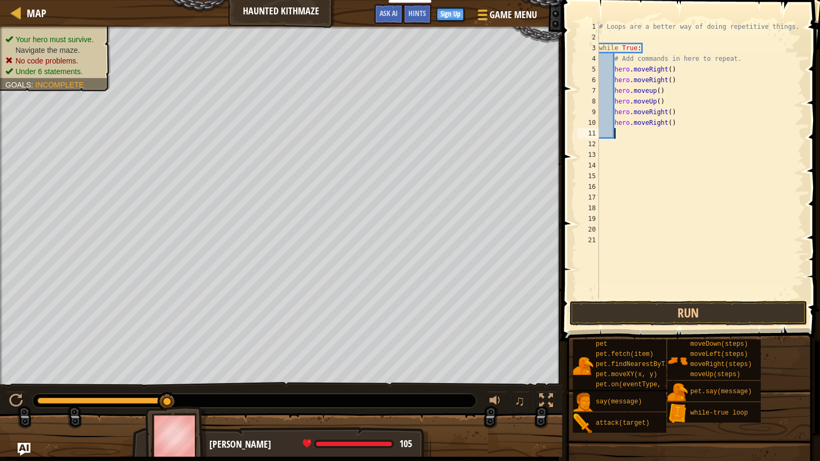
scroll to position [5, 0]
type textarea "h"
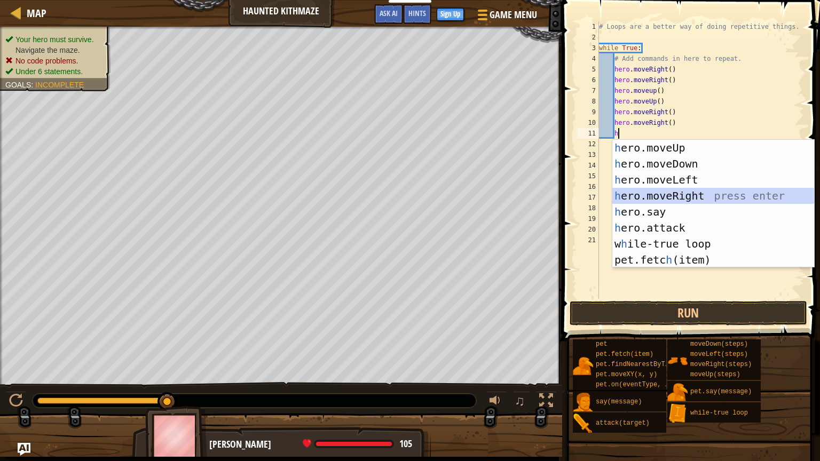
click at [677, 200] on div "h ero.moveUp press enter h ero.moveDown press enter h ero.moveLeft press enter …" at bounding box center [713, 220] width 202 height 160
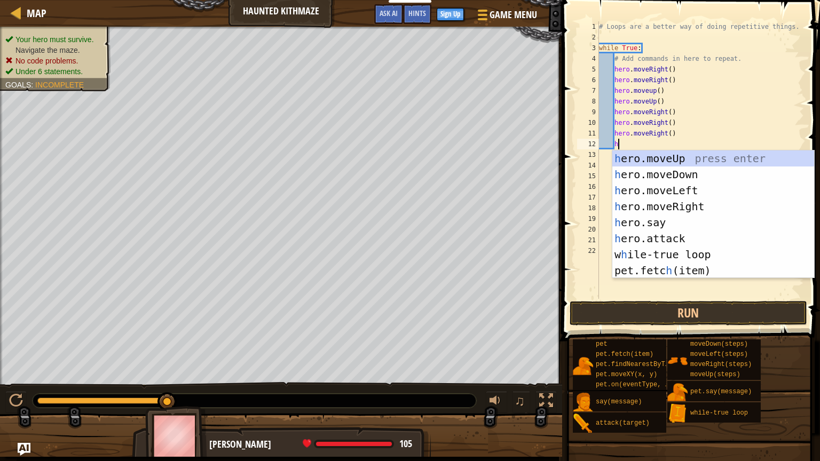
type textarea "he"
click at [679, 160] on div "he ro.moveUp press enter he ro.moveDown press enter he ro.moveLeft press enter …" at bounding box center [713, 231] width 202 height 160
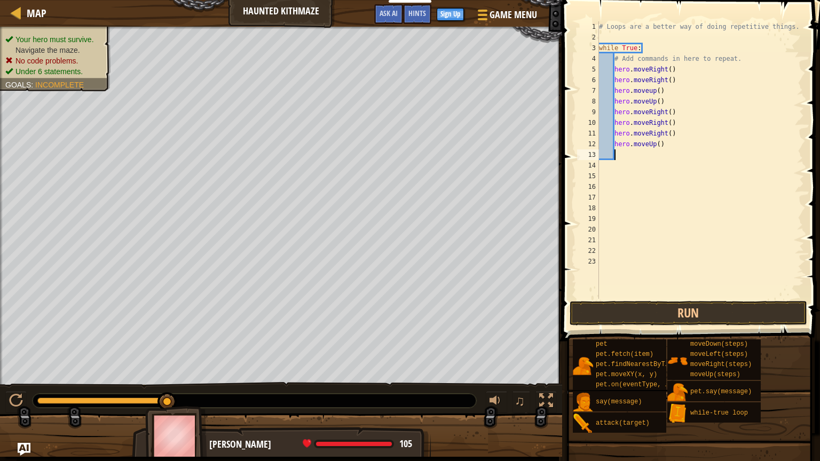
type textarea "he"
click at [691, 138] on div "# Loops are a better way of doing repetitive things. while True : # Add command…" at bounding box center [700, 170] width 207 height 299
type textarea "hero.moveu"
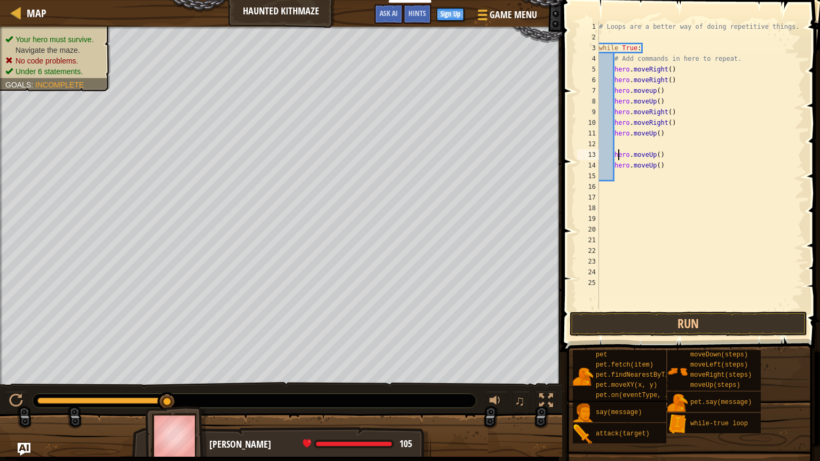
click at [617, 153] on div "# Loops are a better way of doing repetitive things. while True : # Add command…" at bounding box center [700, 176] width 207 height 310
type textarea "hero.moveUp()"
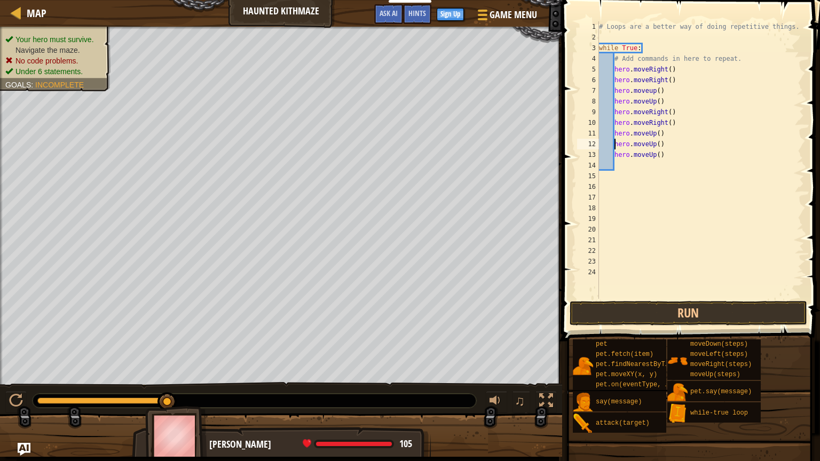
click at [634, 166] on div "# Loops are a better way of doing repetitive things. while True : # Add command…" at bounding box center [700, 170] width 207 height 299
type textarea "h"
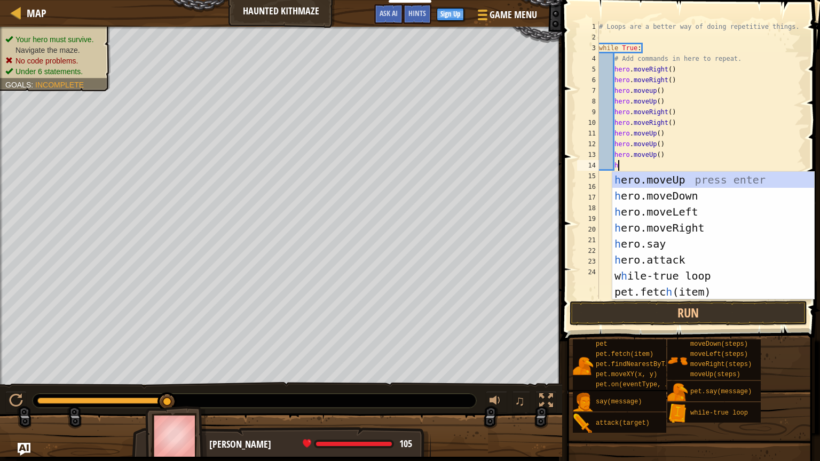
click at [701, 230] on div "h ero.moveUp press enter h ero.moveDown press enter h ero.moveLeft press enter …" at bounding box center [713, 252] width 202 height 160
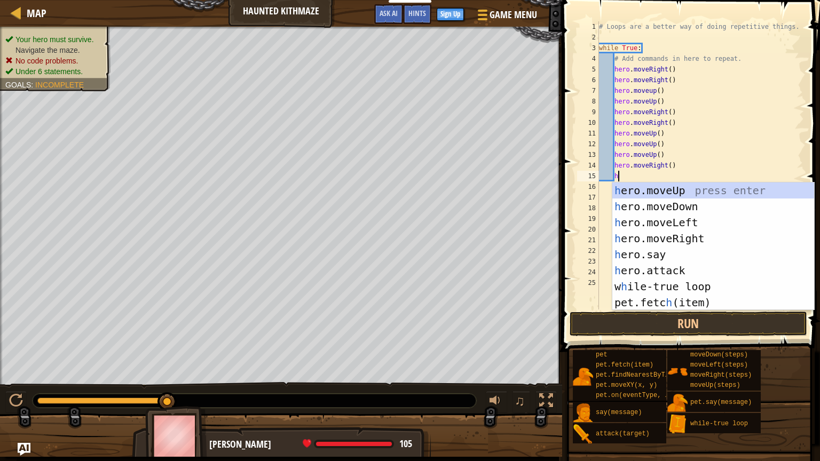
type textarea "he"
click at [707, 242] on div "he ro.moveUp press enter he ro.moveDown press enter he ro.moveLeft press enter …" at bounding box center [713, 263] width 202 height 160
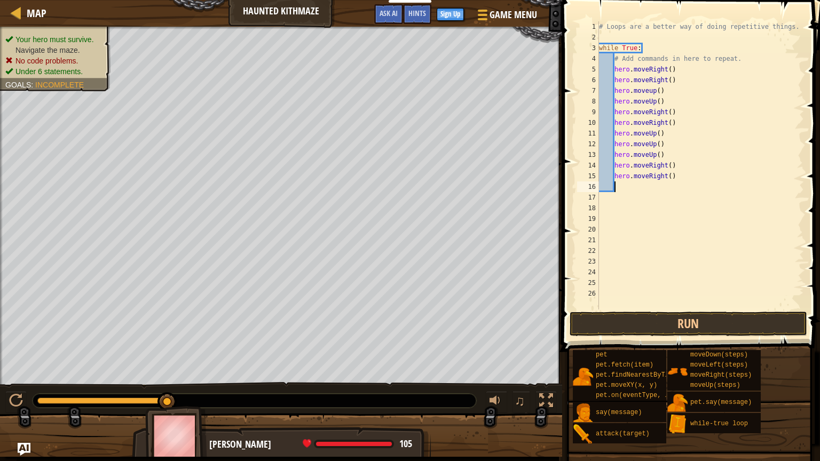
scroll to position [5, 0]
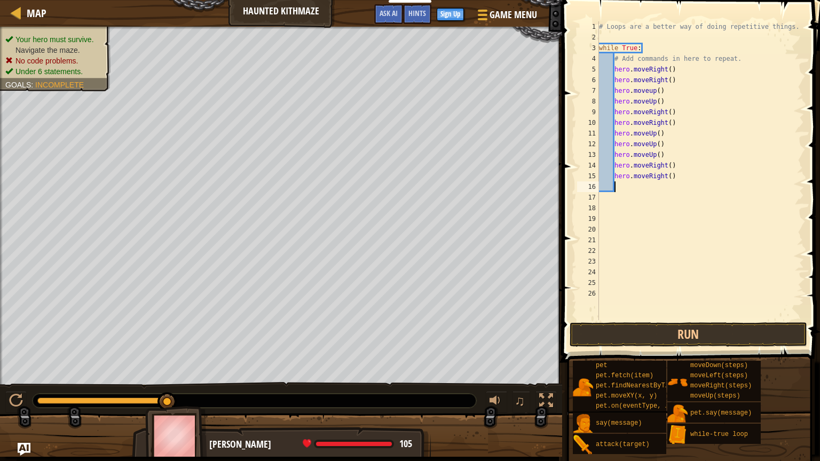
type textarea "h"
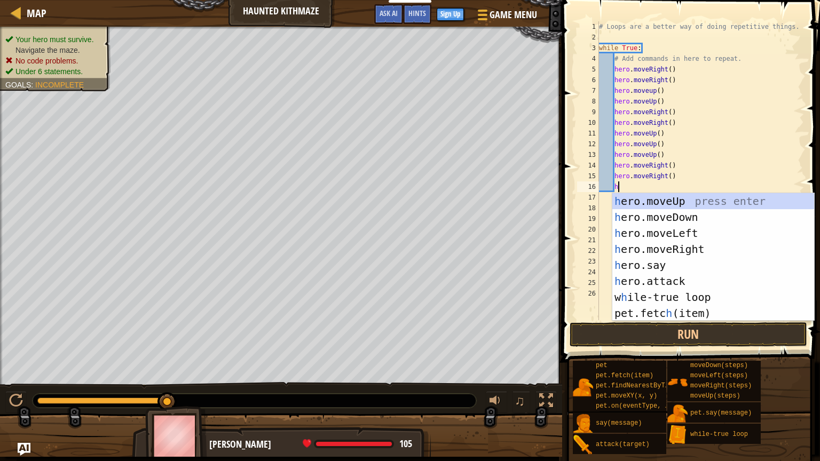
click at [734, 198] on div "h ero.moveUp press enter h ero.moveDown press enter h ero.moveLeft press enter …" at bounding box center [713, 273] width 202 height 160
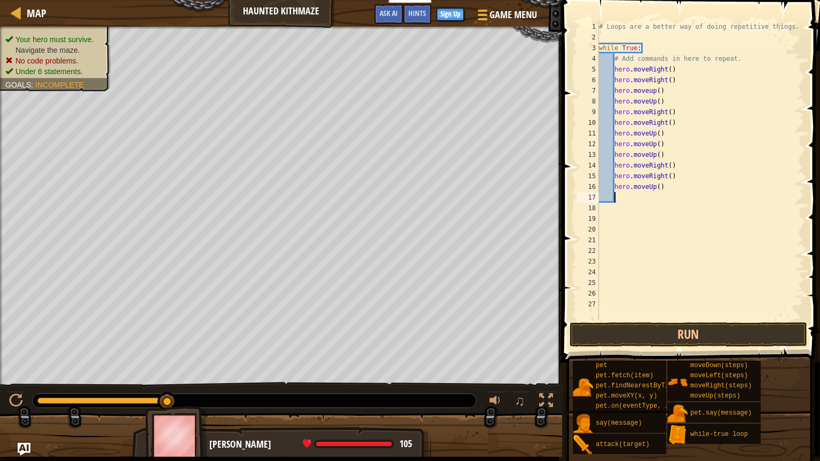
type textarea "h"
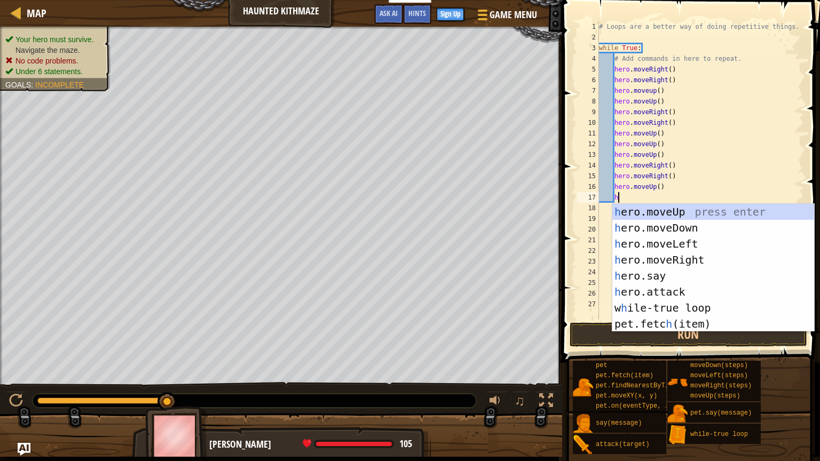
click at [732, 215] on div "h ero.moveUp press enter h ero.moveDown press enter h ero.moveLeft press enter …" at bounding box center [713, 284] width 202 height 160
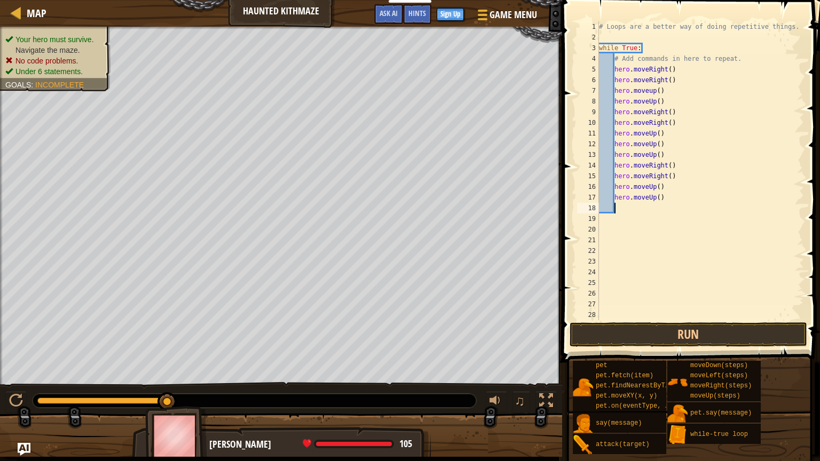
scroll to position [5, 0]
click at [707, 339] on button "Run" at bounding box center [689, 334] width 238 height 25
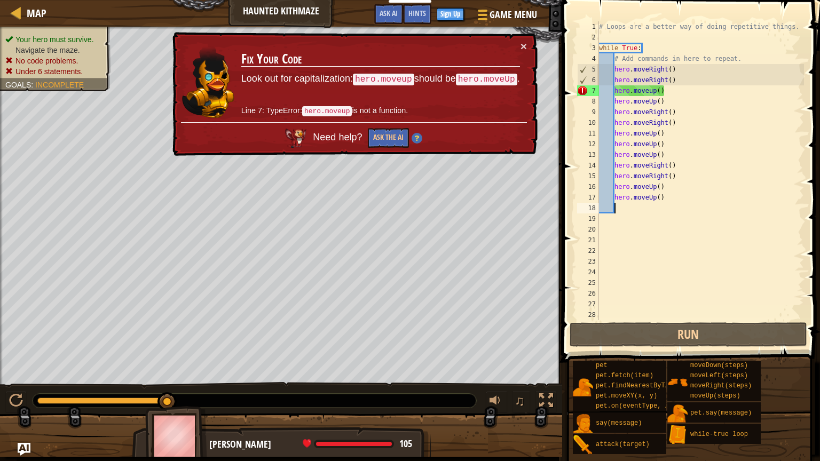
click at [656, 92] on div "# Loops are a better way of doing repetitive things. while True : # Add command…" at bounding box center [700, 181] width 207 height 320
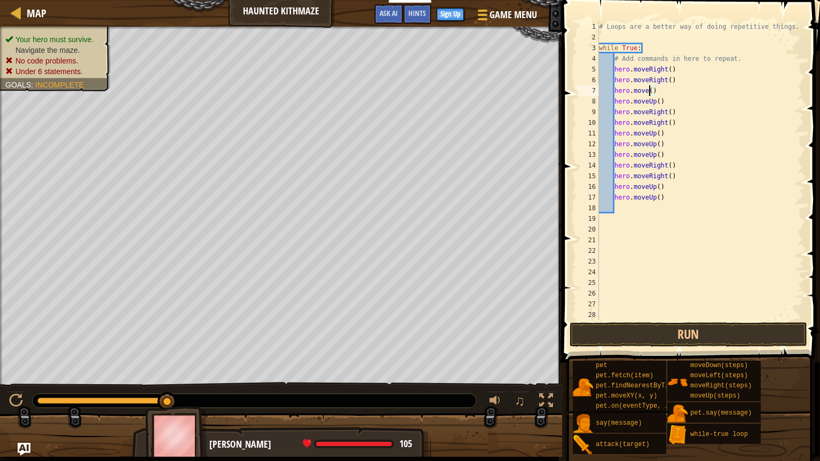
scroll to position [5, 4]
click at [751, 103] on div "hero.moveU p press enter" at bounding box center [713, 121] width 202 height 48
click at [707, 337] on button "Run" at bounding box center [689, 334] width 238 height 25
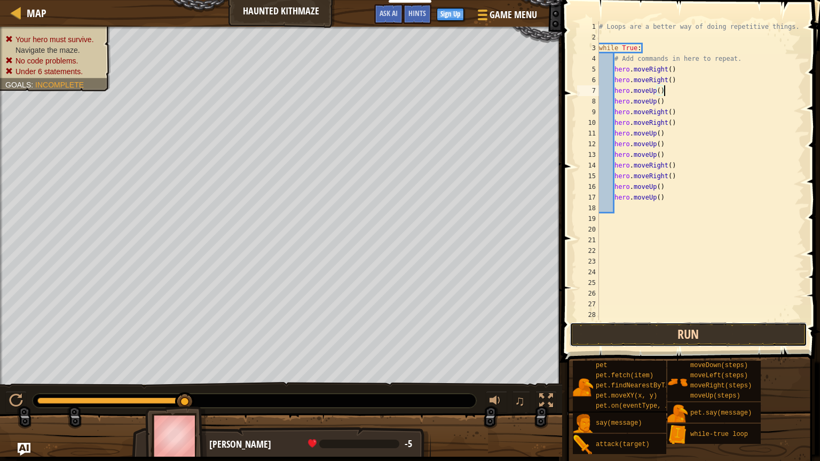
click at [709, 339] on button "Run" at bounding box center [689, 334] width 238 height 25
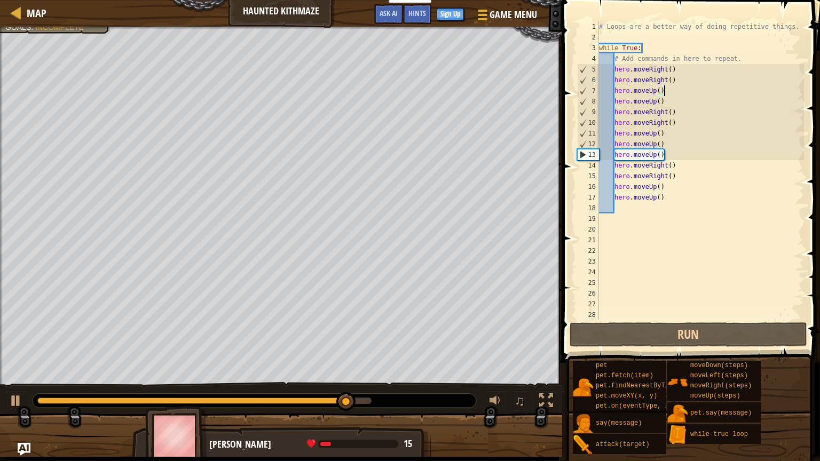
click at [640, 196] on div "# Loops are a better way of doing repetitive things. while True : # Add command…" at bounding box center [700, 181] width 207 height 320
click at [675, 199] on div "# Loops are a better way of doing repetitive things. while True : # Add command…" at bounding box center [700, 181] width 207 height 320
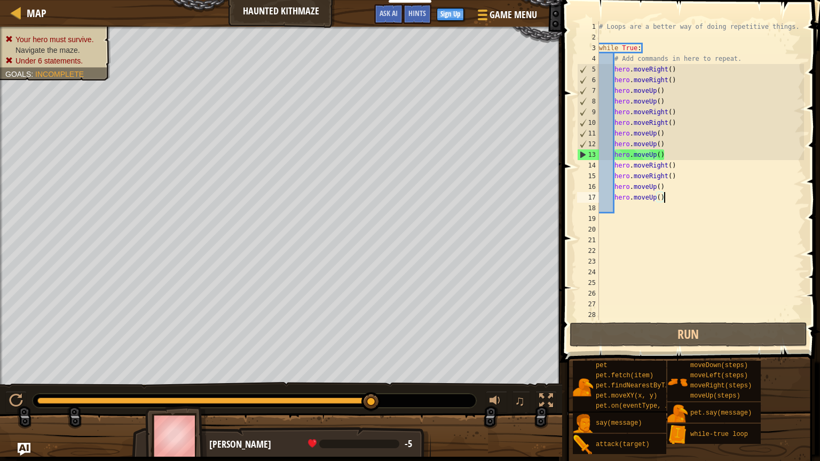
click at [682, 152] on div "# Loops are a better way of doing repetitive things. while True : # Add command…" at bounding box center [700, 181] width 207 height 320
click at [671, 144] on div "# Loops are a better way of doing repetitive things. while True : # Add command…" at bounding box center [700, 181] width 207 height 320
click at [690, 156] on div "# Loops are a better way of doing repetitive things. while True : # Add command…" at bounding box center [700, 181] width 207 height 320
click at [621, 164] on div "# Loops are a better way of doing repetitive things. while True : # Add command…" at bounding box center [700, 181] width 207 height 320
click at [615, 168] on div "# Loops are a better way of doing repetitive things. while True : # Add command…" at bounding box center [700, 181] width 207 height 320
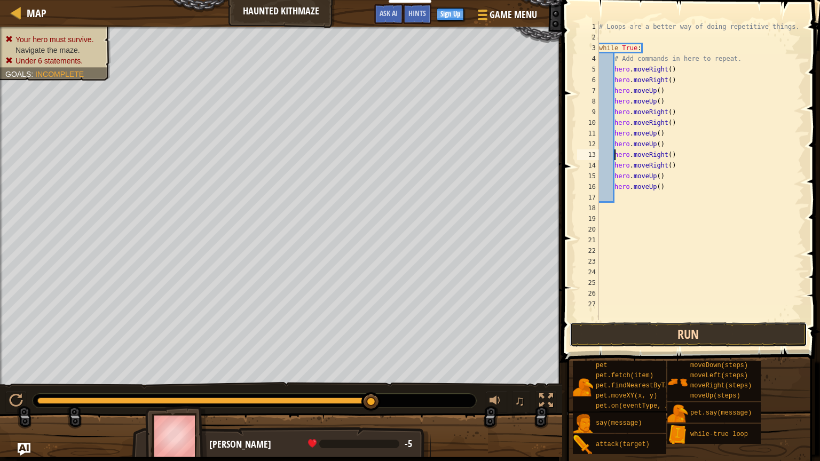
click at [695, 327] on button "Run" at bounding box center [689, 334] width 238 height 25
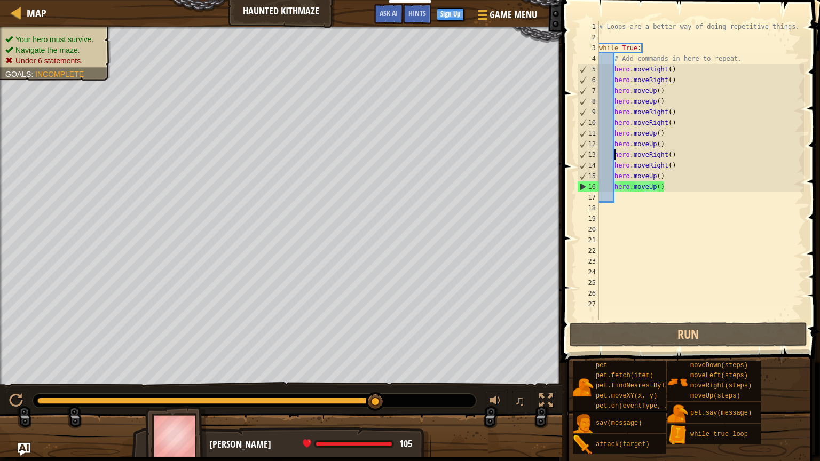
click at [668, 185] on div "# Loops are a better way of doing repetitive things. while True : # Add command…" at bounding box center [700, 181] width 207 height 320
type textarea "hero.moveUp()"
click at [614, 196] on div "# Loops are a better way of doing repetitive things. while True : # Add command…" at bounding box center [700, 181] width 207 height 320
type textarea "h"
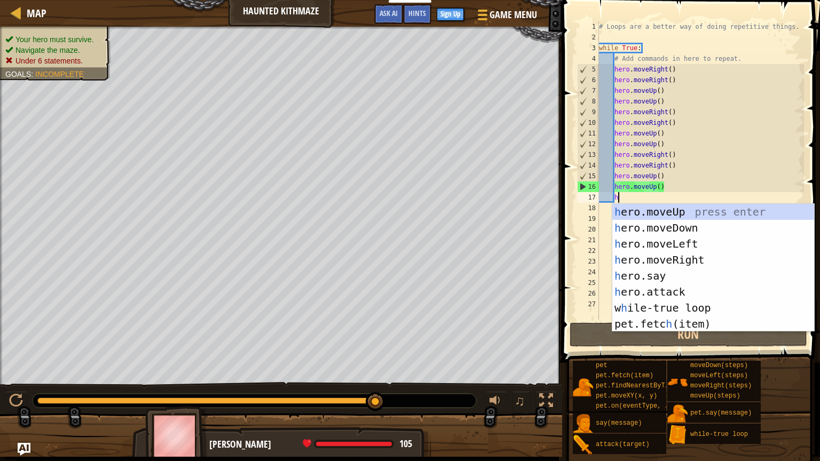
scroll to position [5, 1]
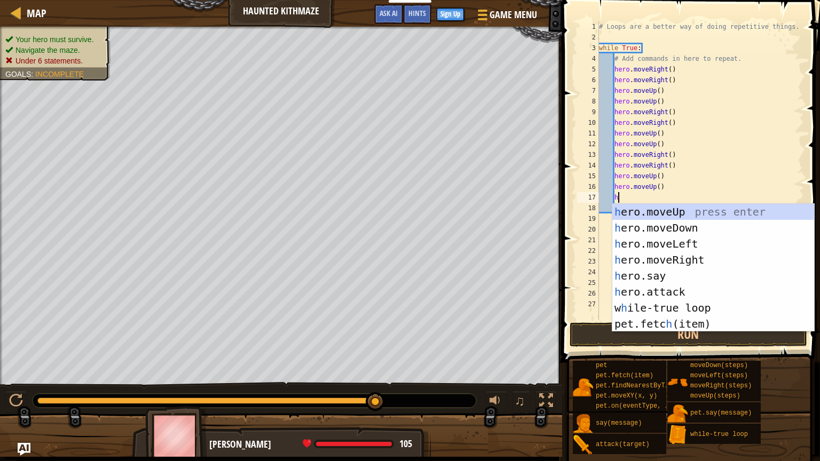
click at [628, 200] on div "# Loops are a better way of doing repetitive things. while True : # Add command…" at bounding box center [700, 181] width 207 height 320
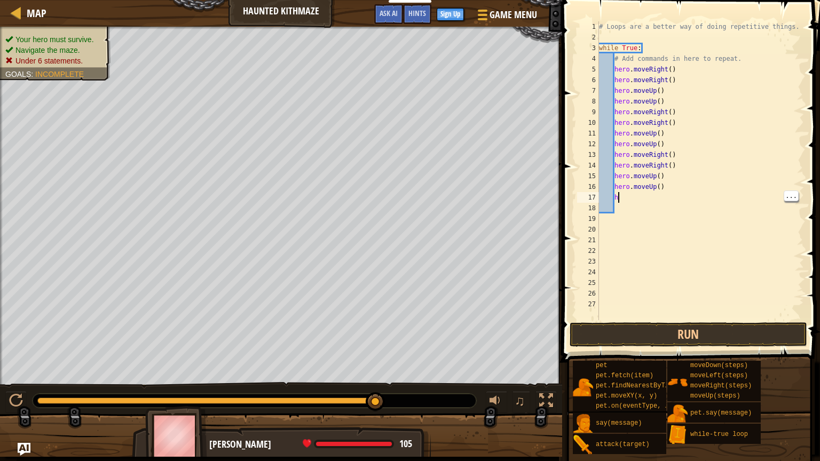
scroll to position [5, 0]
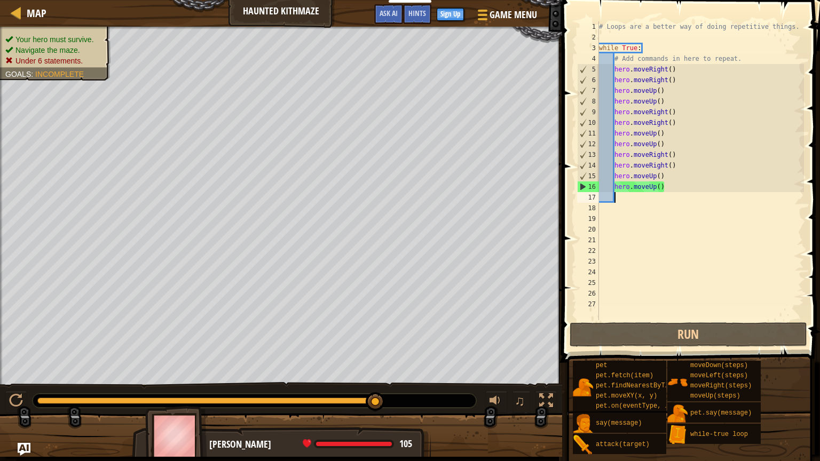
click at [610, 318] on div "# Loops are a better way of doing repetitive things. while True : # Add command…" at bounding box center [700, 181] width 207 height 320
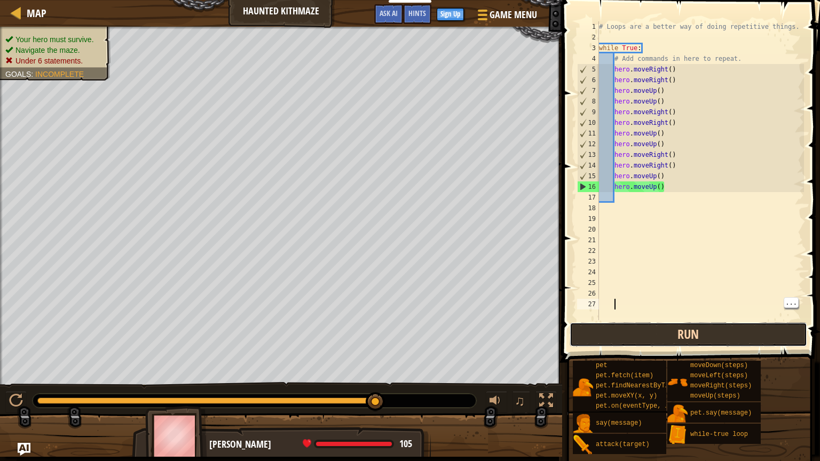
click at [596, 332] on button "Run" at bounding box center [689, 334] width 238 height 25
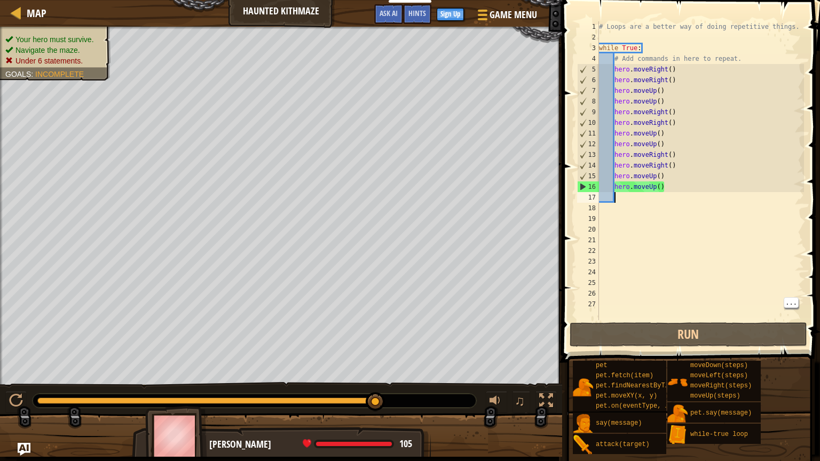
click at [620, 200] on div "# Loops are a better way of doing repetitive things. while True : # Add command…" at bounding box center [700, 181] width 207 height 320
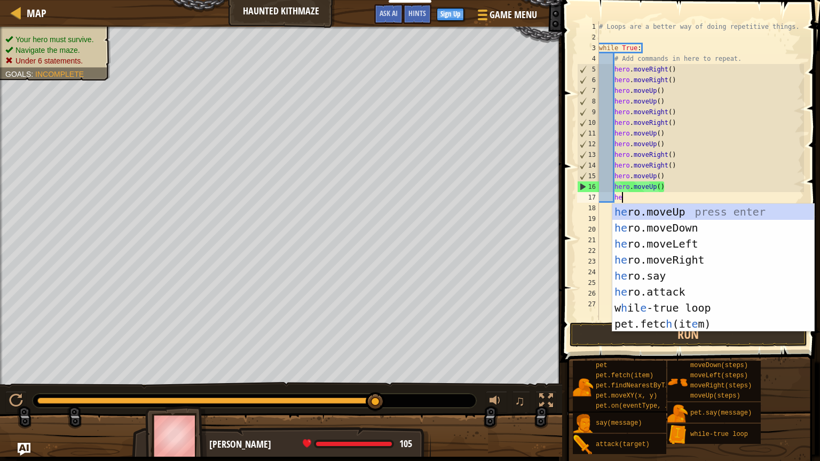
scroll to position [5, 1]
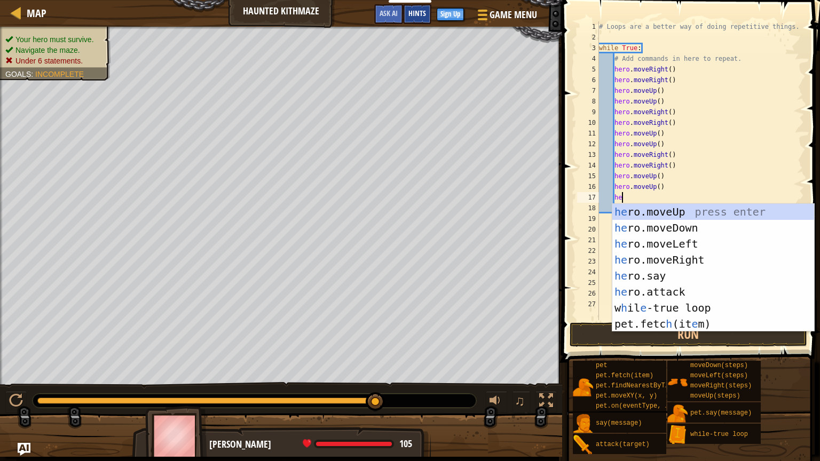
type textarea "he"
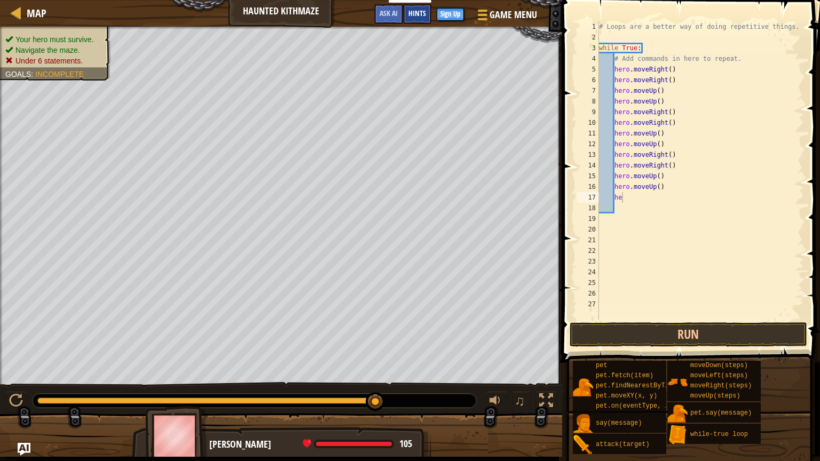
click at [423, 14] on span "Hints" at bounding box center [417, 13] width 18 height 10
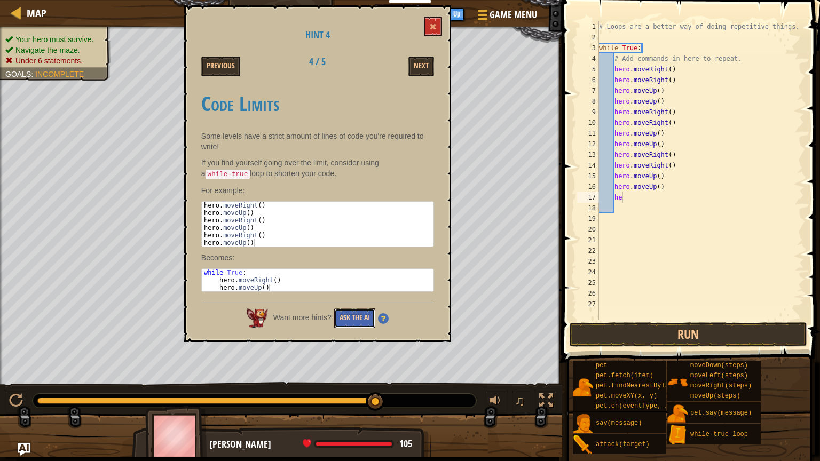
click at [357, 310] on button "Ask the AI" at bounding box center [354, 319] width 41 height 20
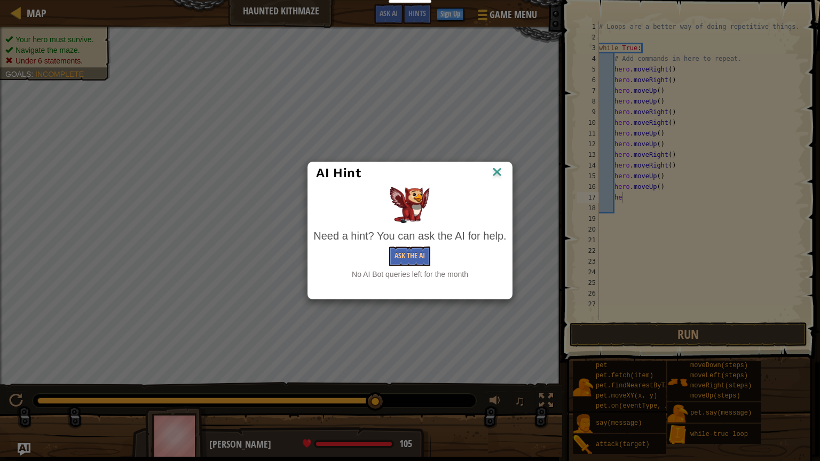
click at [493, 175] on img at bounding box center [497, 173] width 14 height 16
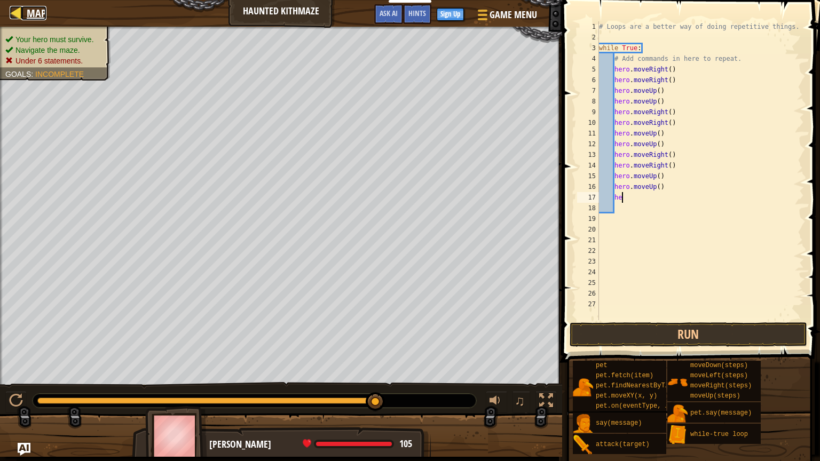
click at [32, 18] on span "Map" at bounding box center [37, 13] width 20 height 14
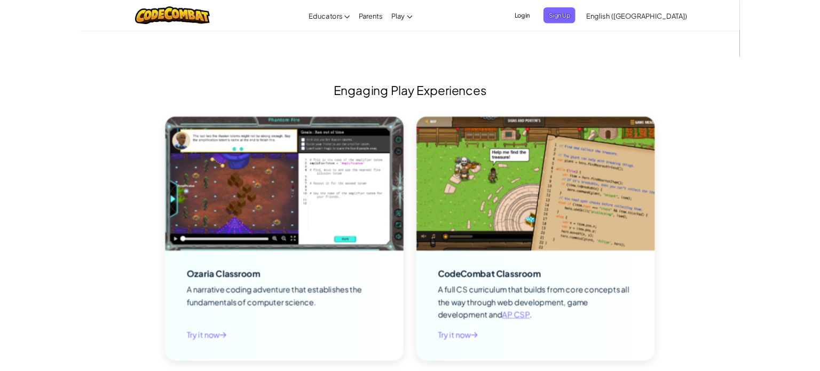
scroll to position [1274, 0]
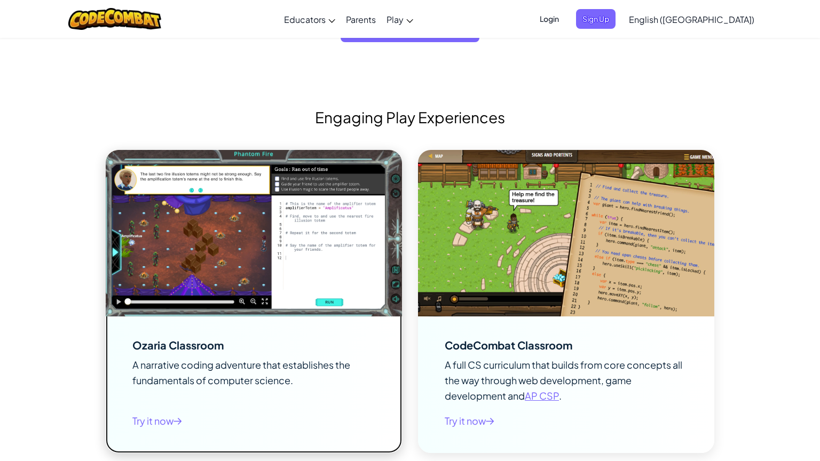
click at [169, 280] on img at bounding box center [254, 233] width 296 height 167
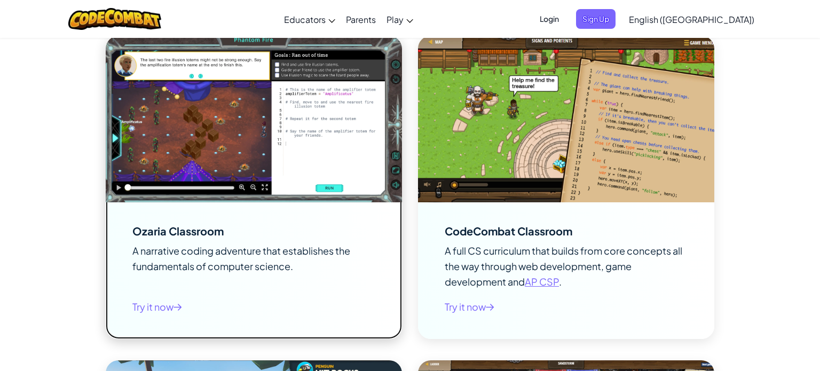
scroll to position [1386, 0]
